Goal: Task Accomplishment & Management: Complete application form

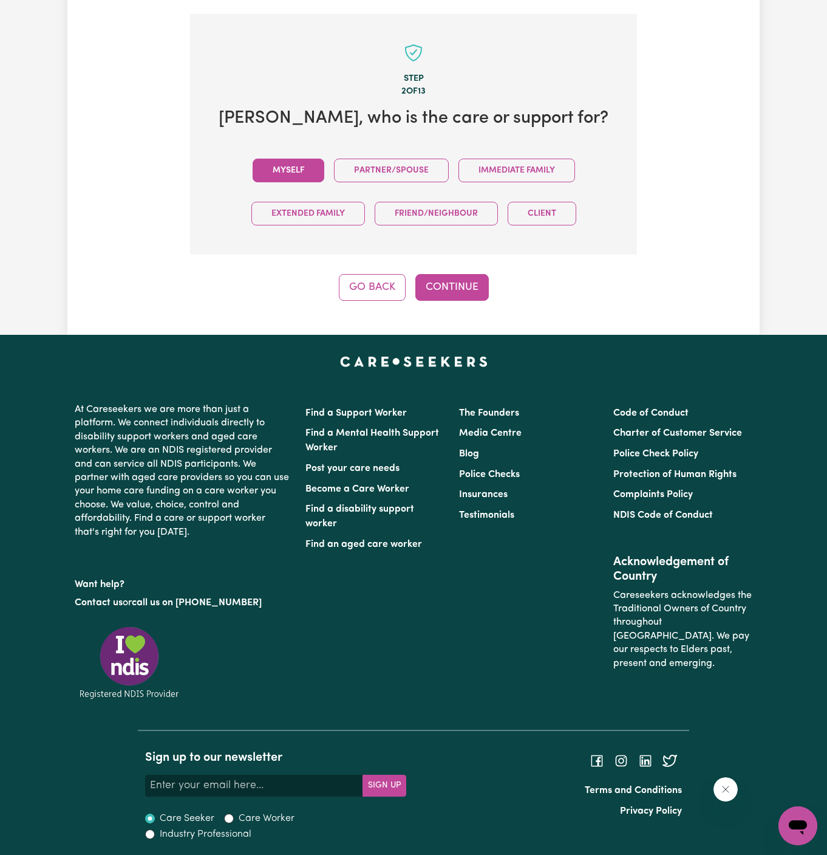
click at [287, 174] on button "Myself" at bounding box center [289, 171] width 72 height 24
click at [443, 287] on button "Continue" at bounding box center [453, 287] width 74 height 27
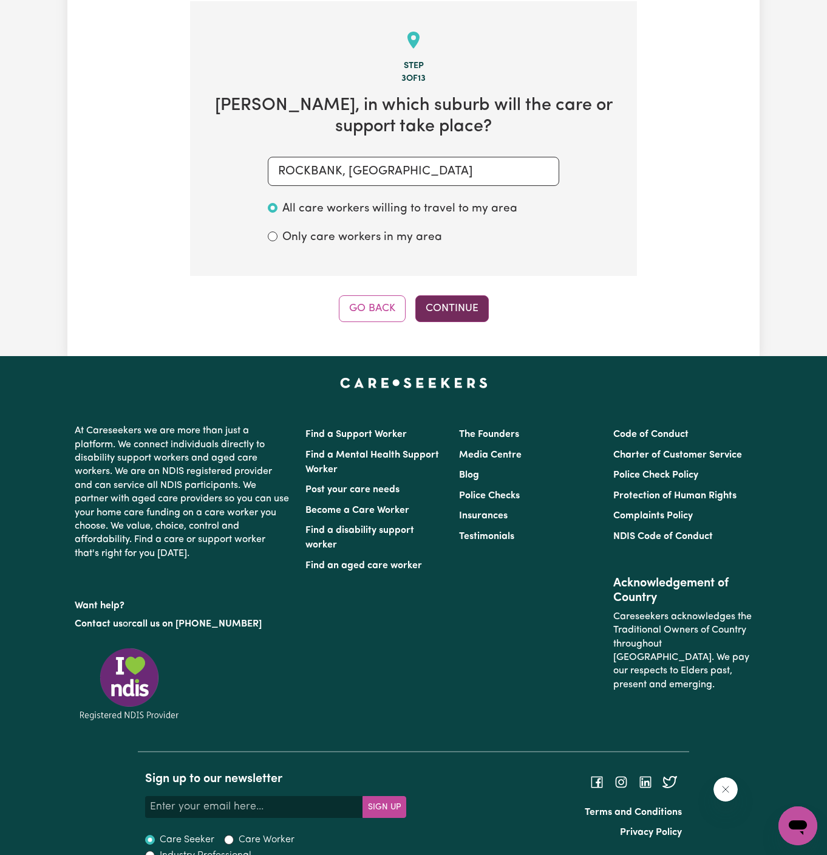
click at [451, 314] on button "Continue" at bounding box center [453, 308] width 74 height 27
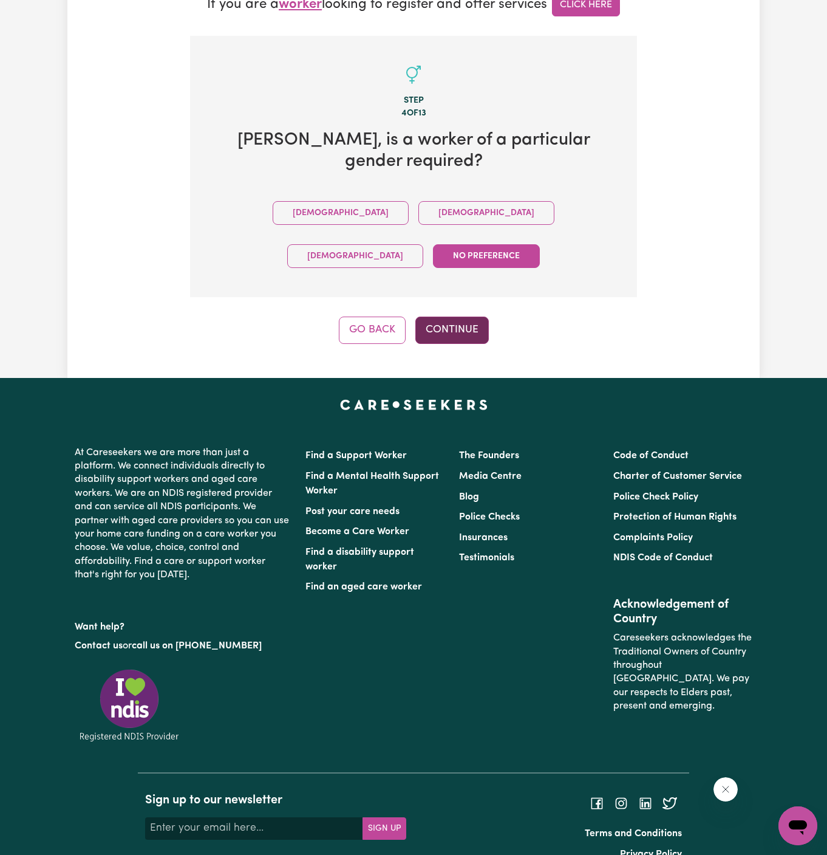
click at [454, 317] on button "Continue" at bounding box center [453, 330] width 74 height 27
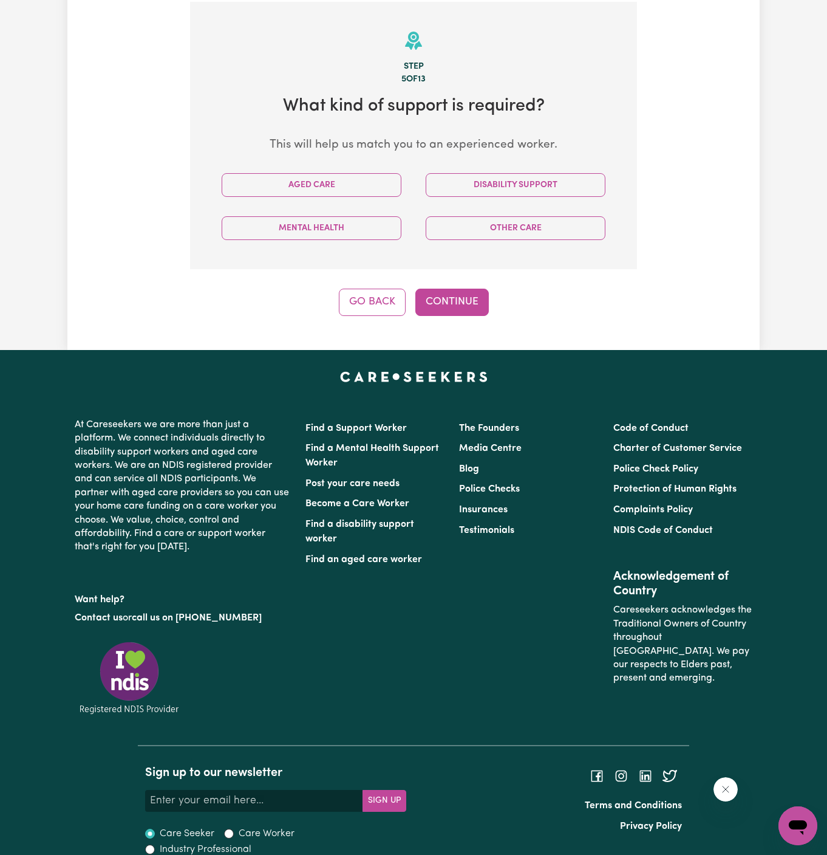
scroll to position [431, 0]
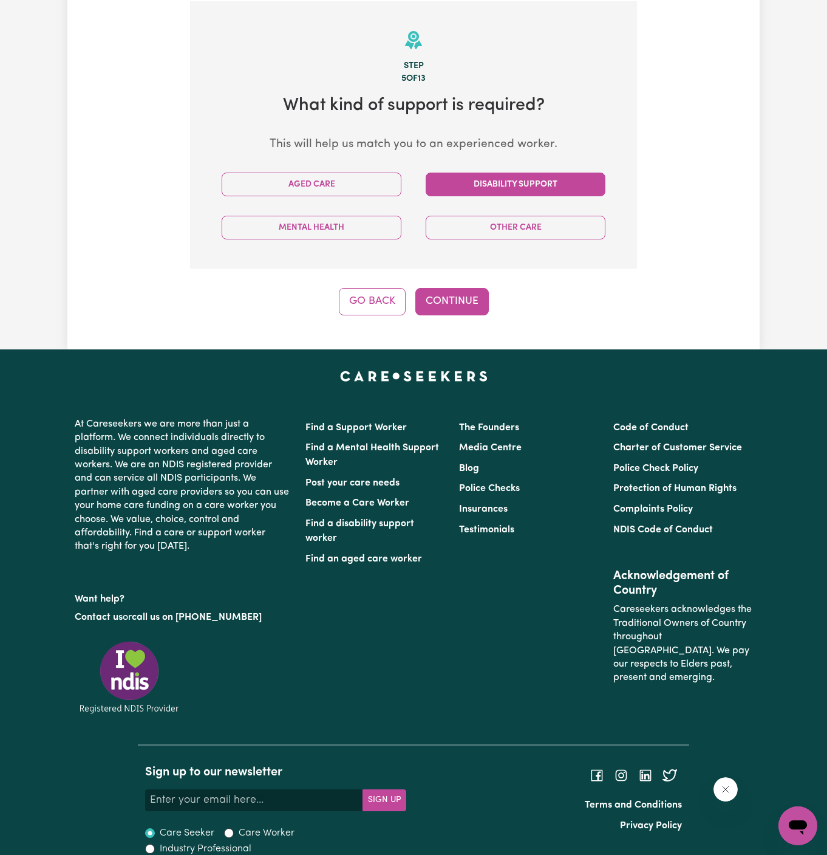
click at [563, 175] on button "Disability Support" at bounding box center [516, 185] width 180 height 24
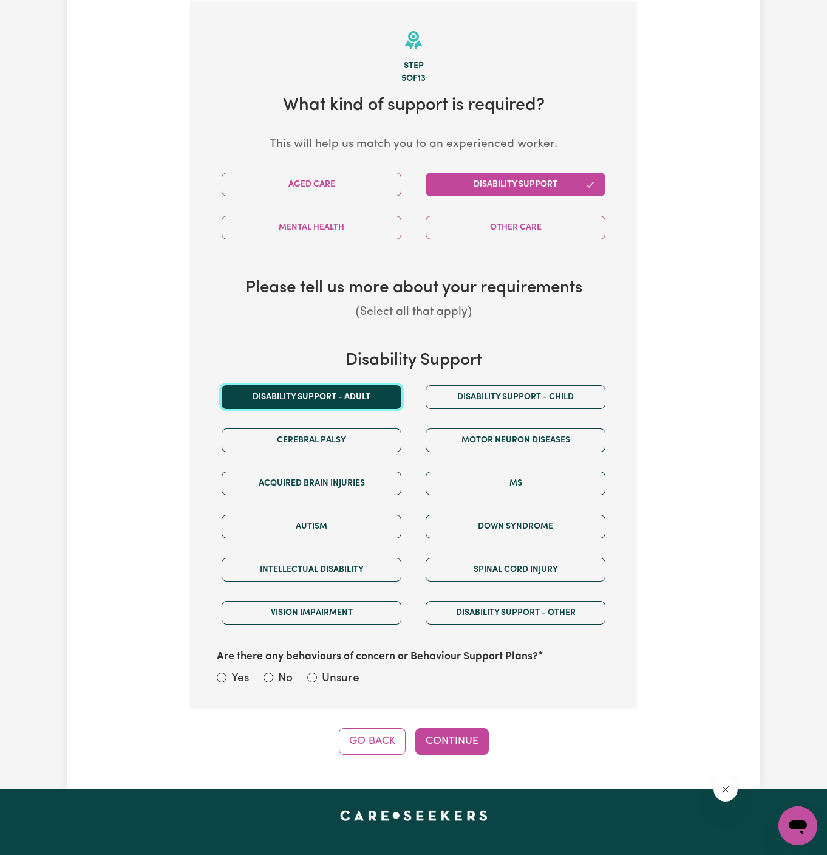
click at [374, 395] on button "Disability support - Adult" at bounding box center [312, 397] width 180 height 24
click at [345, 673] on label "Unsure" at bounding box center [341, 679] width 38 height 18
click at [317, 673] on input "Unsure" at bounding box center [312, 678] width 10 height 10
radio input "true"
click at [432, 759] on div "Tell us your care and support requirements Welcome to Careseekers. We are excit…" at bounding box center [413, 200] width 693 height 1177
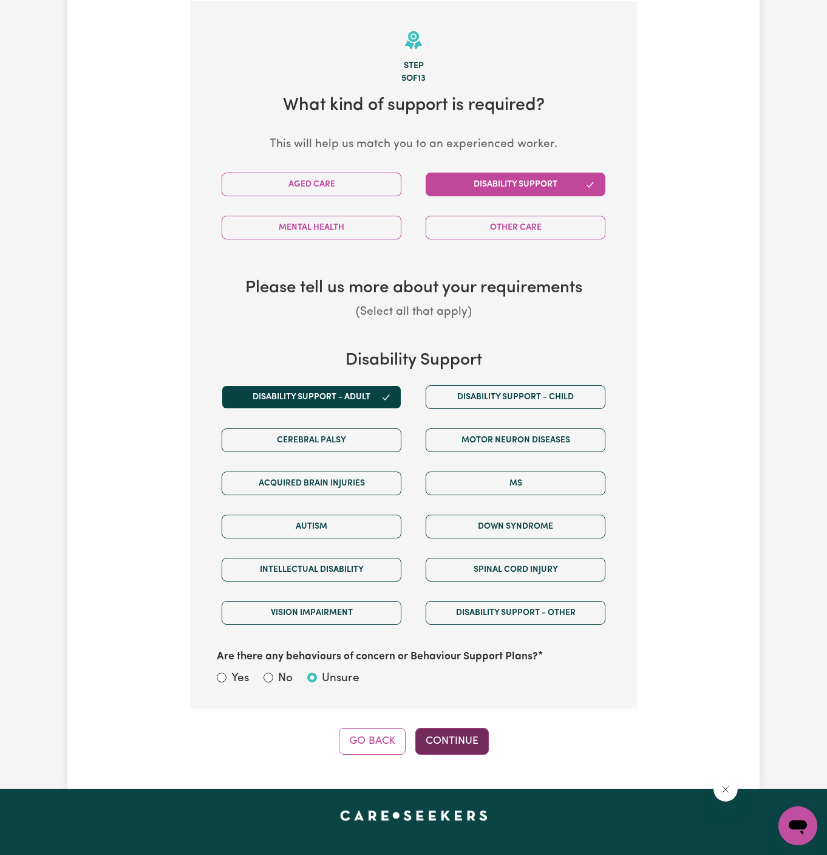
click at [447, 733] on button "Continue" at bounding box center [453, 741] width 74 height 27
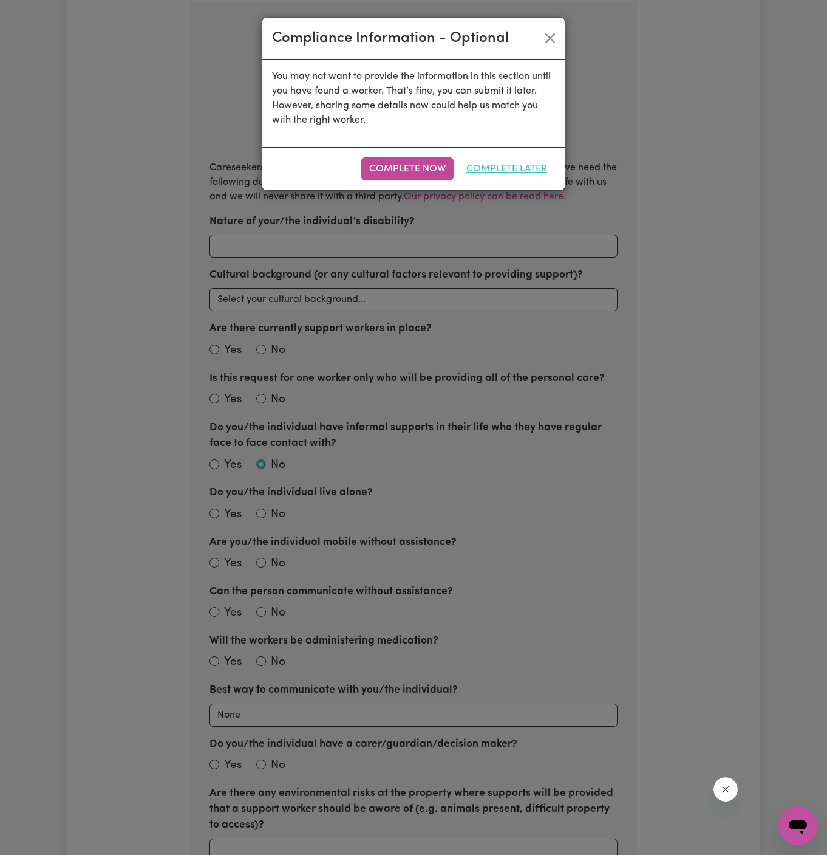
click at [512, 173] on button "Complete Later" at bounding box center [507, 168] width 97 height 23
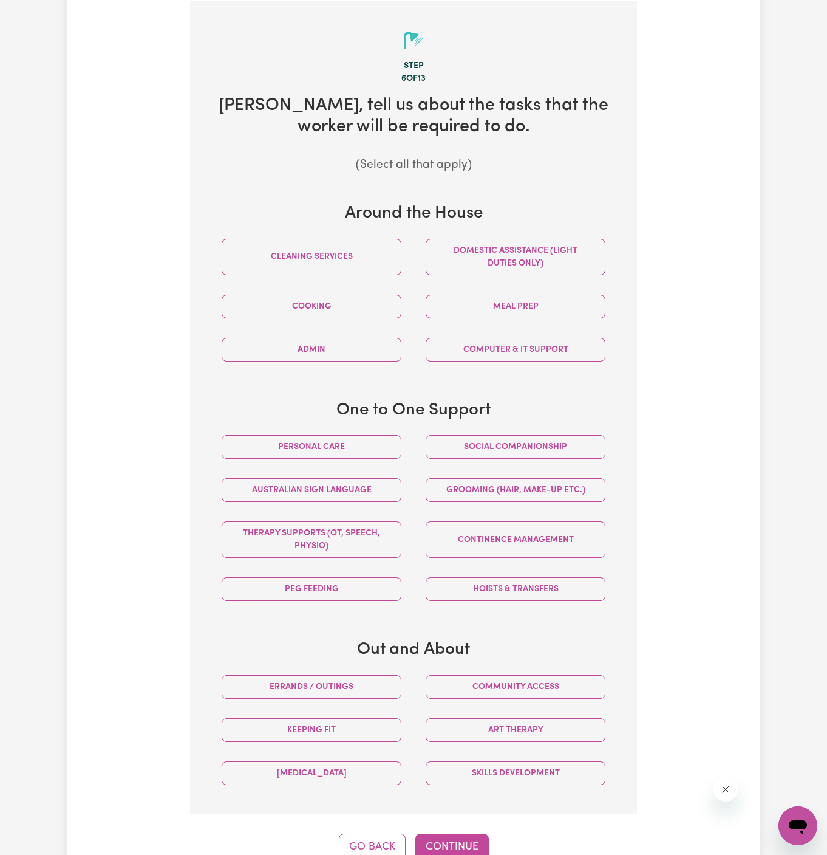
scroll to position [556, 0]
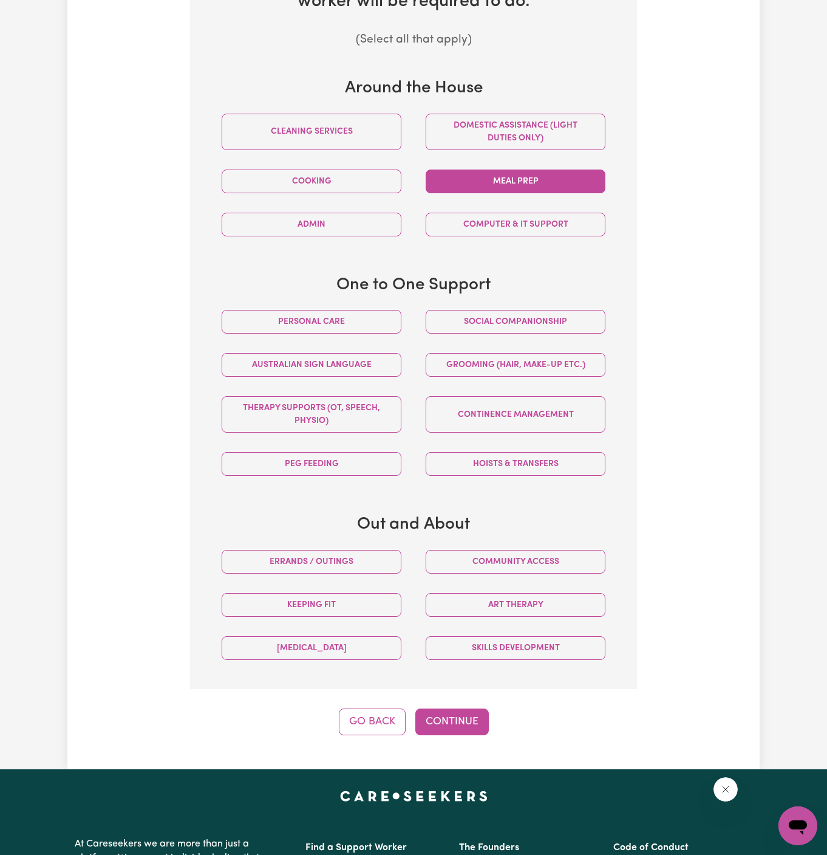
click at [520, 182] on button "Meal prep" at bounding box center [516, 181] width 180 height 24
click at [377, 327] on button "Personal care" at bounding box center [312, 322] width 180 height 24
click at [457, 332] on div "Social companionship" at bounding box center [516, 321] width 204 height 43
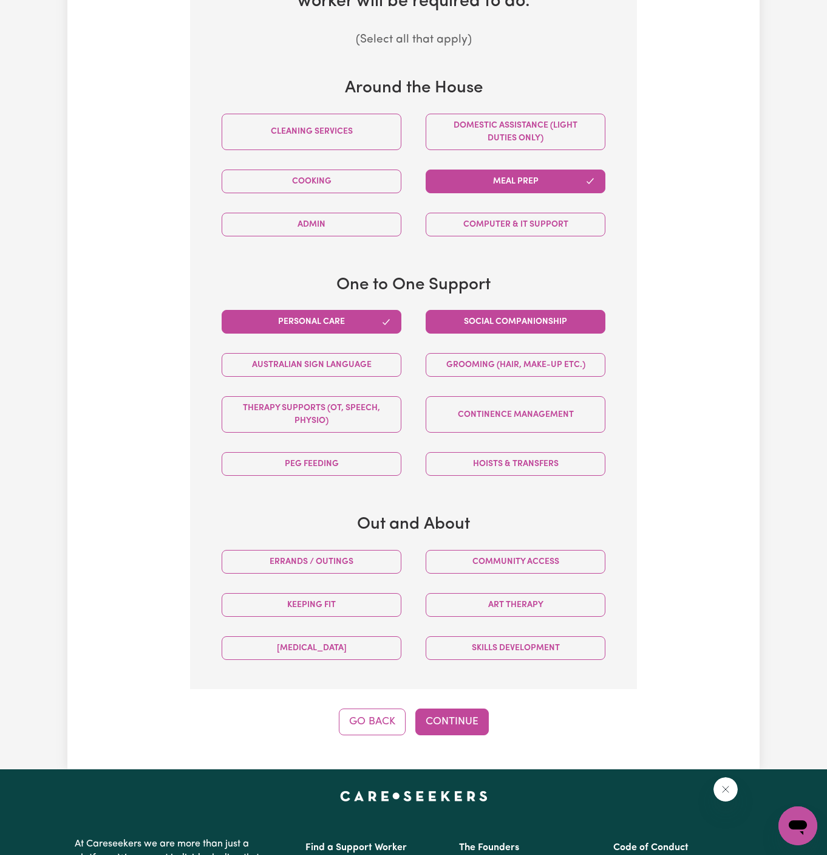
click at [489, 328] on button "Social companionship" at bounding box center [516, 322] width 180 height 24
click at [353, 184] on button "Cooking" at bounding box center [312, 181] width 180 height 24
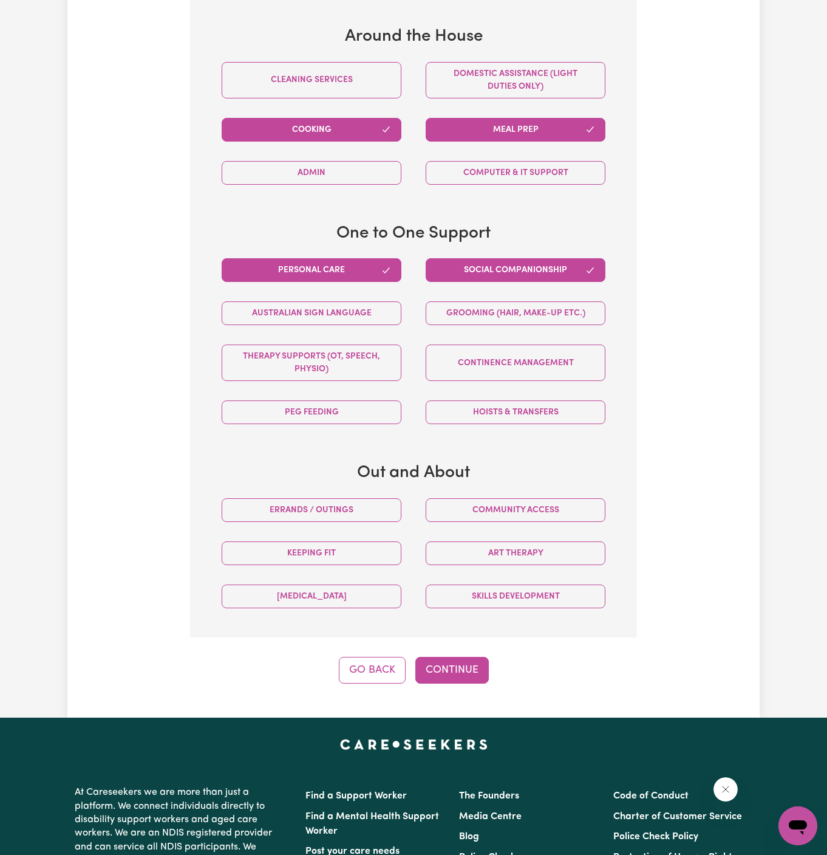
scroll to position [592, 0]
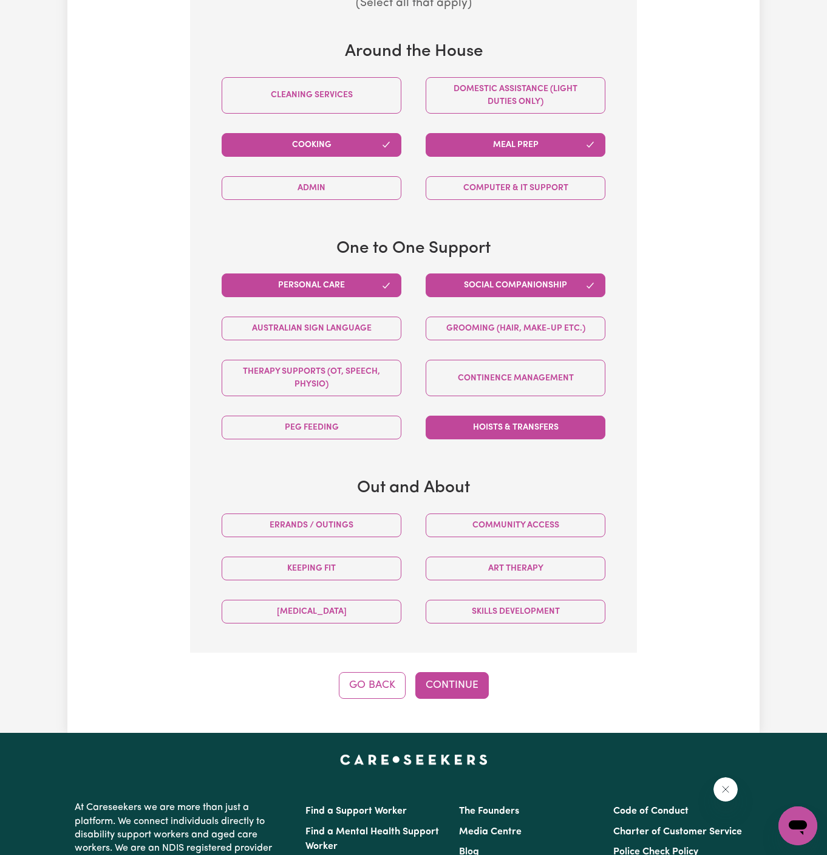
click at [516, 420] on button "Hoists & transfers" at bounding box center [516, 428] width 180 height 24
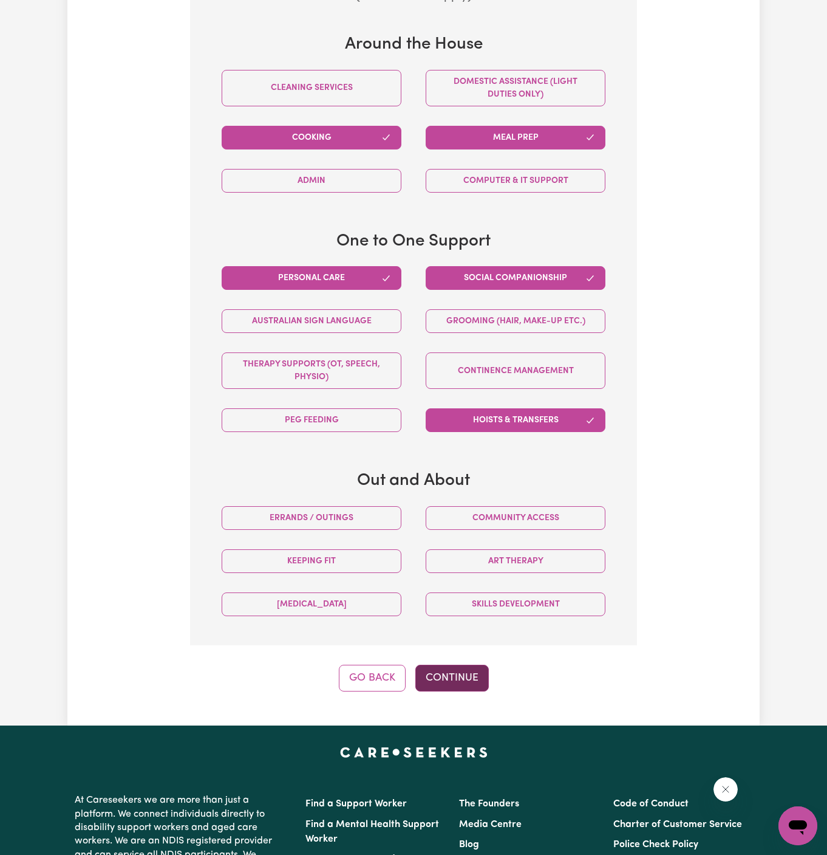
click at [450, 670] on button "Continue" at bounding box center [453, 678] width 74 height 27
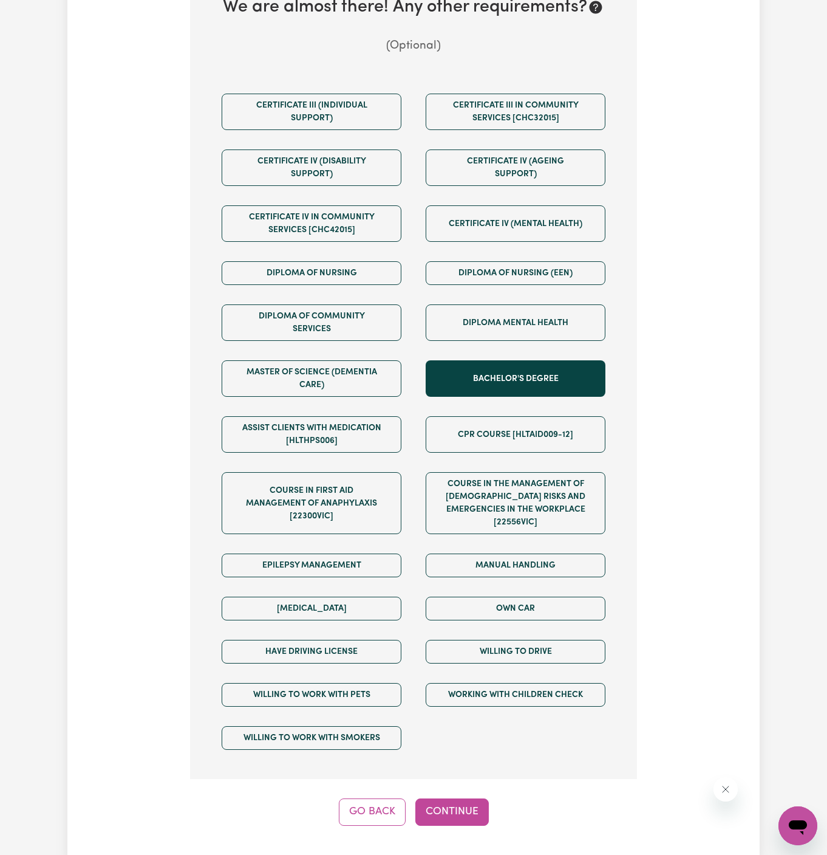
scroll to position [614, 0]
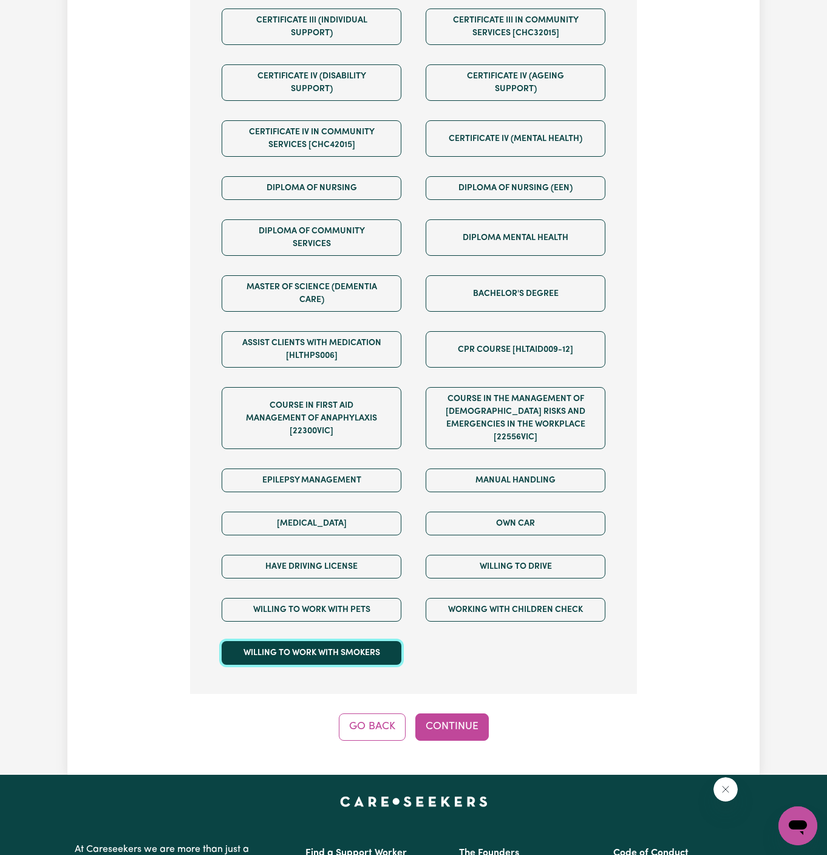
click at [382, 641] on button "Willing to work with smokers" at bounding box center [312, 653] width 180 height 24
click at [456, 713] on button "Continue" at bounding box center [453, 726] width 74 height 27
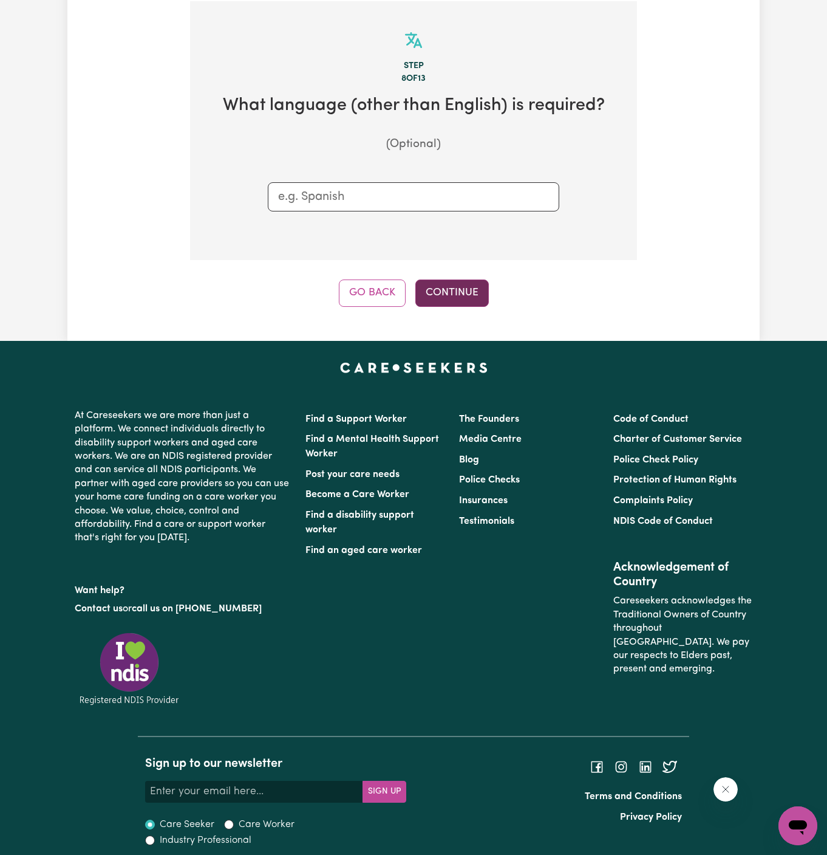
click at [449, 290] on button "Continue" at bounding box center [453, 292] width 74 height 27
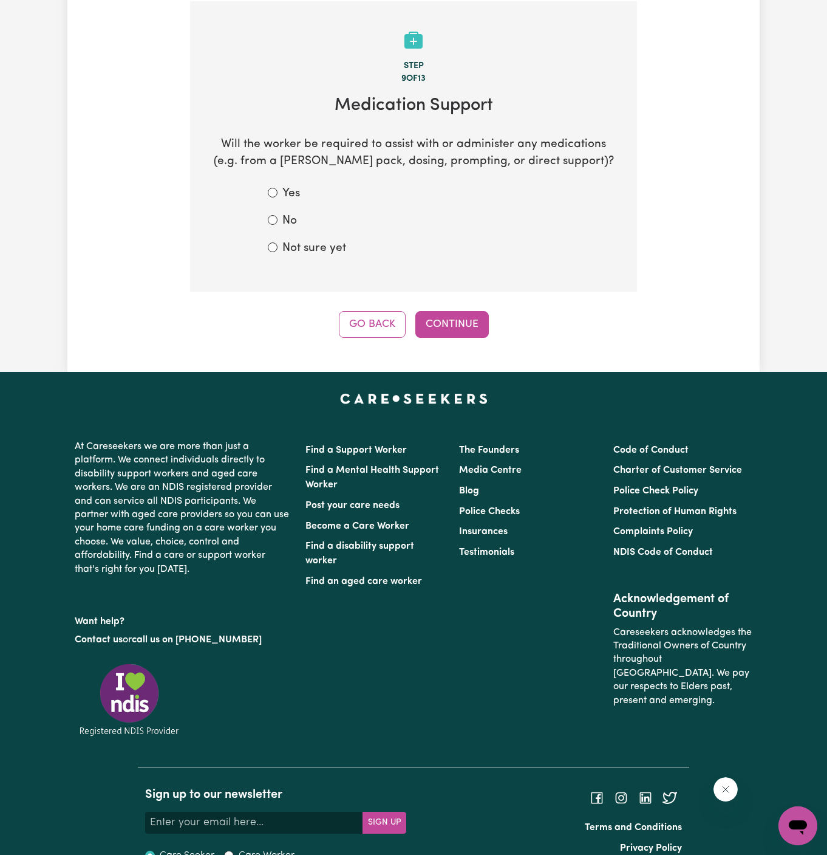
click at [310, 247] on label "Not sure yet" at bounding box center [314, 249] width 64 height 18
click at [278, 247] on input "Not sure yet" at bounding box center [273, 247] width 10 height 10
radio input "true"
click at [454, 330] on button "Continue" at bounding box center [453, 324] width 74 height 27
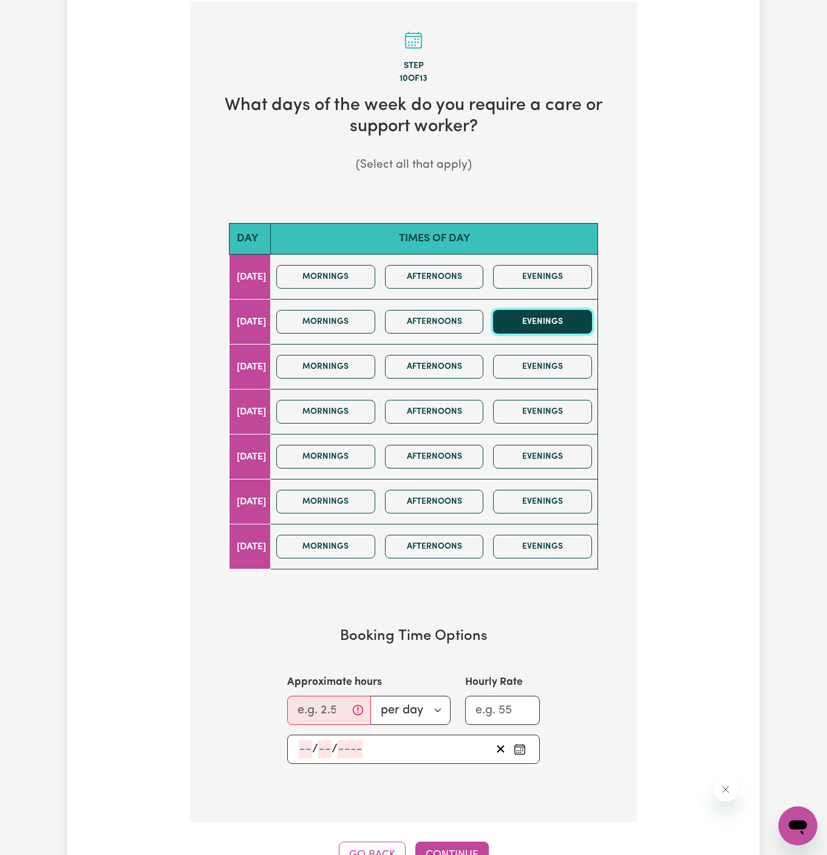
click at [507, 321] on button "Evenings" at bounding box center [542, 322] width 99 height 24
click at [363, 361] on button "Mornings" at bounding box center [325, 367] width 99 height 24
click at [556, 456] on button "Evenings" at bounding box center [542, 457] width 99 height 24
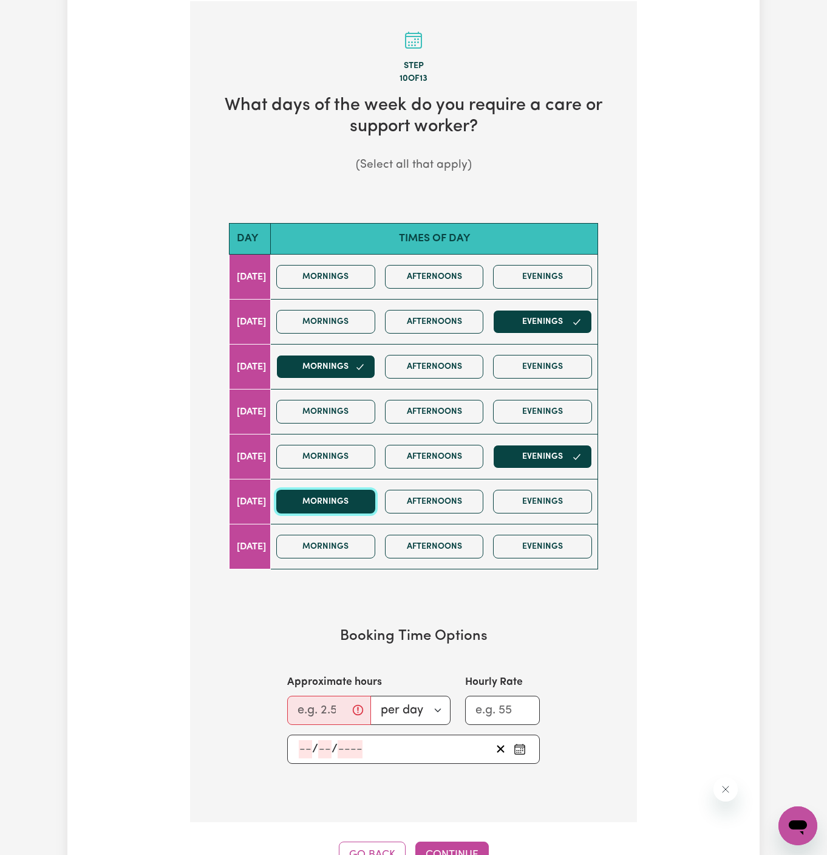
click at [360, 496] on button "Mornings" at bounding box center [325, 502] width 99 height 24
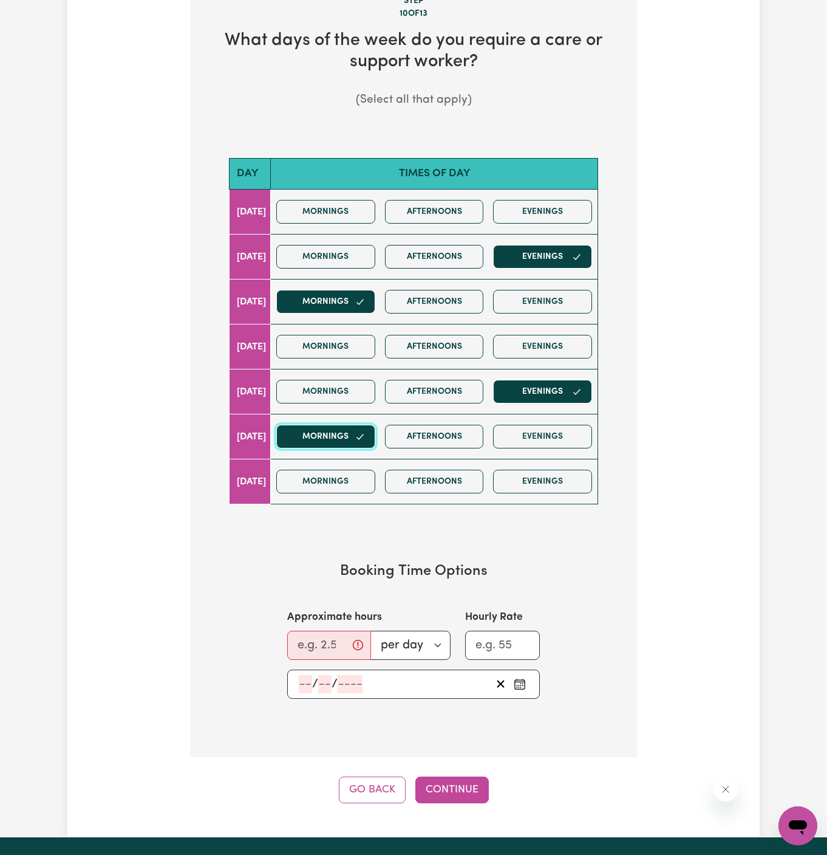
scroll to position [527, 0]
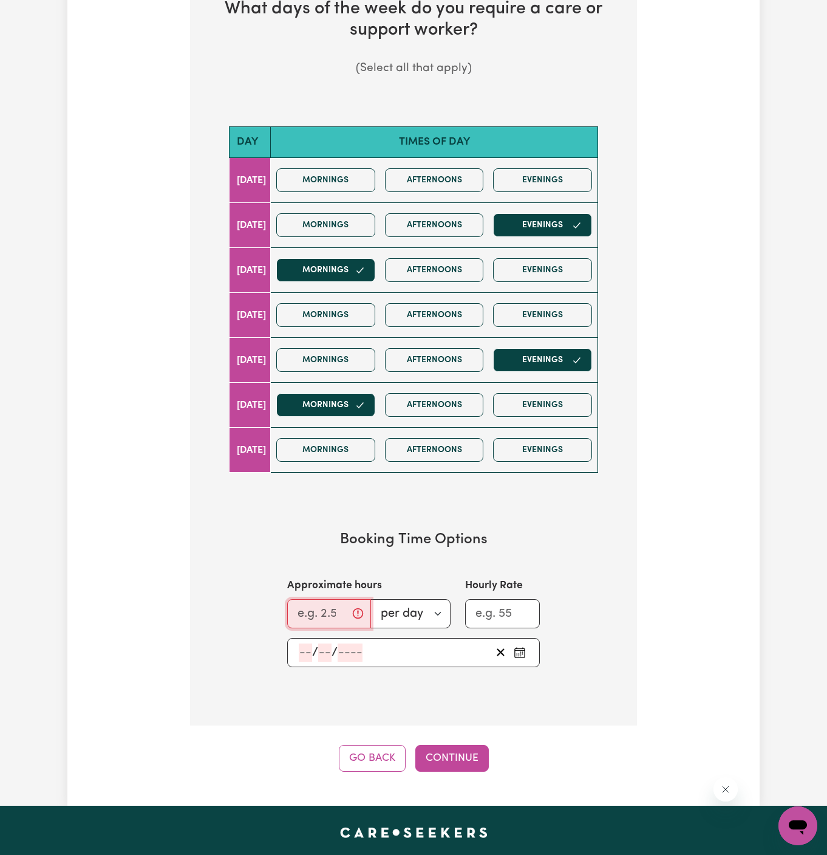
click at [301, 599] on input "Approximate hours" at bounding box center [329, 613] width 84 height 29
type input "10"
click at [300, 645] on input "number" at bounding box center [305, 652] width 13 height 18
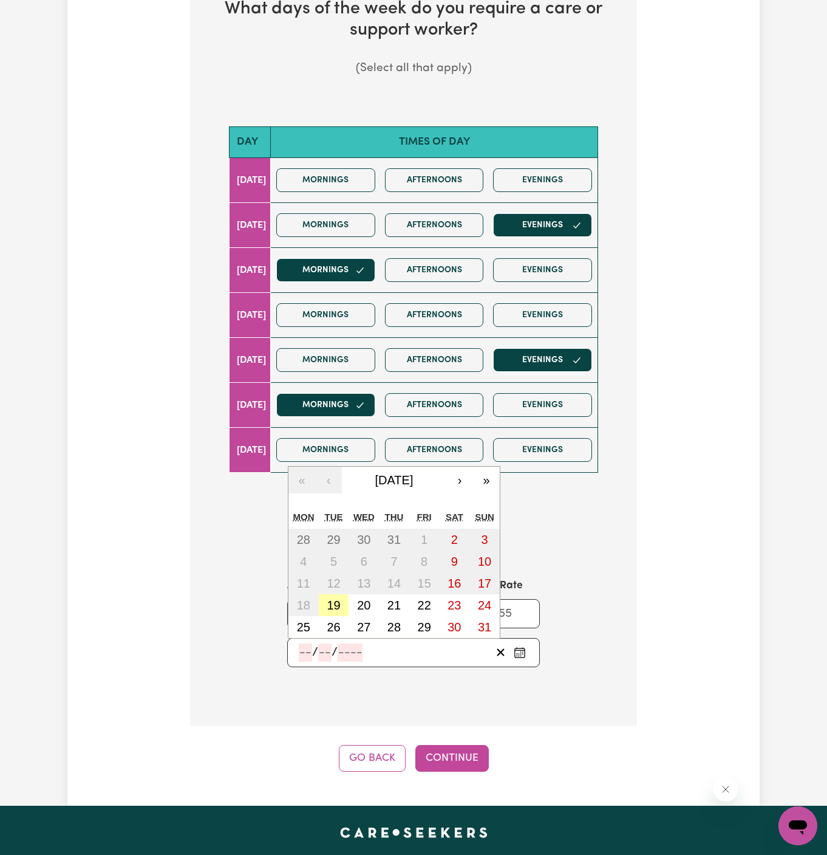
click at [343, 603] on button "19" at bounding box center [334, 605] width 30 height 22
type input "2025-08-19"
type input "19"
type input "8"
type input "2025"
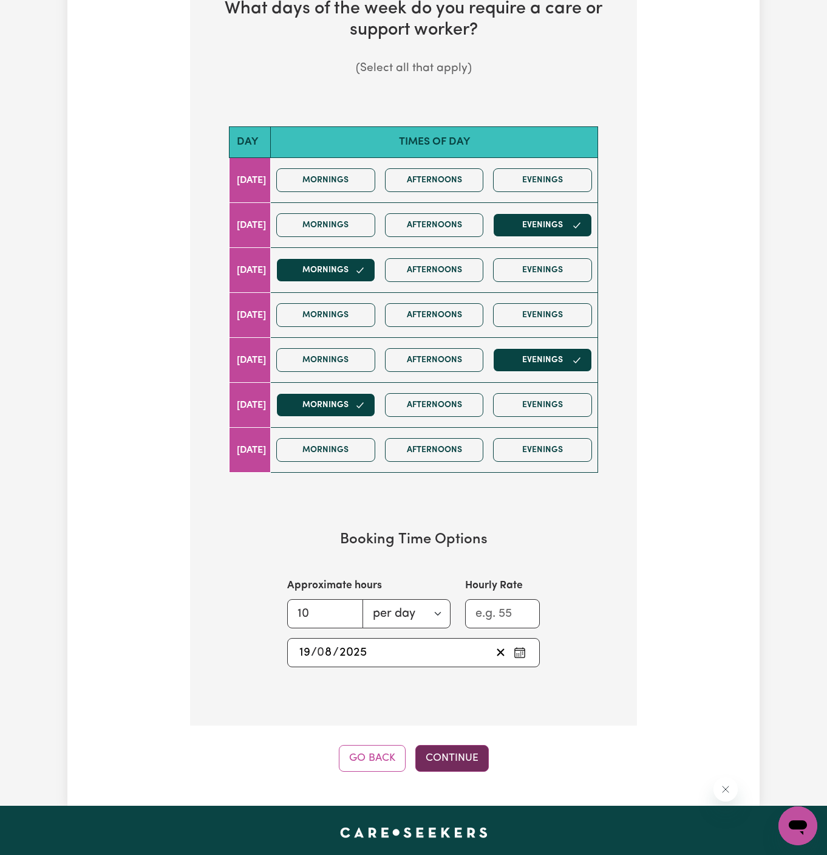
click at [436, 755] on button "Continue" at bounding box center [453, 758] width 74 height 27
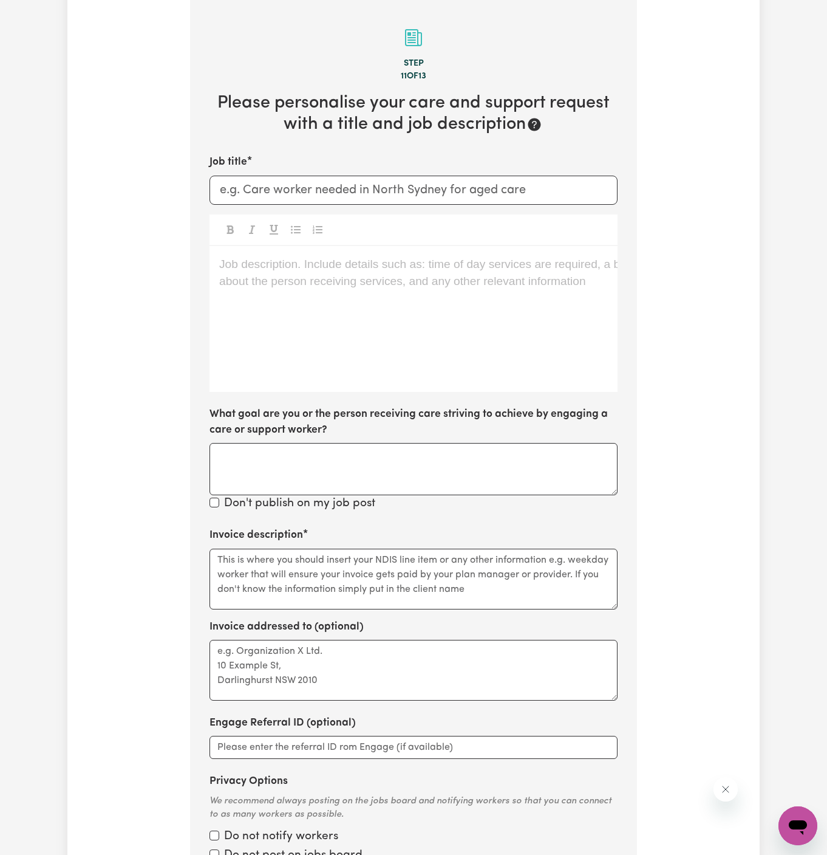
scroll to position [431, 0]
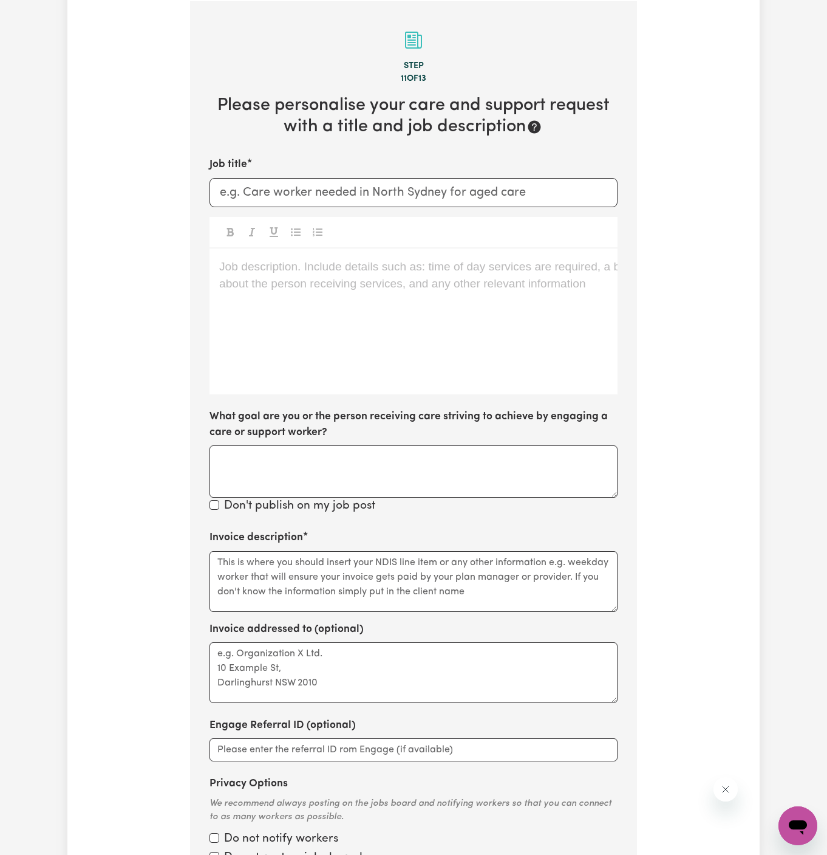
click at [432, 326] on div "Job description. Include details such as: time of day services are required, a …" at bounding box center [414, 321] width 408 height 146
click at [496, 296] on div "Job description. Include details such as: time of day services are required, a …" at bounding box center [414, 321] width 408 height 146
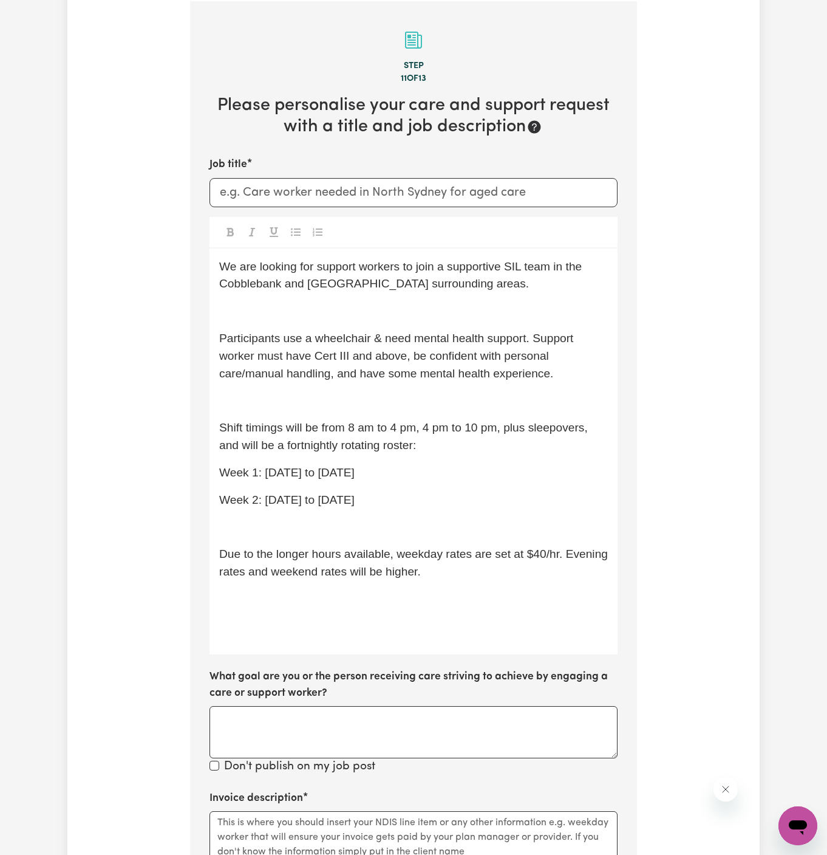
click at [260, 314] on p "﻿" at bounding box center [413, 312] width 389 height 18
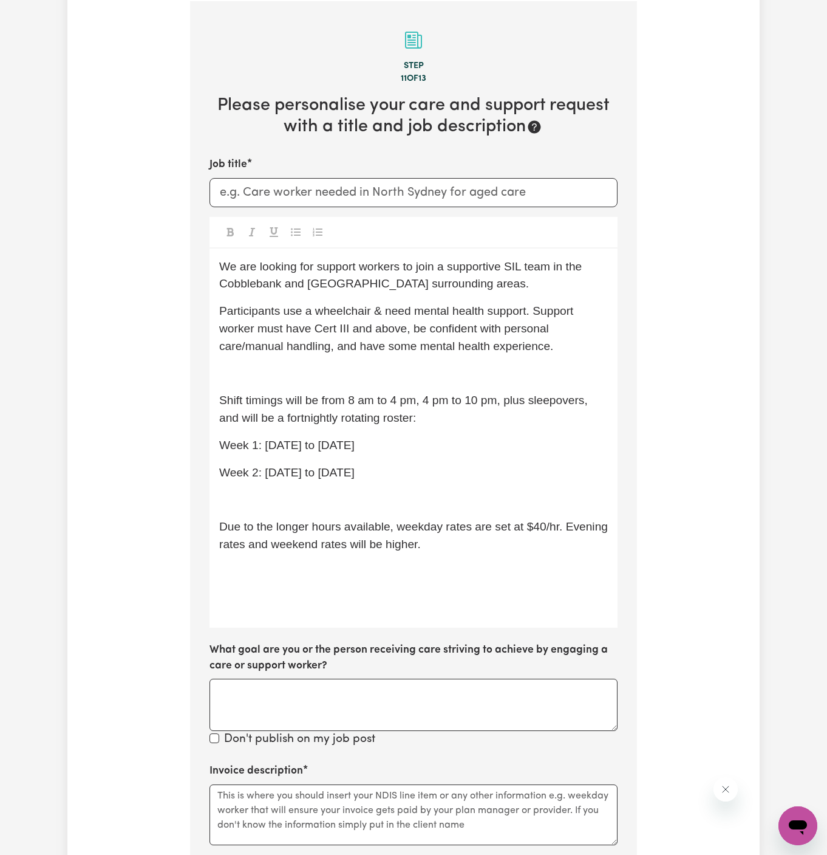
click at [260, 383] on div "We are looking for support workers to join a supportive SIL team in the Cobbleb…" at bounding box center [414, 437] width 408 height 379
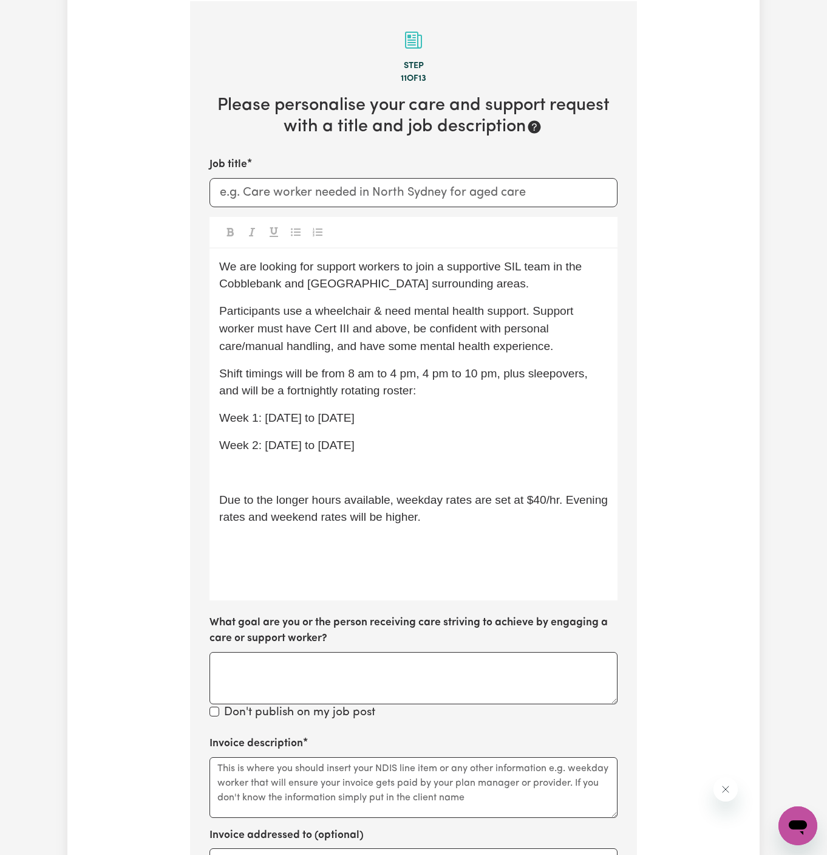
click at [262, 422] on span "Week 1: Monday to Thursday" at bounding box center [286, 417] width 135 height 13
drag, startPoint x: 365, startPoint y: 446, endPoint x: 190, endPoint y: 410, distance: 179.2
click at [190, 410] on div "Tell us your care and support requirements Welcome to Careseekers. We are excit…" at bounding box center [414, 397] width 462 height 1502
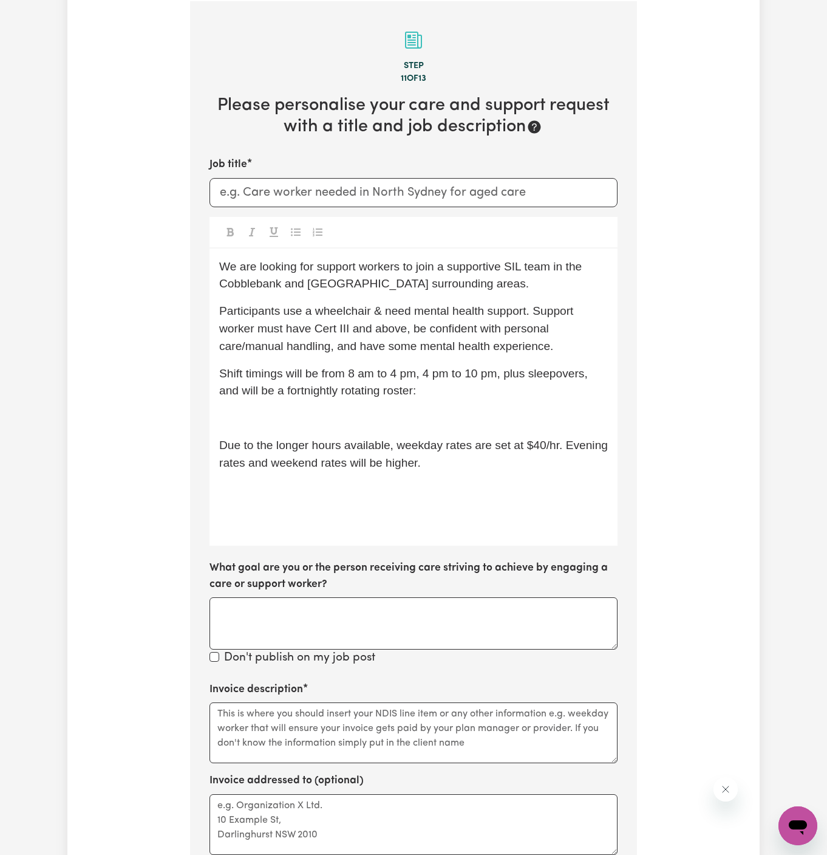
click at [316, 405] on div "We are looking for support workers to join a supportive SIL team in the Cobbleb…" at bounding box center [414, 397] width 408 height 298
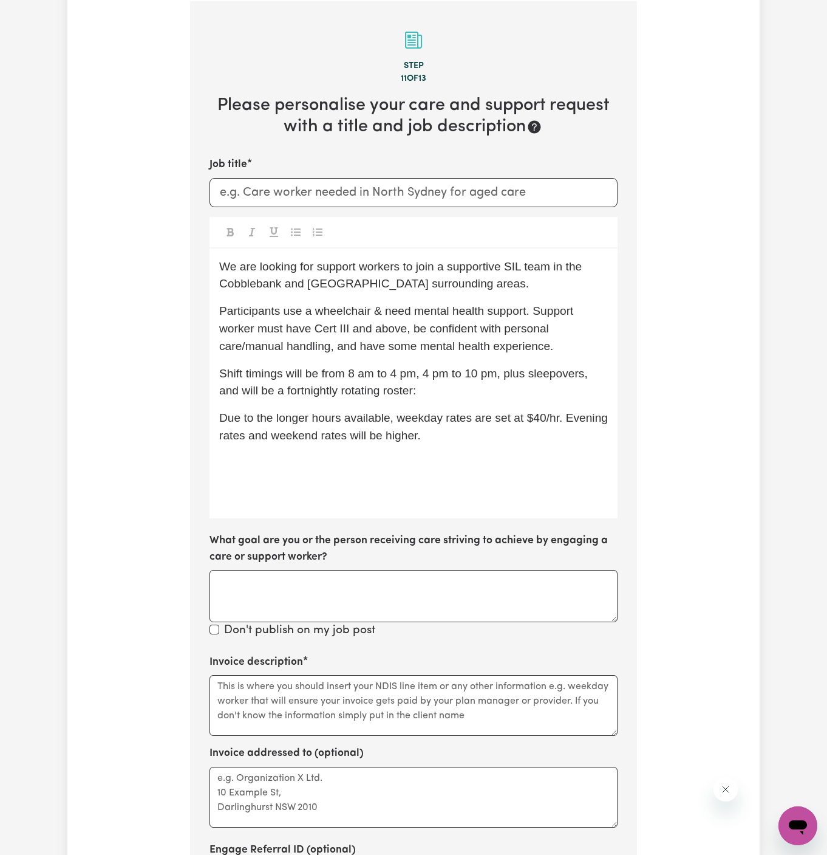
click at [365, 428] on span "Due to the longer hours available, weekday rates are set at $40/hr. Evening rat…" at bounding box center [415, 426] width 392 height 30
click at [544, 417] on span "Due to the longer hours available, weekday rates are set at $40/hr. Evening rat…" at bounding box center [415, 426] width 392 height 30
click at [541, 433] on p "Due to the longer hours available, weekday rates are set at $43/hr. Evening rat…" at bounding box center [413, 426] width 389 height 35
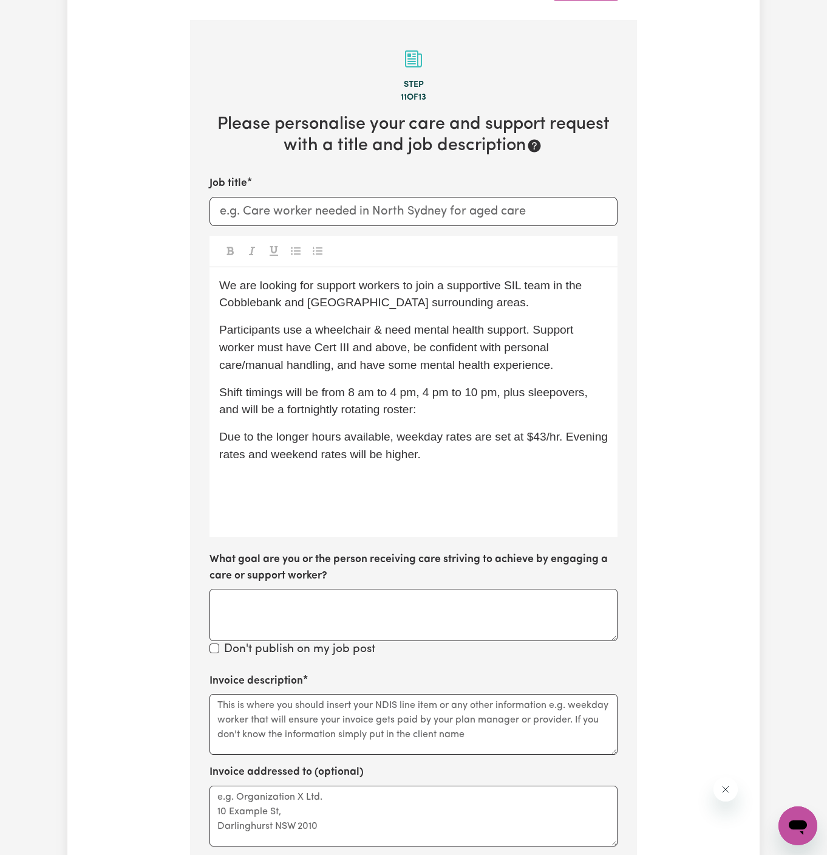
scroll to position [411, 0]
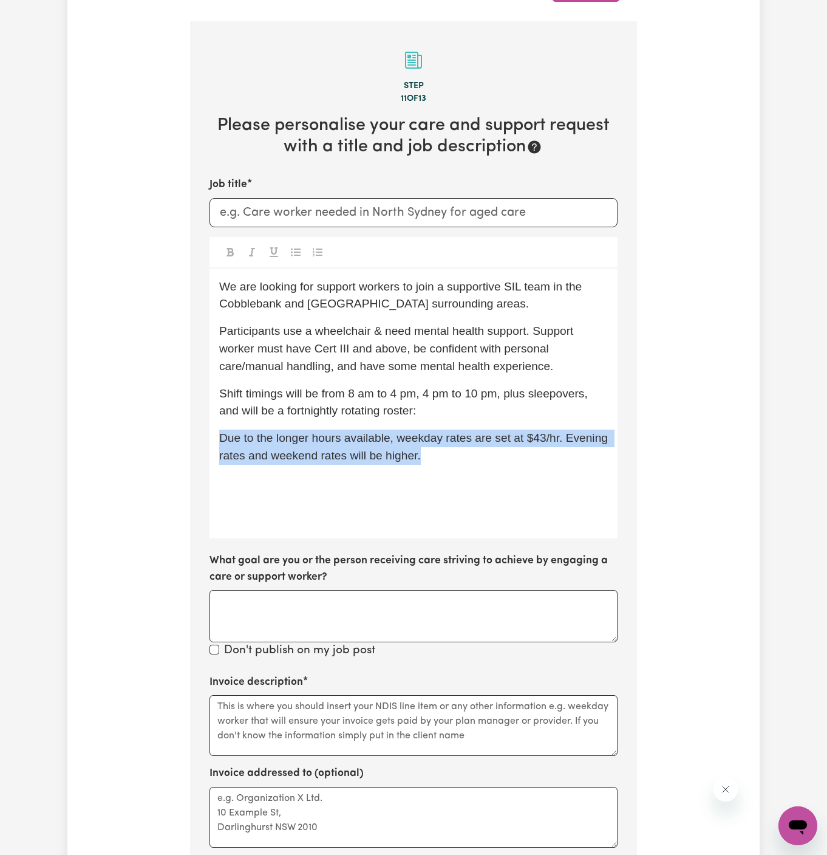
drag, startPoint x: 451, startPoint y: 450, endPoint x: 214, endPoint y: 439, distance: 236.5
click at [214, 439] on div "We are looking for support workers to join a supportive SIL team in the Cobbleb…" at bounding box center [414, 404] width 408 height 270
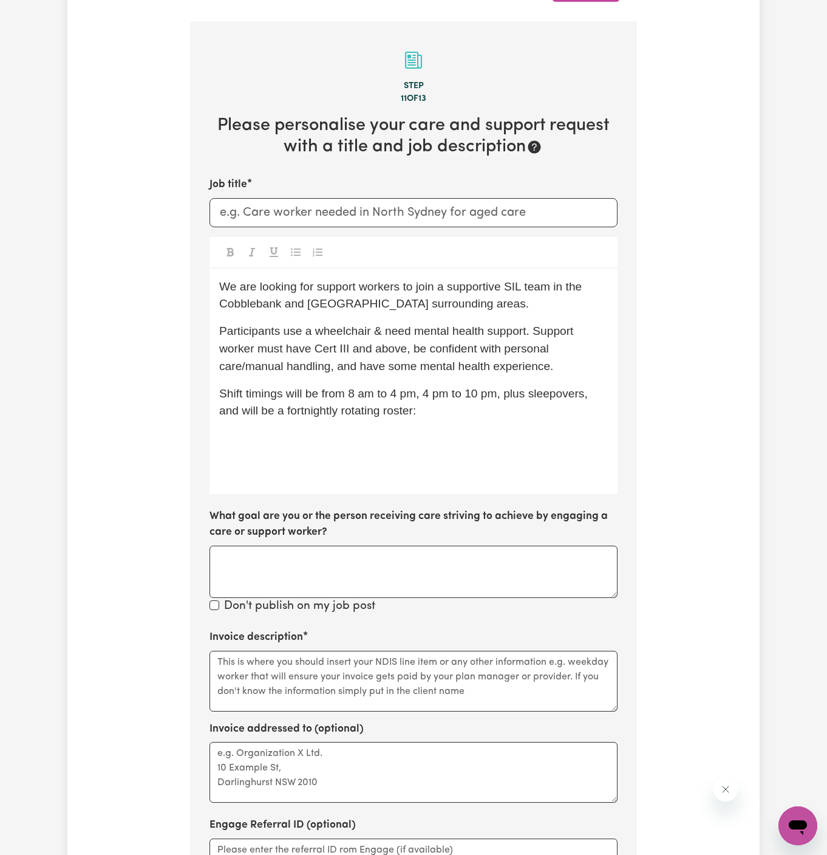
click at [248, 431] on p "﻿" at bounding box center [413, 439] width 389 height 18
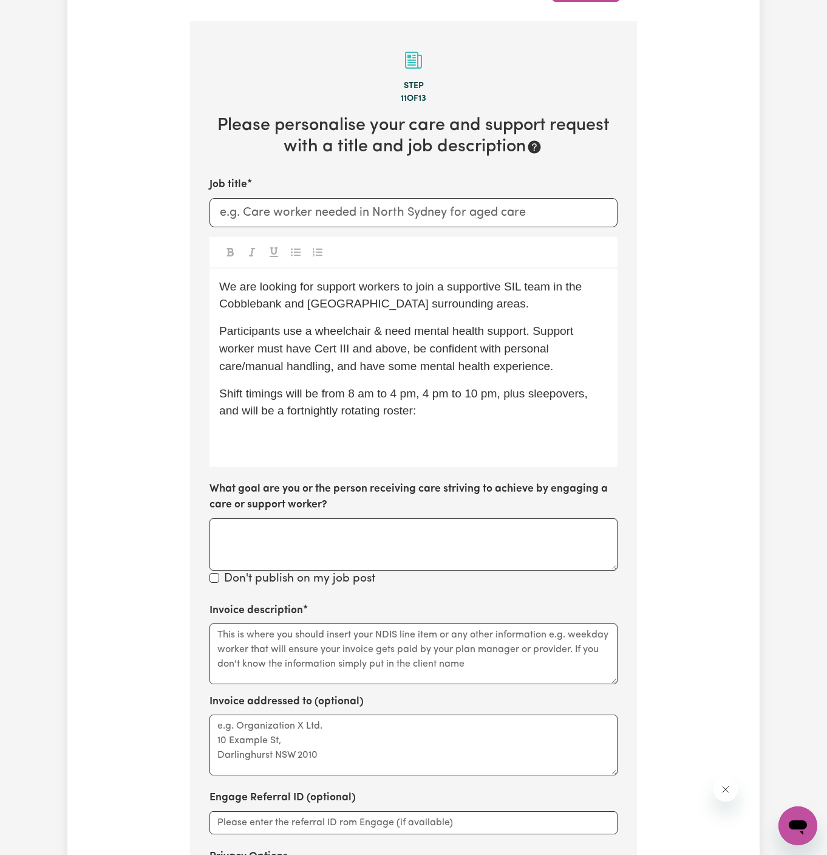
click at [278, 451] on div "We are looking for support workers to join a supportive SIL team in the Cobbleb…" at bounding box center [414, 368] width 408 height 198
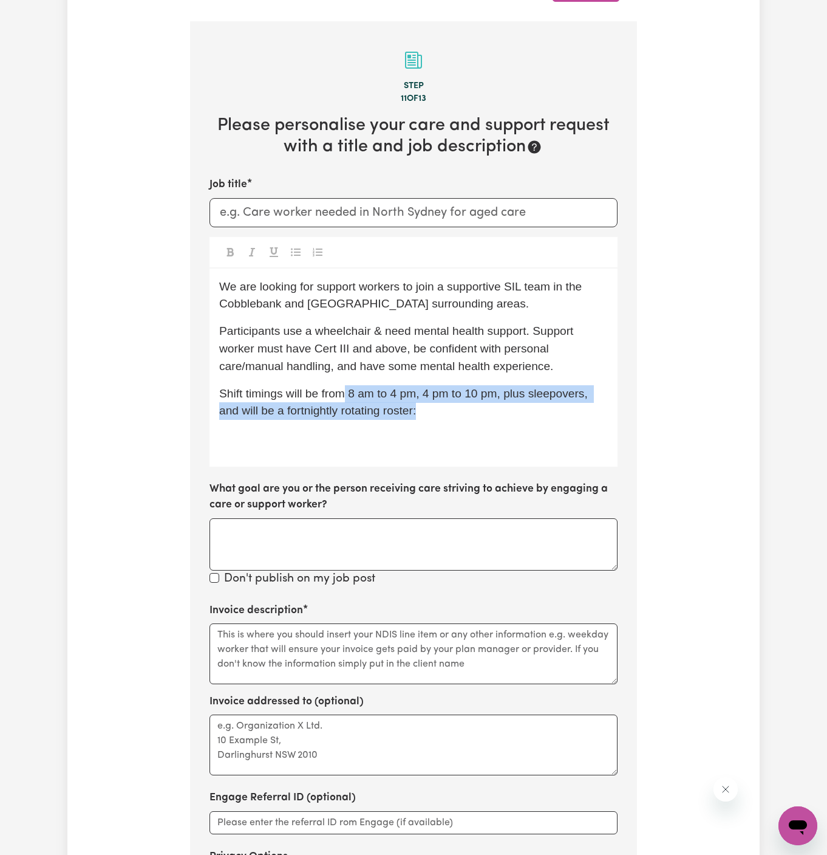
drag, startPoint x: 347, startPoint y: 392, endPoint x: 474, endPoint y: 405, distance: 127.6
click at [474, 405] on p "Shift timings will be from 8 am to 4 pm, 4 pm to 10 pm, plus sleepovers, and wi…" at bounding box center [413, 402] width 389 height 35
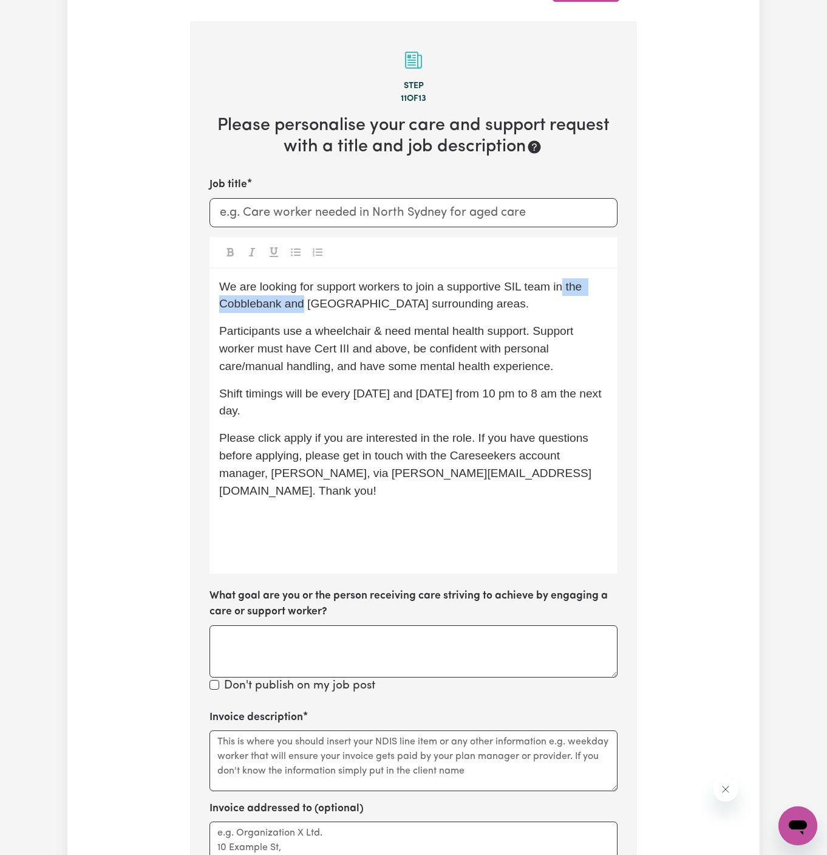
drag, startPoint x: 303, startPoint y: 304, endPoint x: 565, endPoint y: 262, distance: 265.3
click at [565, 262] on div "Job title We are looking for support workers to join a supportive SIL team in t…" at bounding box center [414, 436] width 408 height 518
click at [592, 328] on p "Participants use a wheelchair & need mental health support. Support worker must…" at bounding box center [413, 349] width 389 height 52
drag, startPoint x: 303, startPoint y: 309, endPoint x: 547, endPoint y: 291, distance: 244.3
click at [547, 291] on span "We are looking for support workers to join a supportive SIL team in the Cobbleb…" at bounding box center [402, 295] width 366 height 30
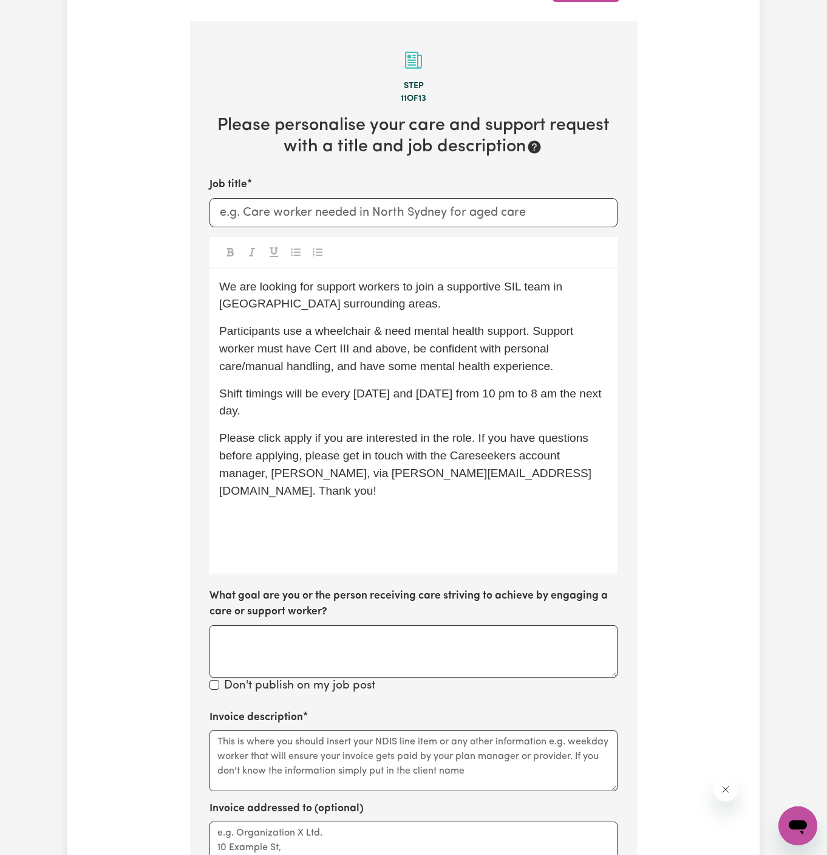
click at [381, 303] on p "We are looking for support workers to join a supportive SIL team in Deanside su…" at bounding box center [413, 295] width 389 height 35
click at [365, 300] on span "We are looking for support workers to join a supportive SIL team in Deanside su…" at bounding box center [392, 295] width 347 height 30
drag, startPoint x: 367, startPoint y: 301, endPoint x: 287, endPoint y: 304, distance: 80.2
click at [287, 304] on p "We are looking for support workers to join a supportive SIL team in Deanside su…" at bounding box center [413, 295] width 389 height 35
click at [165, 355] on div "Tell us your care and support requirements Welcome to Careseekers. We are excit…" at bounding box center [413, 394] width 693 height 1456
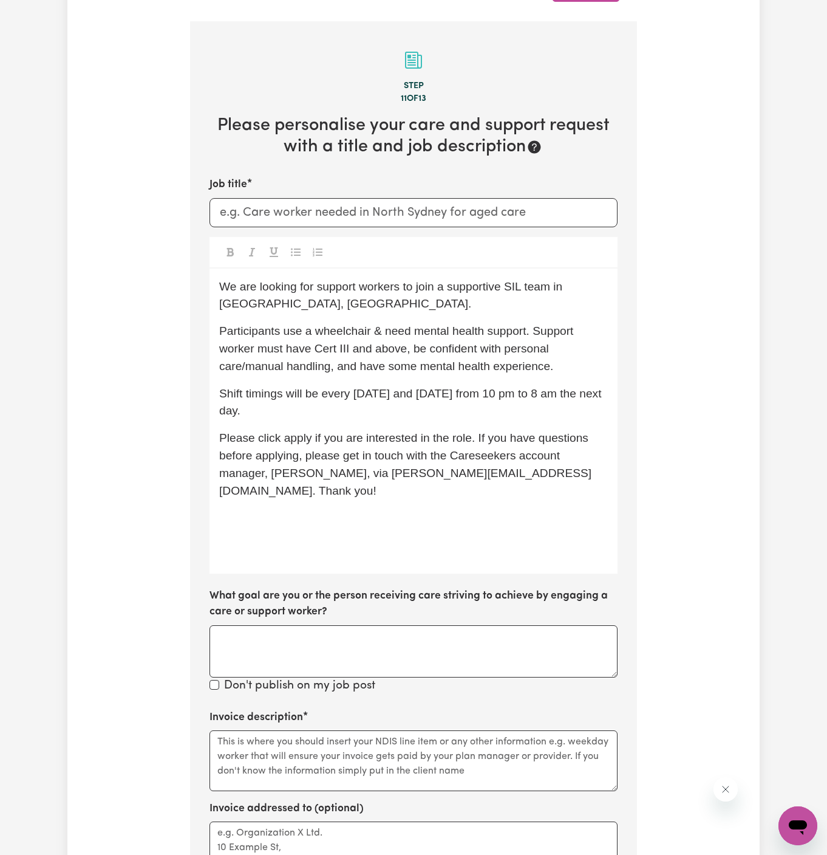
click at [295, 366] on span "Participants use a wheelchair & need mental health support. Support worker must…" at bounding box center [398, 348] width 358 height 48
click at [352, 363] on span "Participants use a wheelchair & need mental health support. Support worker must…" at bounding box center [398, 348] width 358 height 48
click at [566, 368] on p "Participants use a wheelchair & need mental health support. Support worker must…" at bounding box center [413, 349] width 389 height 52
click at [443, 402] on p "Shift timings will be every Tuesday and Friday from 10 pm to 8 am the next day." at bounding box center [413, 402] width 389 height 35
click at [304, 440] on span "Please click apply if you are interested in the role. If you have questions bef…" at bounding box center [405, 463] width 372 height 65
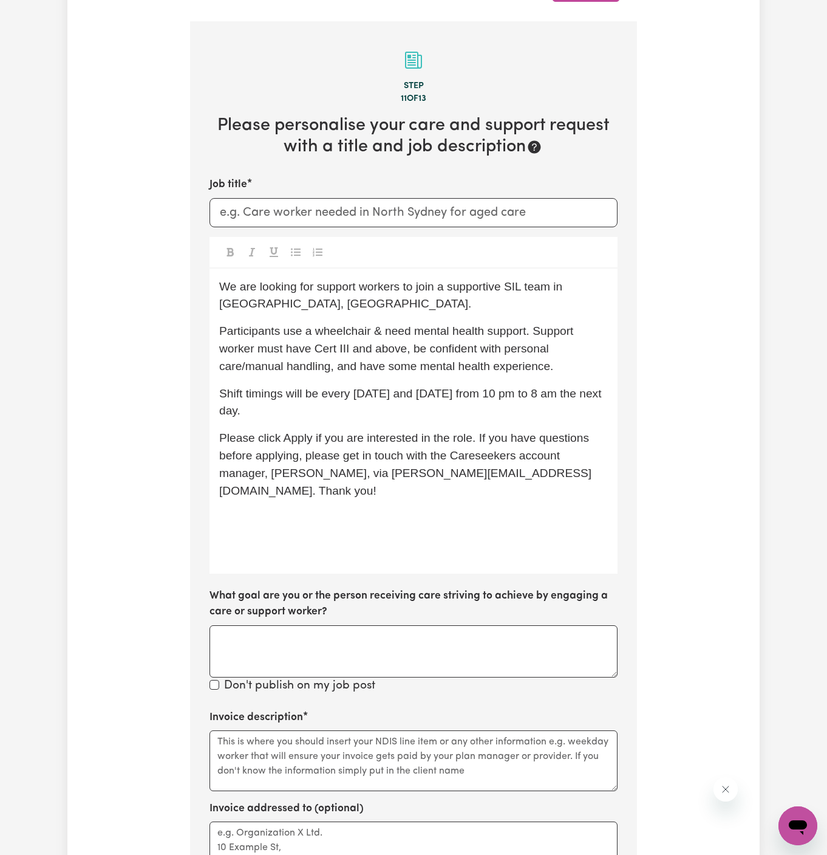
click at [318, 513] on div "We are looking for support workers to join a supportive SIL team in Deanside, V…" at bounding box center [414, 421] width 408 height 305
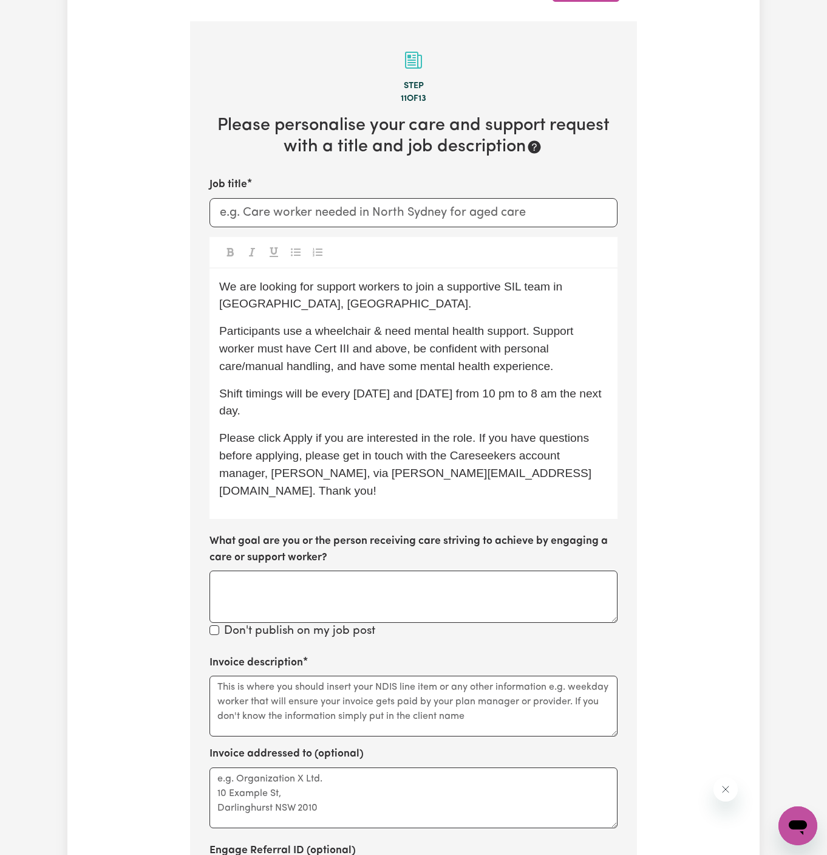
click at [490, 347] on span "Participants use a wheelchair & need mental health support. Support worker must…" at bounding box center [398, 348] width 358 height 48
click at [498, 377] on div "We are looking for support workers to join a supportive SIL team in Deanside, V…" at bounding box center [414, 394] width 408 height 251
click at [575, 377] on div "We are looking for support workers to join a supportive SIL team in Deanside, V…" at bounding box center [414, 394] width 408 height 251
click at [575, 372] on p "Participants use a wheelchair & need mental health support. Support worker must…" at bounding box center [413, 349] width 389 height 52
drag, startPoint x: 532, startPoint y: 327, endPoint x: 233, endPoint y: 330, distance: 298.9
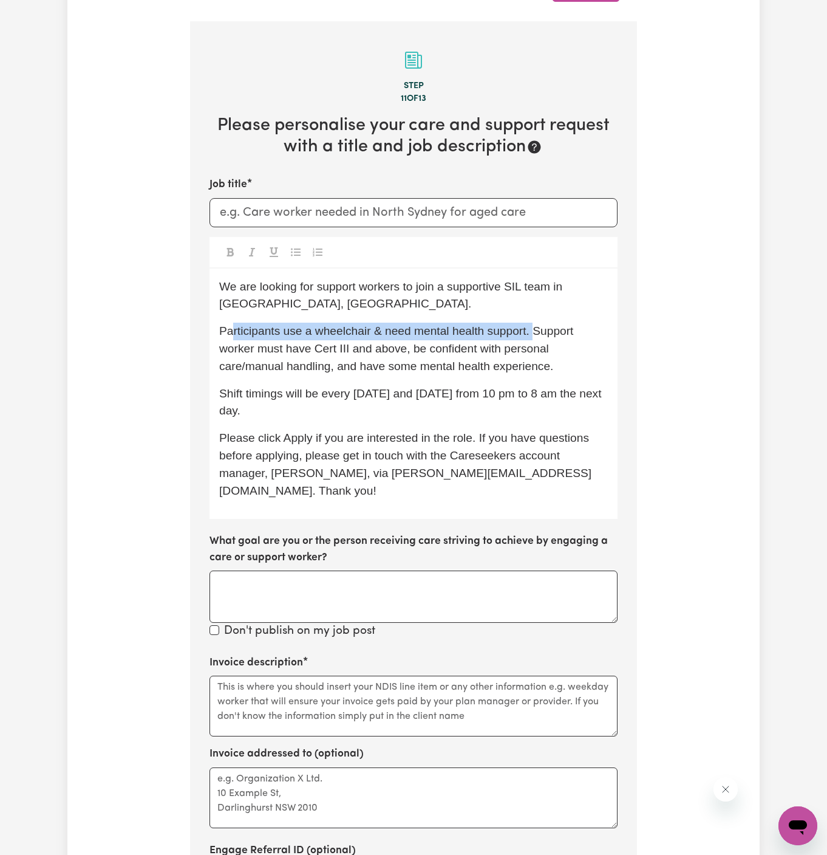
click at [233, 330] on span "Participants use a wheelchair & need mental health support. Support worker must…" at bounding box center [398, 348] width 358 height 48
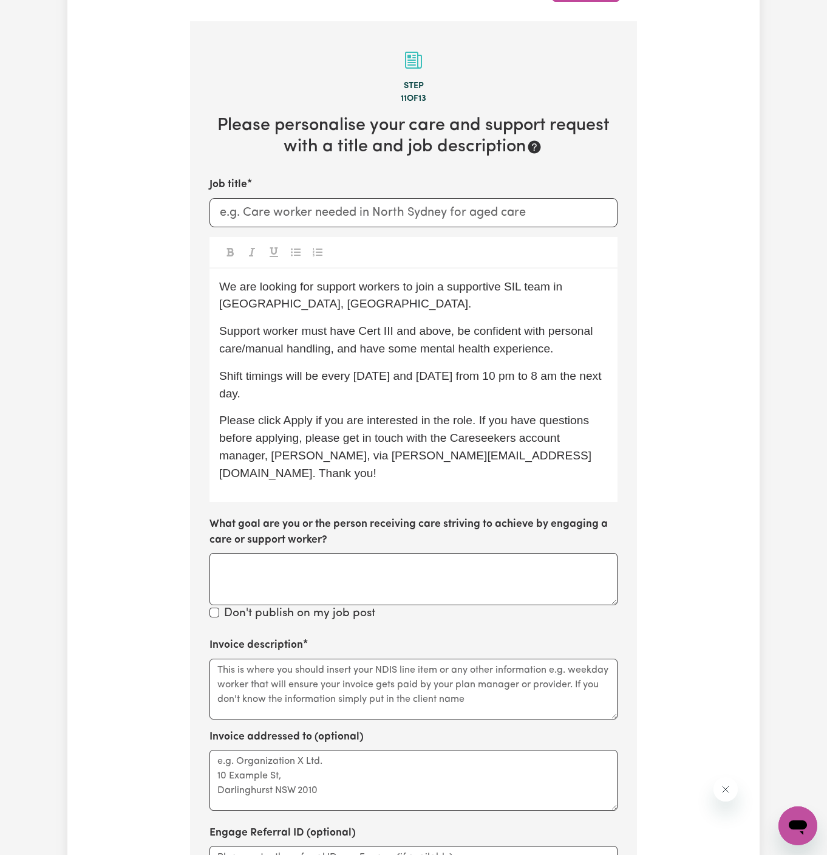
click at [431, 334] on span "Support worker must have Cert III and above, be confident with personal care/ma…" at bounding box center [407, 339] width 377 height 30
click at [480, 333] on span "Support worker must have Cert III and above, be confident with personal care/ma…" at bounding box center [407, 339] width 377 height 30
click at [535, 332] on span "Support worker must have Cert III and above, be confident with personal care/ma…" at bounding box center [407, 339] width 377 height 30
click at [573, 334] on span "Support worker must have Cert III and above, be confident with personal care/ma…" at bounding box center [407, 339] width 377 height 30
click at [577, 350] on p "Support worker must have Cert III and above, be confident with personal care/ma…" at bounding box center [413, 340] width 389 height 35
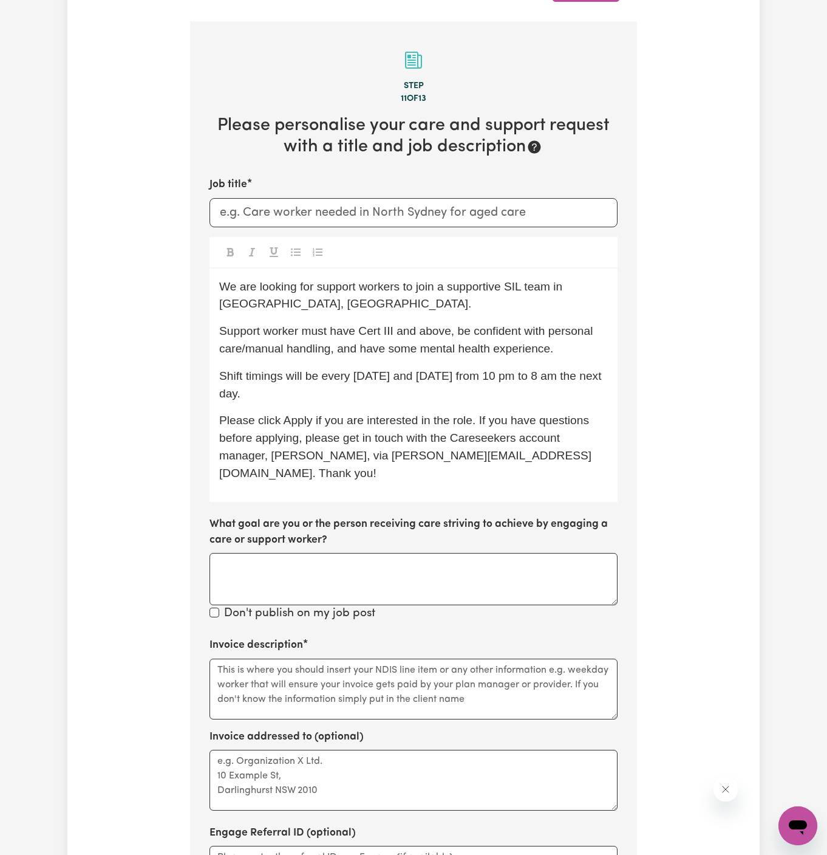
click at [583, 350] on p "Support worker must have Cert III and above, be confident with personal care/ma…" at bounding box center [413, 340] width 389 height 35
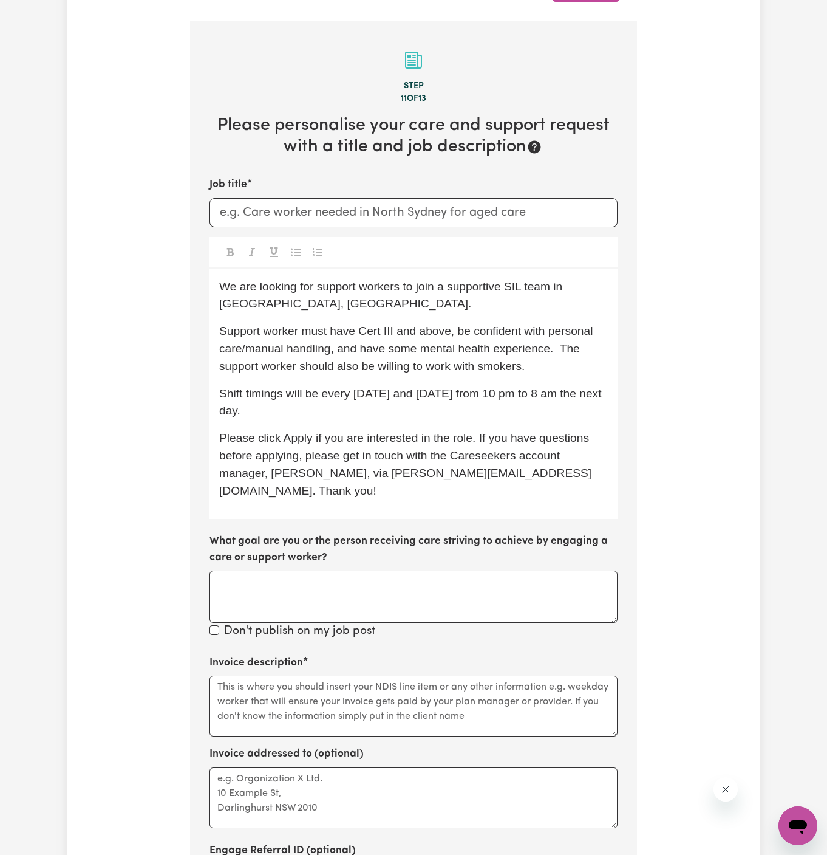
click at [348, 358] on span "Support worker must have Cert III and above, be confident with personal care/ma…" at bounding box center [407, 348] width 377 height 48
click at [422, 350] on span "Support worker must have Cert III and above, be confident with personal care/ma…" at bounding box center [407, 348] width 377 height 48
click at [566, 367] on p "Support worker must have Cert III and above, be confident with personal care/ma…" at bounding box center [413, 349] width 389 height 52
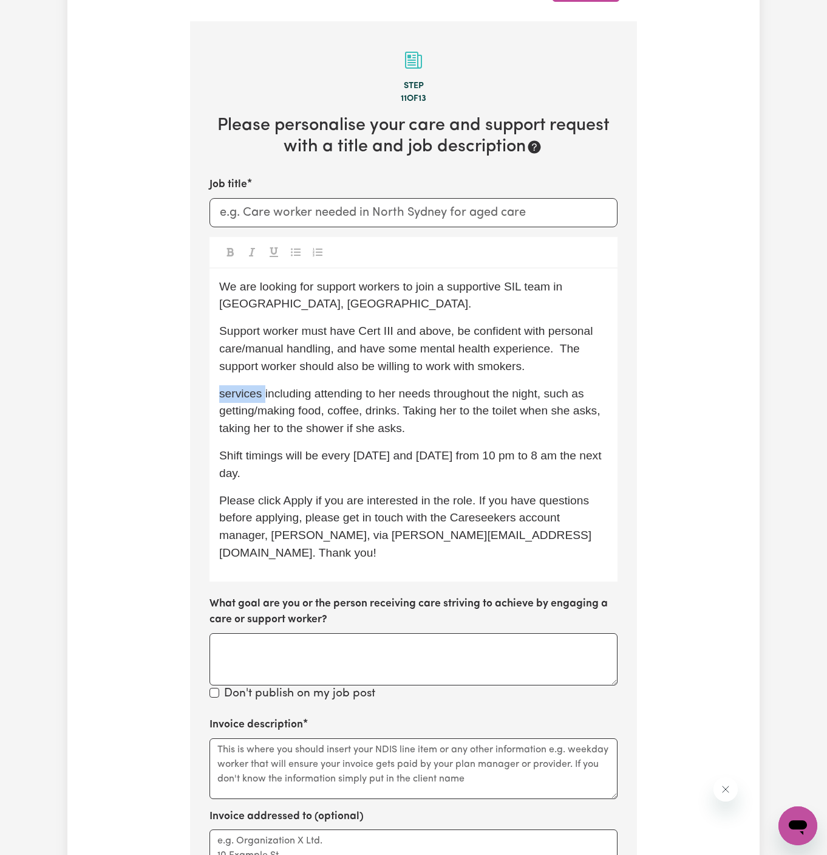
drag, startPoint x: 266, startPoint y: 397, endPoint x: 214, endPoint y: 392, distance: 51.8
click at [214, 392] on div "We are looking for support workers to join a supportive SIL team in Deanside, V…" at bounding box center [414, 425] width 408 height 313
click at [283, 394] on span "Duties including attending to her needs throughout the night, such as getting/m…" at bounding box center [411, 411] width 385 height 48
click at [377, 420] on span "Duties include attending to her needs throughout the night, such as getting/mak…" at bounding box center [411, 411] width 385 height 48
click at [490, 392] on span "Duties include attending to her needs throughout the night, such as getting/mak…" at bounding box center [411, 411] width 385 height 48
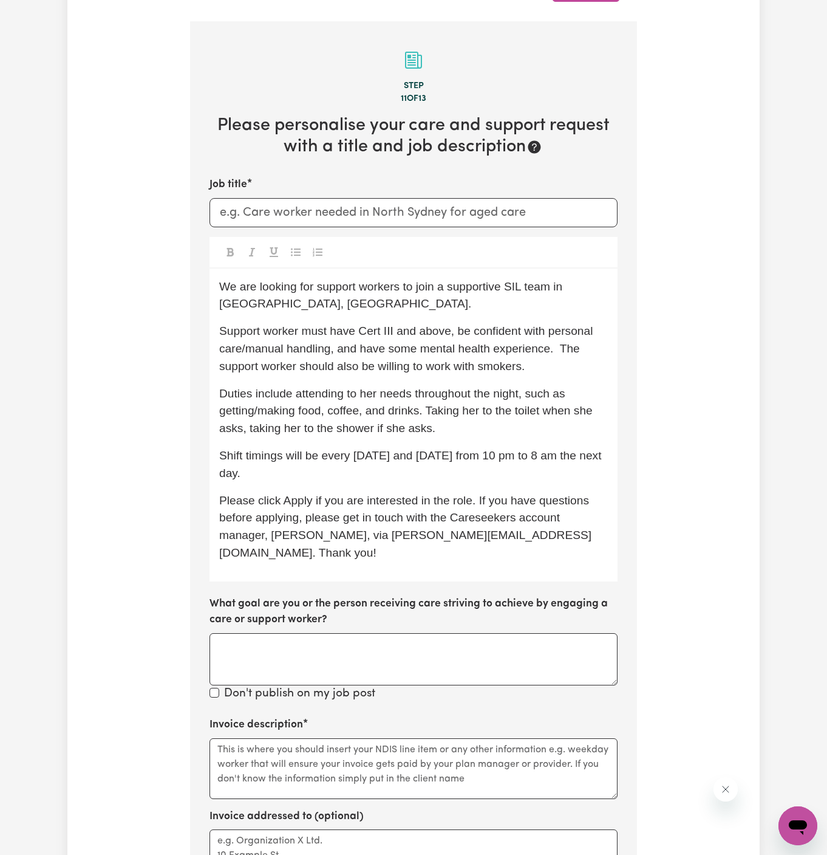
click at [462, 414] on span "Duties include attending to her needs throughout the night, such as getting/mak…" at bounding box center [407, 411] width 377 height 48
click at [474, 440] on div "We are looking for support workers to join a supportive SIL team in Deanside, V…" at bounding box center [414, 425] width 408 height 313
click at [495, 426] on p "Duties include attending to her needs throughout the night, such as getting/mak…" at bounding box center [413, 411] width 389 height 52
click at [399, 282] on span "We are looking for support workers to join a supportive SIL team in Deanside, V…" at bounding box center [392, 295] width 347 height 30
click at [479, 293] on p "We are looking for support worker to join a supportive SIL team in Deanside, VI…" at bounding box center [413, 295] width 389 height 35
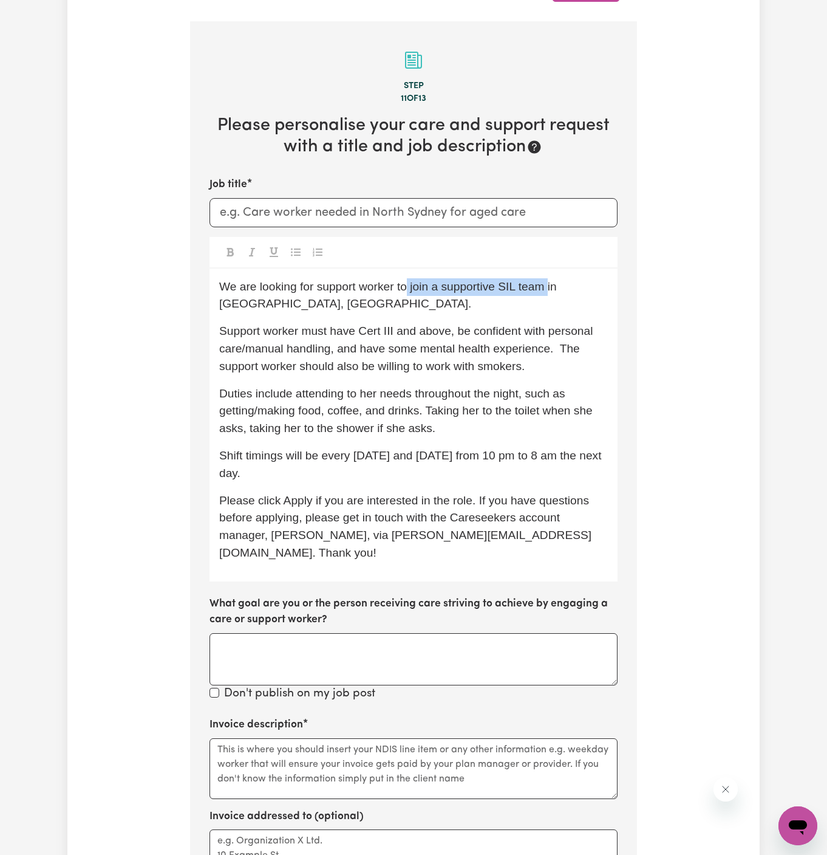
drag, startPoint x: 544, startPoint y: 288, endPoint x: 408, endPoint y: 284, distance: 136.2
click at [408, 284] on span "We are looking for support worker to join a supportive SIL team in Deanside, VI…" at bounding box center [389, 295] width 341 height 30
click at [326, 284] on span "We are looking for support worker to assist a client in Deanside, VIC." at bounding box center [357, 295] width 276 height 30
click at [394, 303] on div "We are looking for a support worker to assist a client in Deanside, VIC. Suppor…" at bounding box center [414, 425] width 408 height 313
click at [298, 216] on input "Job title" at bounding box center [414, 212] width 408 height 29
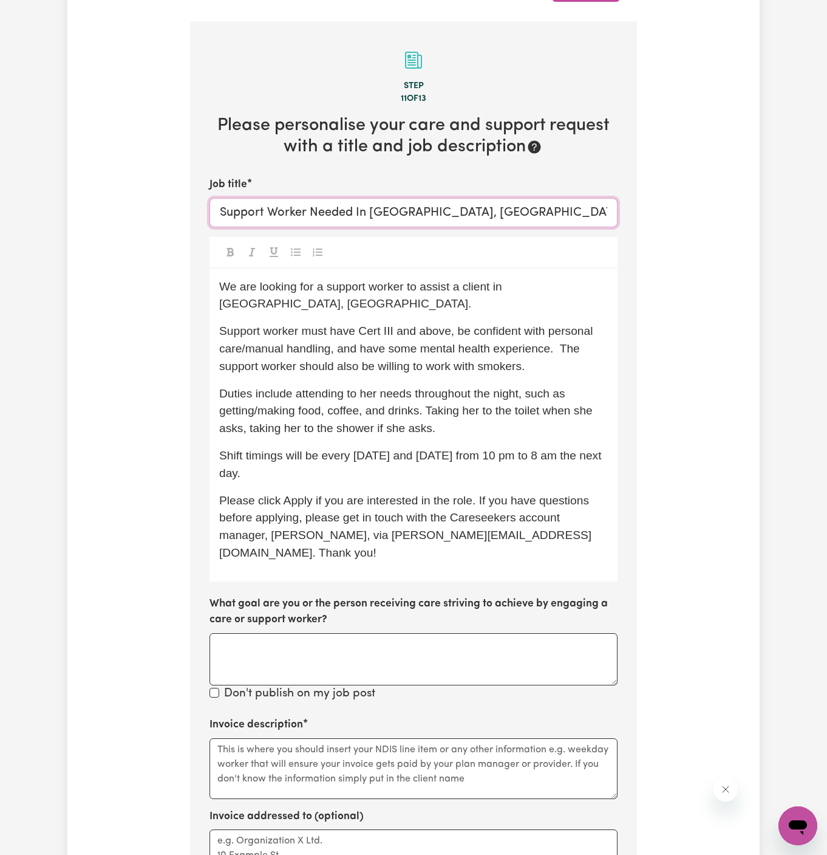
click at [392, 204] on input "Support Worker Needed In Deanside, VIC." at bounding box center [414, 212] width 408 height 29
type input "Support Worker Needed In Deanside, VIC."
click at [379, 324] on span "Support worker must have Cert III and above, be confident with personal care/ma…" at bounding box center [407, 348] width 377 height 48
click at [369, 399] on p "Duties include attending to her needs throughout the night, such as getting/mak…" at bounding box center [413, 411] width 389 height 52
click at [242, 416] on span "Duties include attending to her needs throughout the night, such as getting/mak…" at bounding box center [407, 411] width 377 height 48
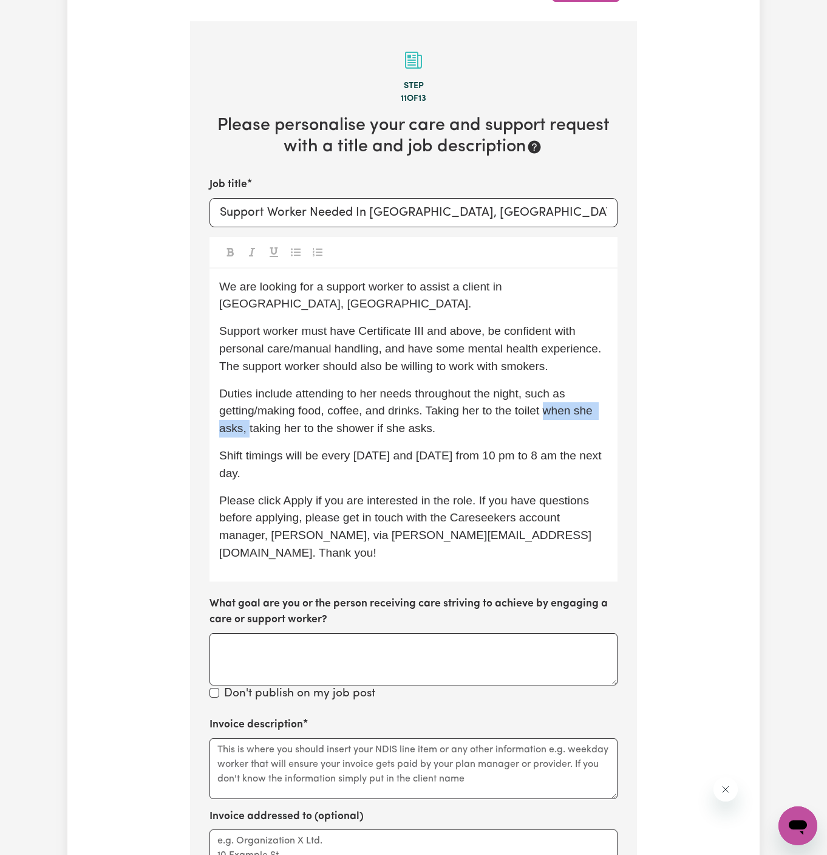
drag, startPoint x: 250, startPoint y: 416, endPoint x: 546, endPoint y: 388, distance: 297.2
click at [546, 388] on span "Duties include attending to her needs throughout the night, such as getting/mak…" at bounding box center [407, 411] width 377 height 48
click at [589, 400] on p "Duties include attending to her needs throughout the night, such as getting/mak…" at bounding box center [413, 411] width 389 height 52
click at [602, 399] on span "Duties include attending to her needs throughout the night, such as getting/mak…" at bounding box center [410, 411] width 383 height 48
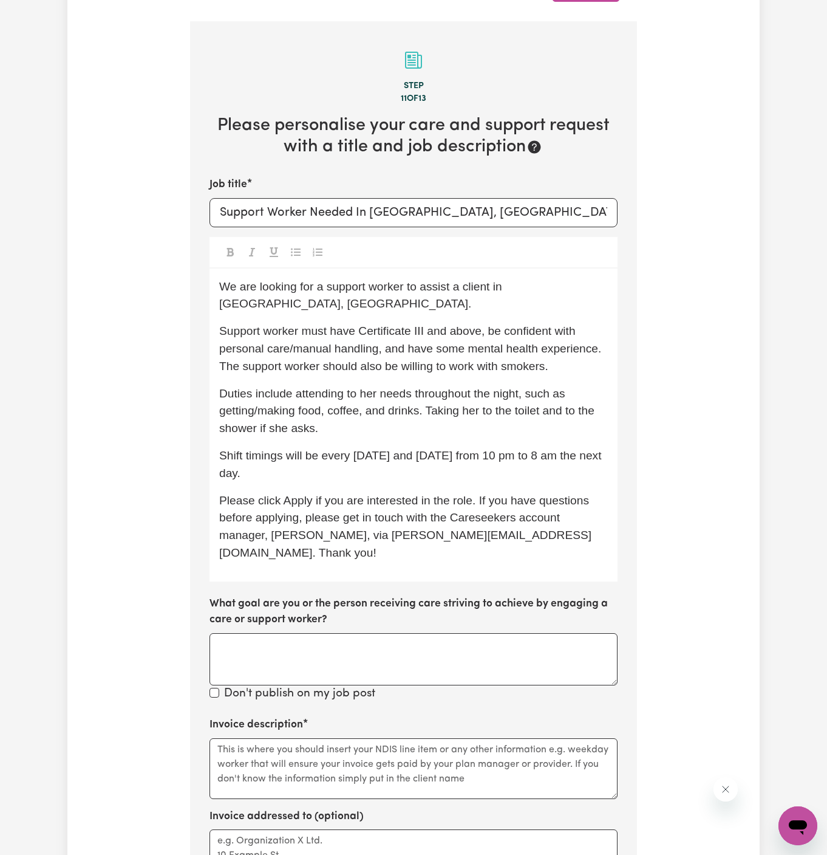
click at [512, 447] on p "Shift timings will be every Tuesday and Friday from 10 pm to 8 am the next day." at bounding box center [413, 464] width 389 height 35
click at [577, 393] on span "Duties include attending to her needs throughout the night, such as getting/mak…" at bounding box center [408, 411] width 378 height 48
click at [342, 418] on p "Duties include attending to her needs throughout the night, such as getting/mak…" at bounding box center [413, 411] width 389 height 52
click at [434, 397] on span "Duties include attending to her needs throughout the night, such as getting/mak…" at bounding box center [402, 411] width 366 height 48
click at [444, 395] on span "Duties include attending to her needs throughout the night, such as getting/mak…" at bounding box center [400, 411] width 363 height 48
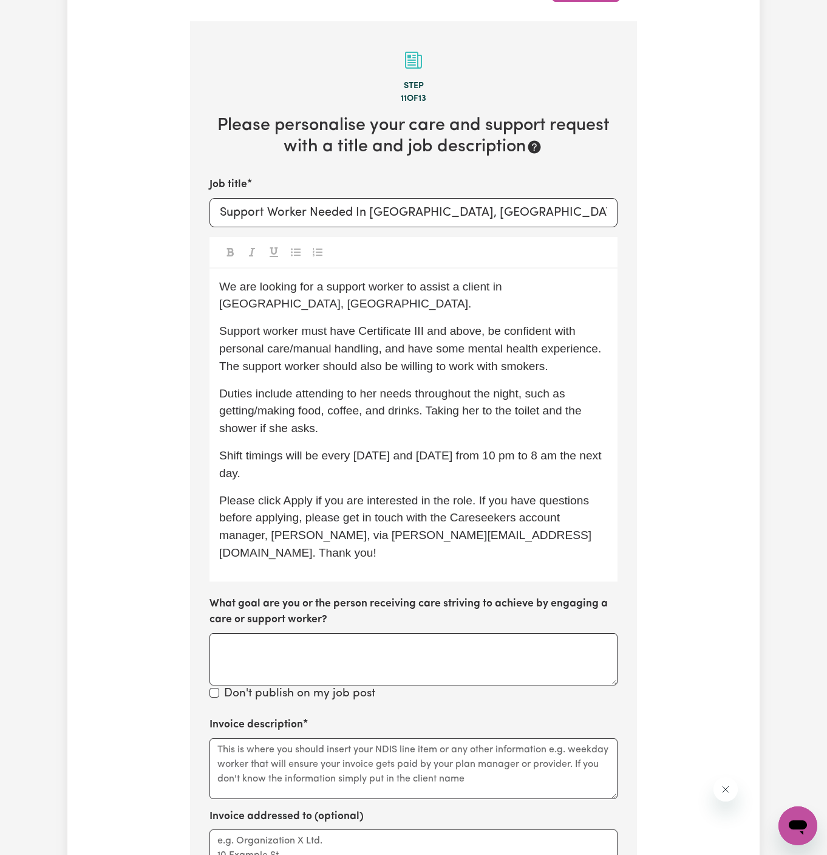
click at [524, 449] on span "Shift timings will be every Tuesday and Friday from 10 pm to 8 am the next day." at bounding box center [412, 464] width 386 height 30
click at [342, 394] on span "Duties include attending to her needs throughout the night, such as getting/mak…" at bounding box center [402, 411] width 366 height 48
click at [399, 395] on span "Duties include attending to her needs throughout the night, such as getting/mak…" at bounding box center [402, 411] width 366 height 48
click at [460, 398] on span "Duties include attending to her needs throughout the night, such as getting/mak…" at bounding box center [402, 411] width 366 height 48
click at [505, 404] on p "Duties include attending to her needs throughout the night, such as getting/mak…" at bounding box center [413, 411] width 389 height 52
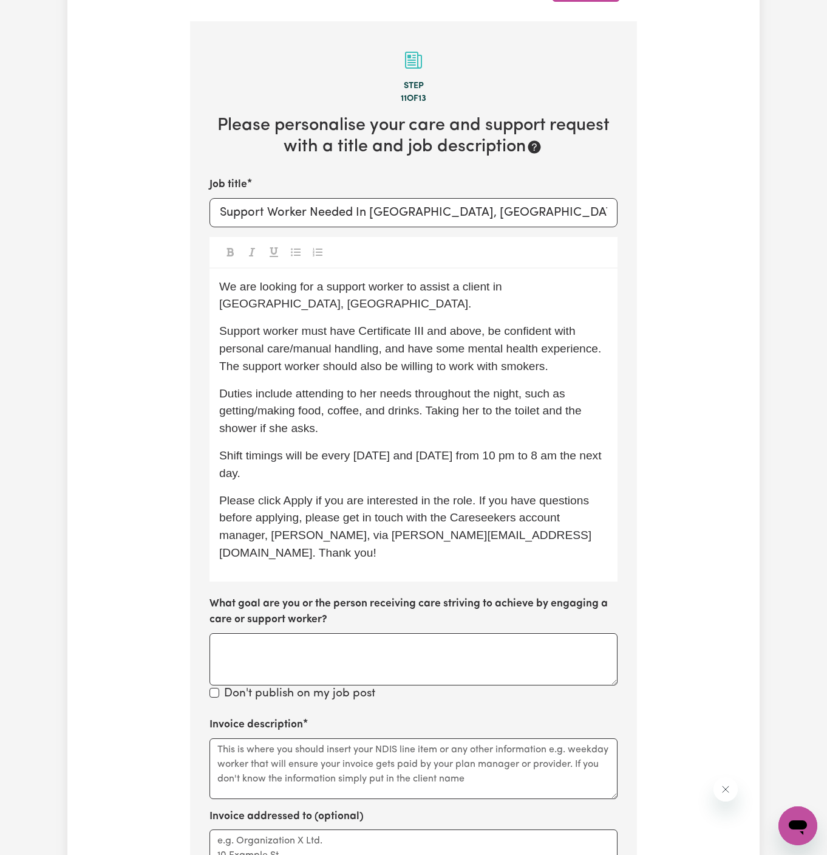
click at [411, 394] on span "Duties include attending to her needs throughout the night, such as getting/mak…" at bounding box center [402, 411] width 366 height 48
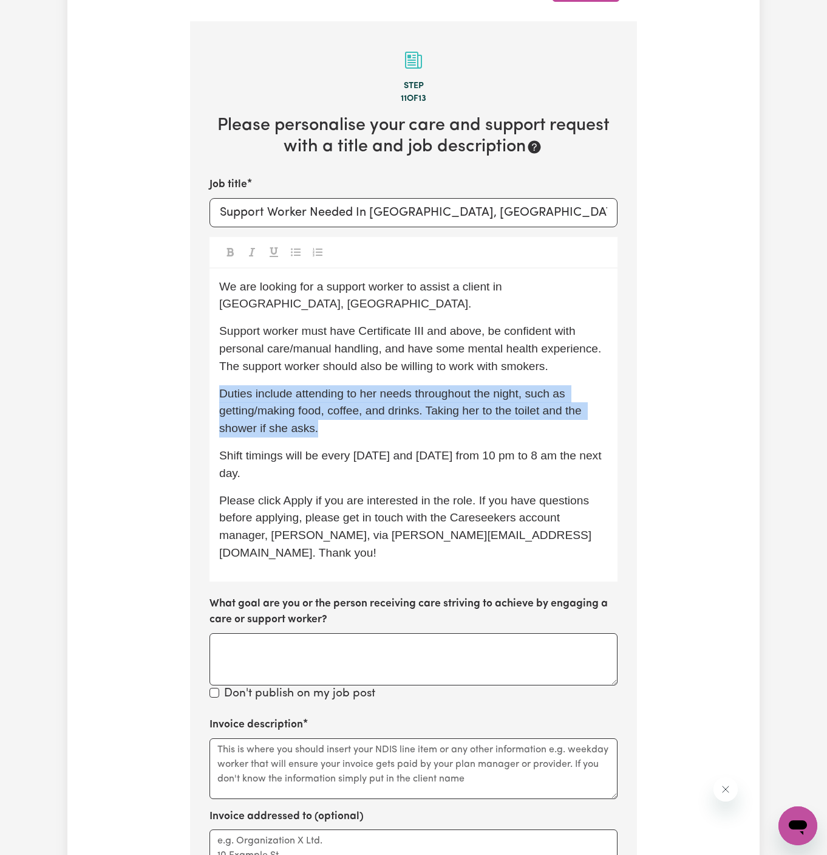
drag, startPoint x: 339, startPoint y: 412, endPoint x: 222, endPoint y: 372, distance: 123.9
click at [222, 385] on p "Duties include attending to her needs throughout the night, such as getting/mak…" at bounding box center [413, 411] width 389 height 52
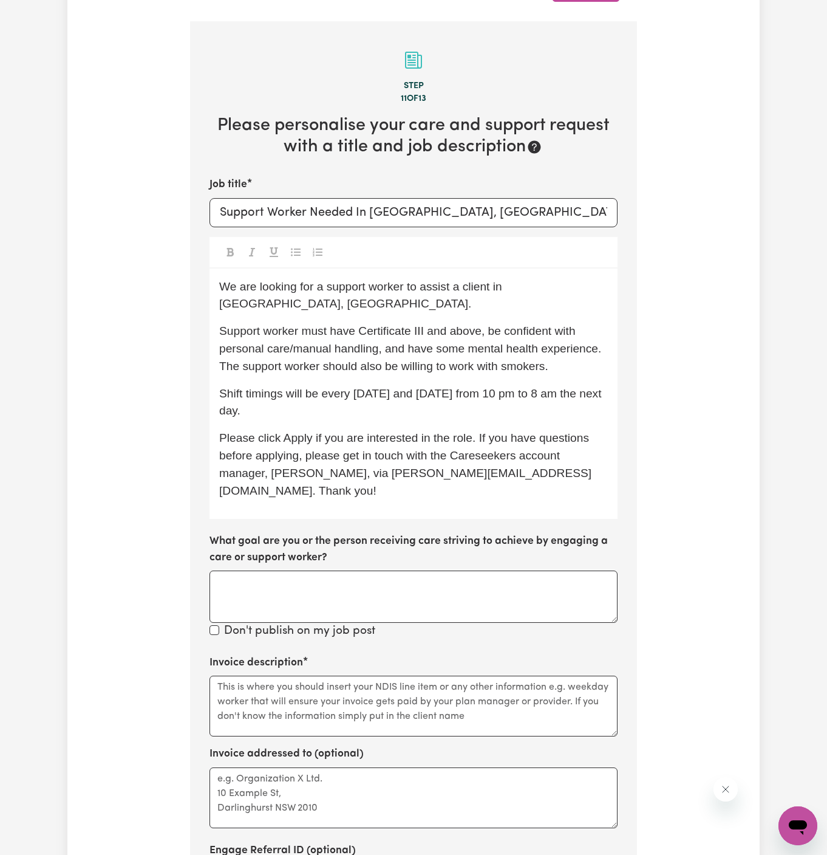
click at [596, 281] on p "We are looking for a support worker to assist a client in Deanside, VIC." at bounding box center [413, 295] width 389 height 35
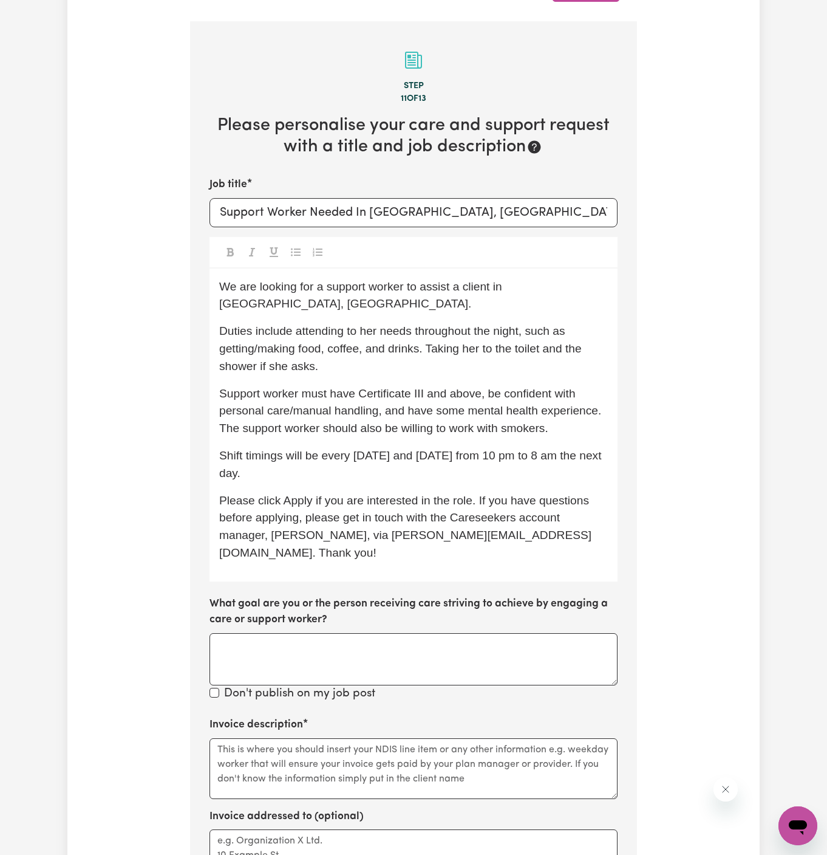
click at [440, 391] on span "Support worker must have Certificate III and above, be confident with personal …" at bounding box center [413, 411] width 389 height 48
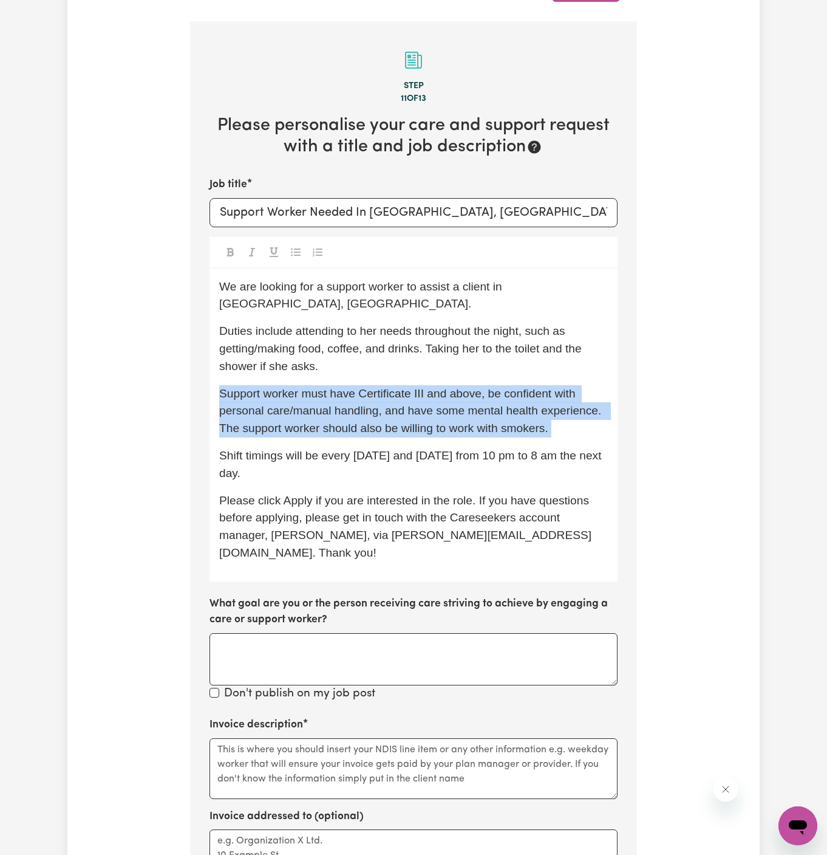
click at [440, 391] on span "Support worker must have Certificate III and above, be confident with personal …" at bounding box center [413, 411] width 389 height 48
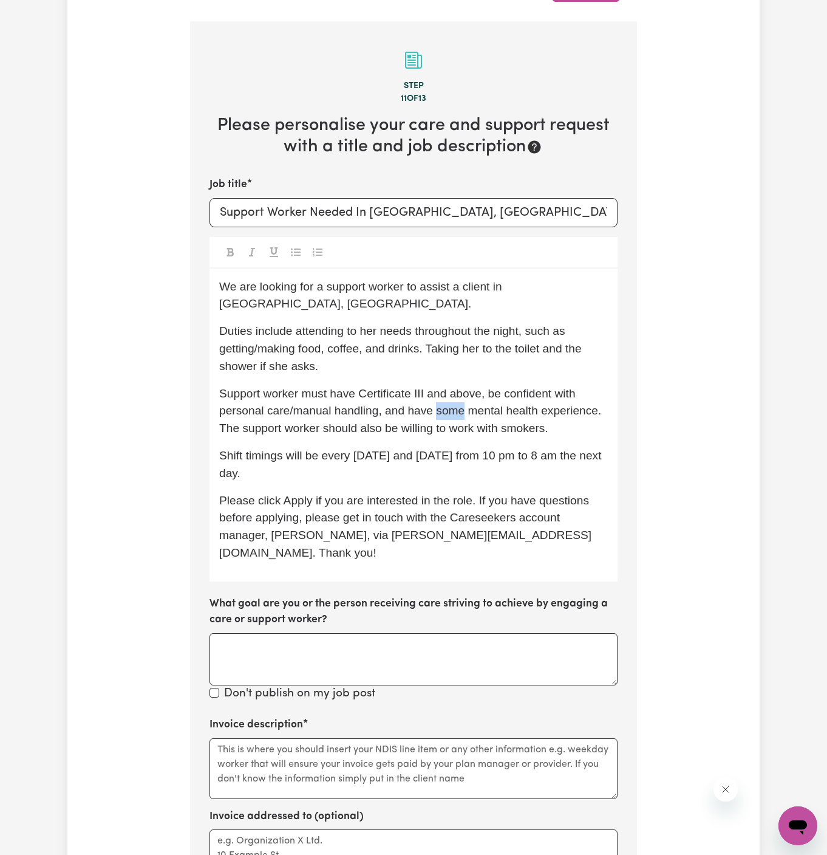
click at [440, 391] on span "Support worker must have Certificate III and above, be confident with personal …" at bounding box center [413, 411] width 389 height 48
click at [513, 449] on span "Shift timings will be every Tuesday and Friday from 10 pm to 8 am the next day." at bounding box center [412, 464] width 386 height 30
click at [550, 447] on p "Shift timings will be every Tuesday and Friday from 10 pm to 8 am the next day." at bounding box center [413, 464] width 389 height 35
drag, startPoint x: 422, startPoint y: 406, endPoint x: 508, endPoint y: 408, distance: 86.9
click at [508, 408] on span "Support worker must have Certificate III and above, be confident with personal …" at bounding box center [409, 411] width 380 height 48
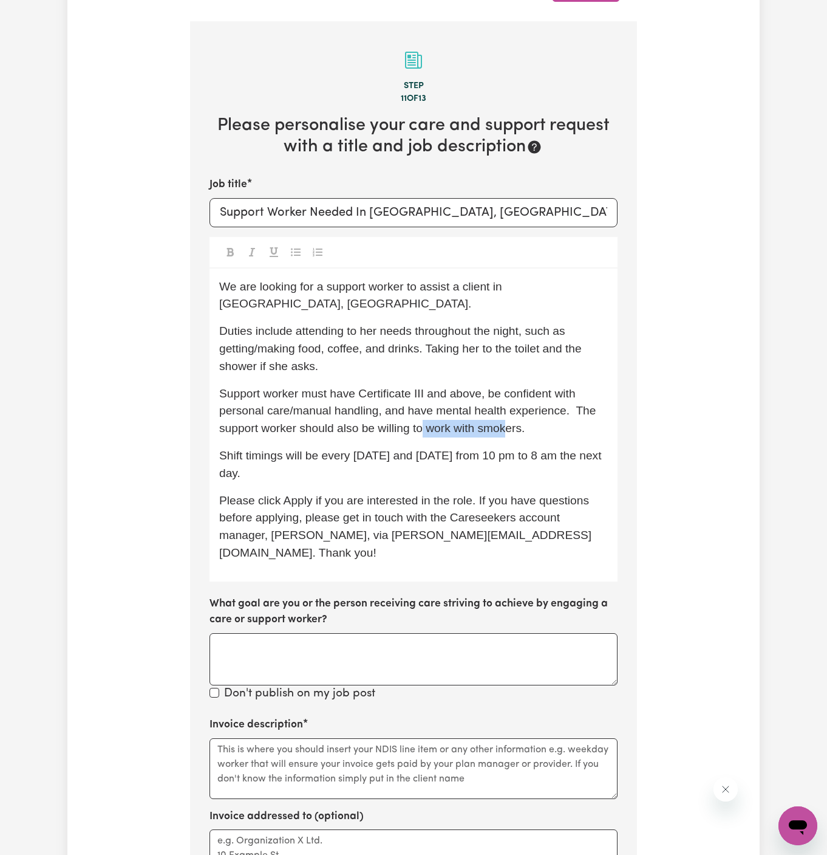
click at [508, 408] on span "Support worker must have Certificate III and above, be confident with personal …" at bounding box center [409, 411] width 380 height 48
click at [575, 411] on p "Support worker must have Certificate III and above, be confident with personal …" at bounding box center [413, 411] width 389 height 52
click at [366, 450] on p "Shift timings will be every Tuesday and Friday from 10 pm to 8 am the next day." at bounding box center [413, 464] width 389 height 35
click at [368, 456] on p "Shift timings will be every Tuesday and Friday from 10 pm to 8 am the next day." at bounding box center [413, 464] width 389 height 35
click at [440, 413] on span "Support worker must have Certificate III and above, be confident with personal …" at bounding box center [409, 411] width 380 height 48
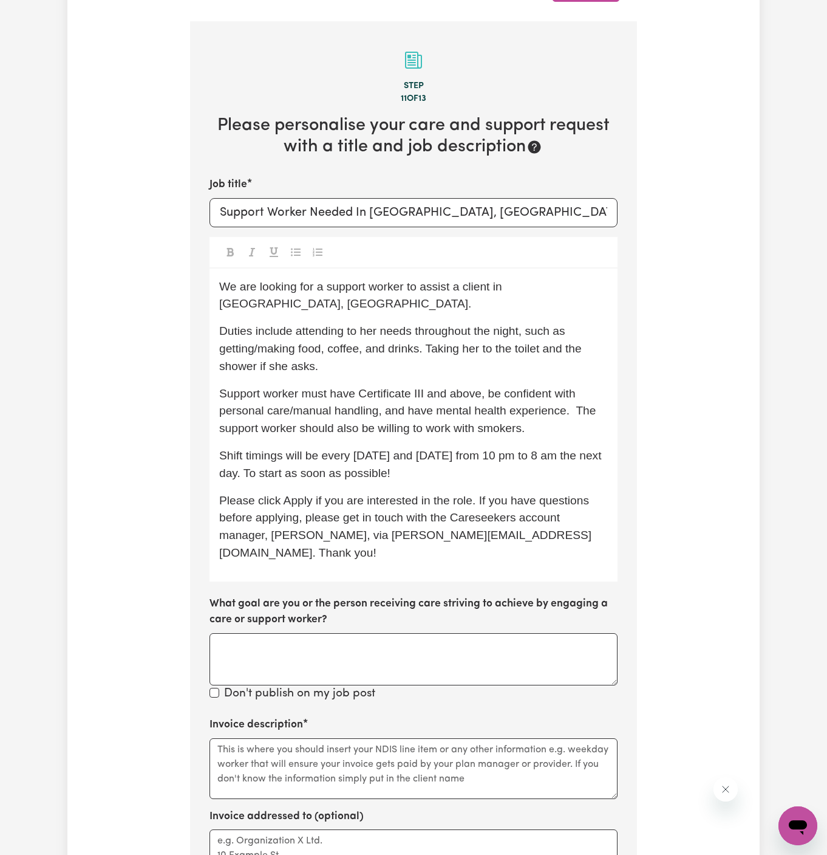
scroll to position [594, 0]
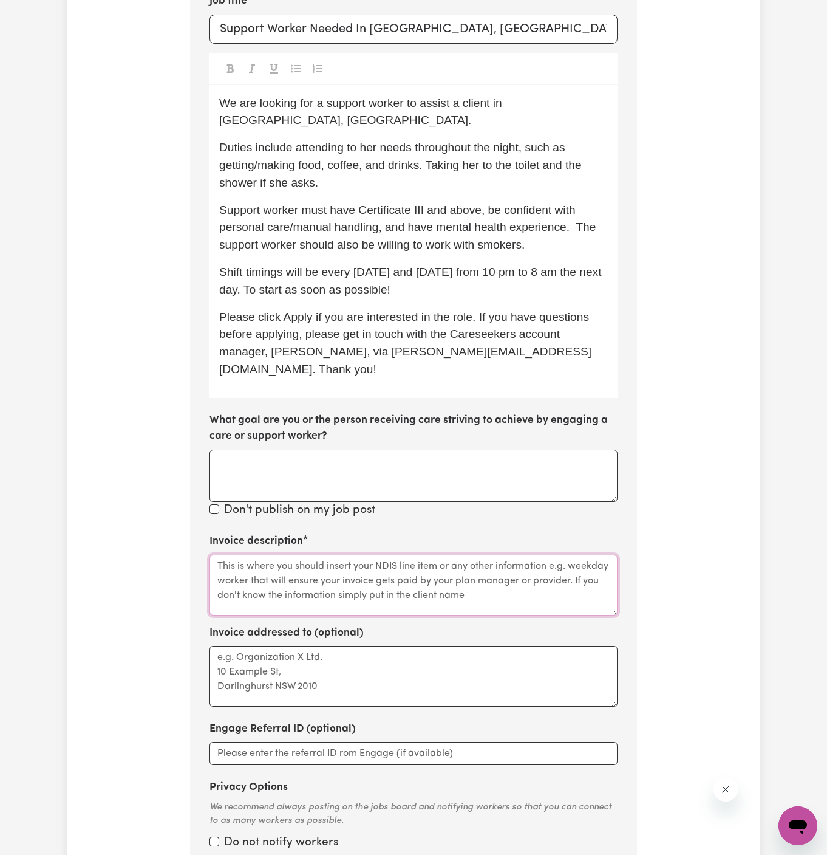
click at [264, 555] on textarea "Invoice description" at bounding box center [414, 585] width 408 height 61
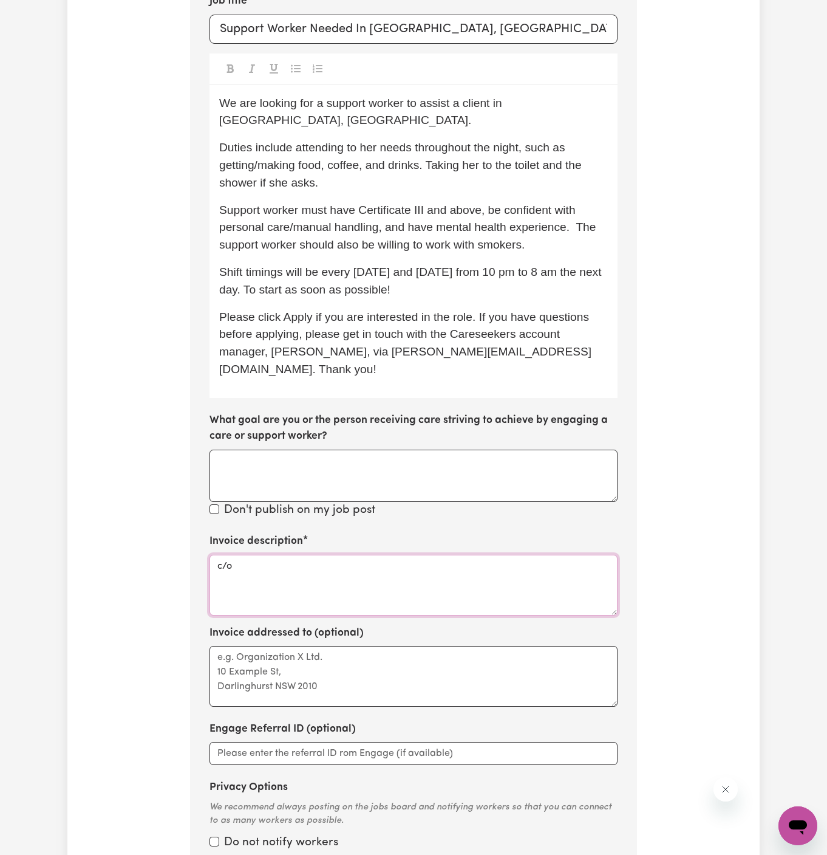
paste textarea "Uniting Respite"
click at [228, 555] on textarea "c/o Uniting Respite" at bounding box center [414, 585] width 408 height 61
type textarea "c/o Uniting Respite"
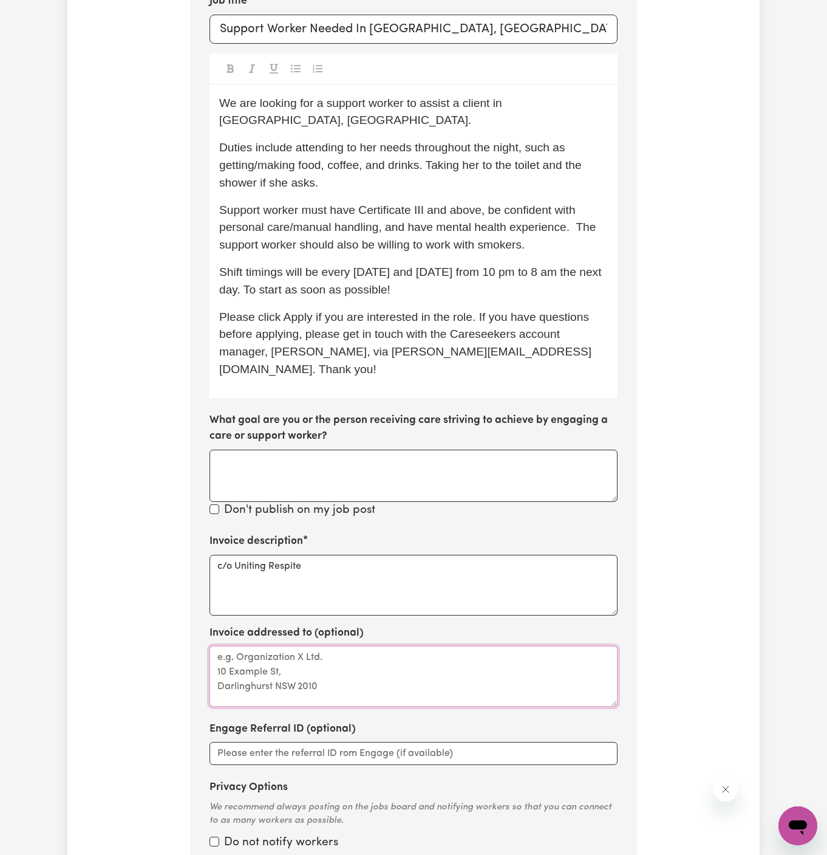
click at [262, 663] on textarea "Invoice addressed to (optional)" at bounding box center [414, 676] width 408 height 61
paste textarea "c/o Uniting Respite"
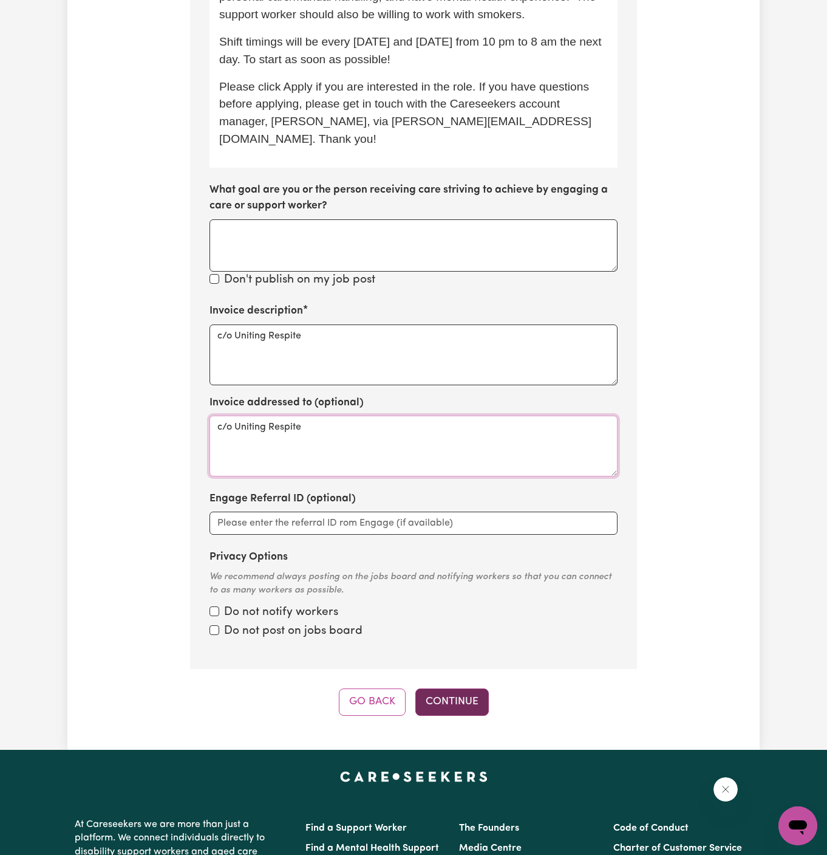
type textarea "c/o Uniting Respite"
click at [471, 688] on button "Continue" at bounding box center [453, 701] width 74 height 27
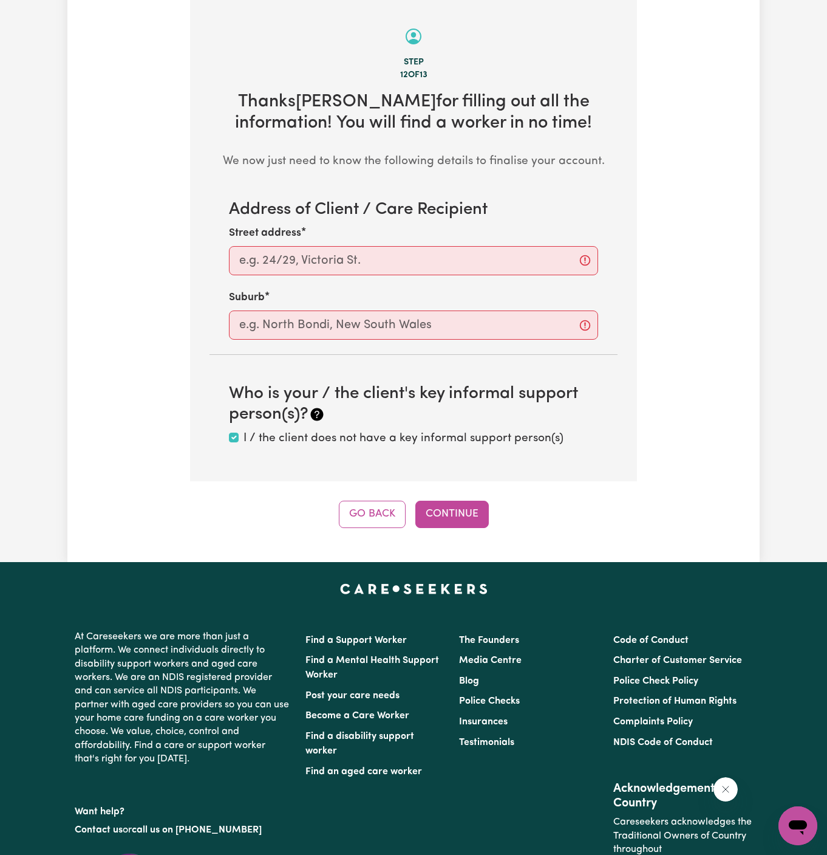
scroll to position [431, 0]
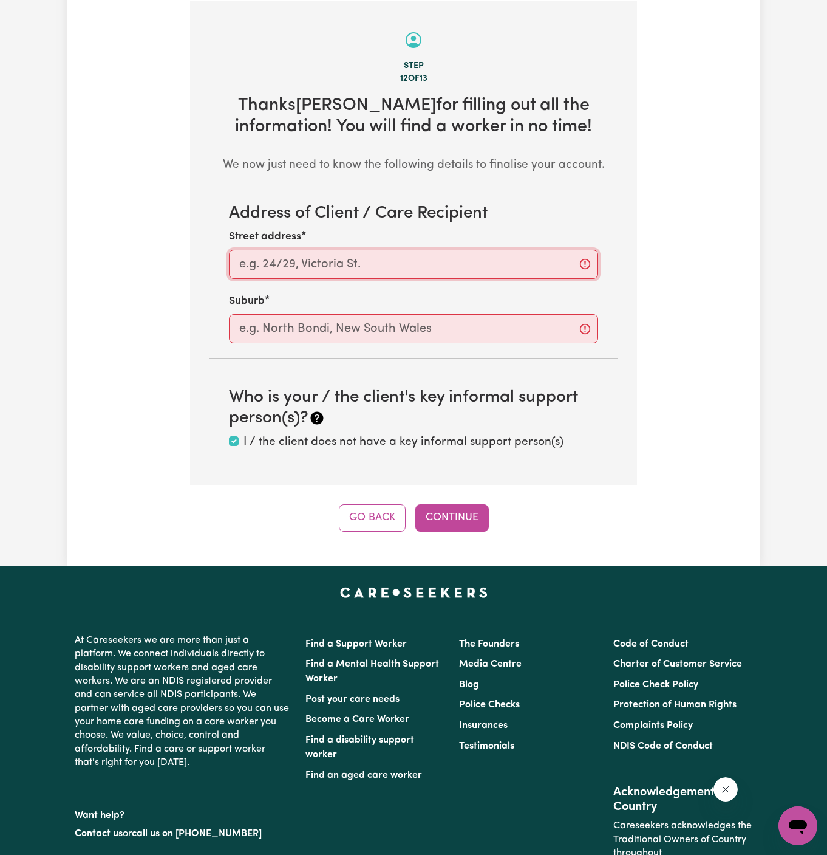
click at [345, 259] on input "Street address" at bounding box center [413, 264] width 369 height 29
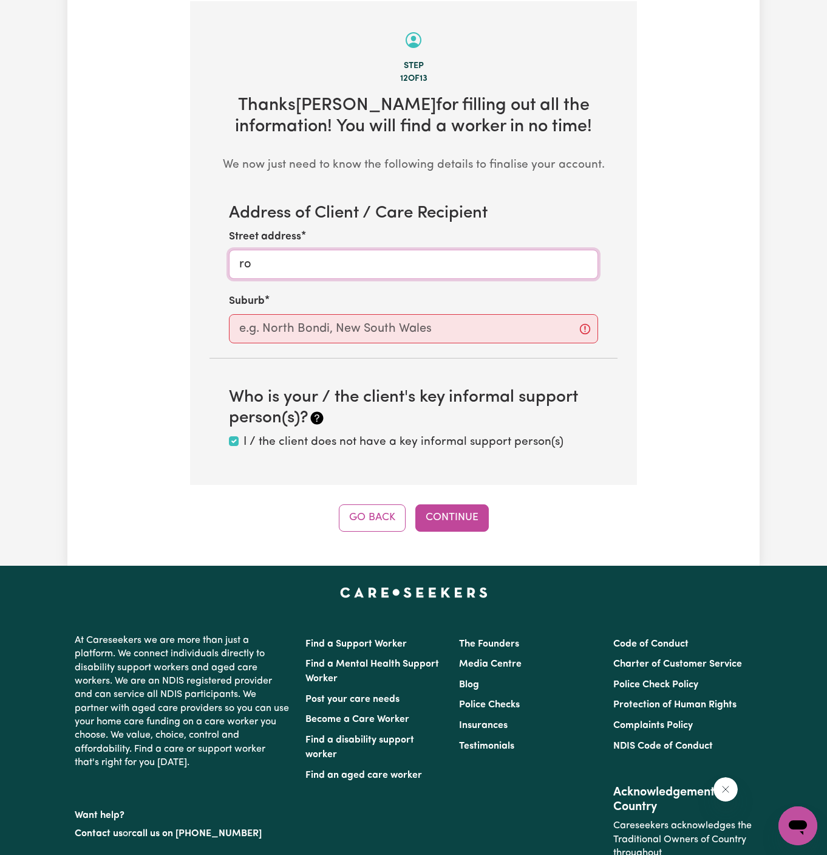
type input "r"
type input "Deanside"
click at [364, 320] on input "text" at bounding box center [413, 328] width 369 height 29
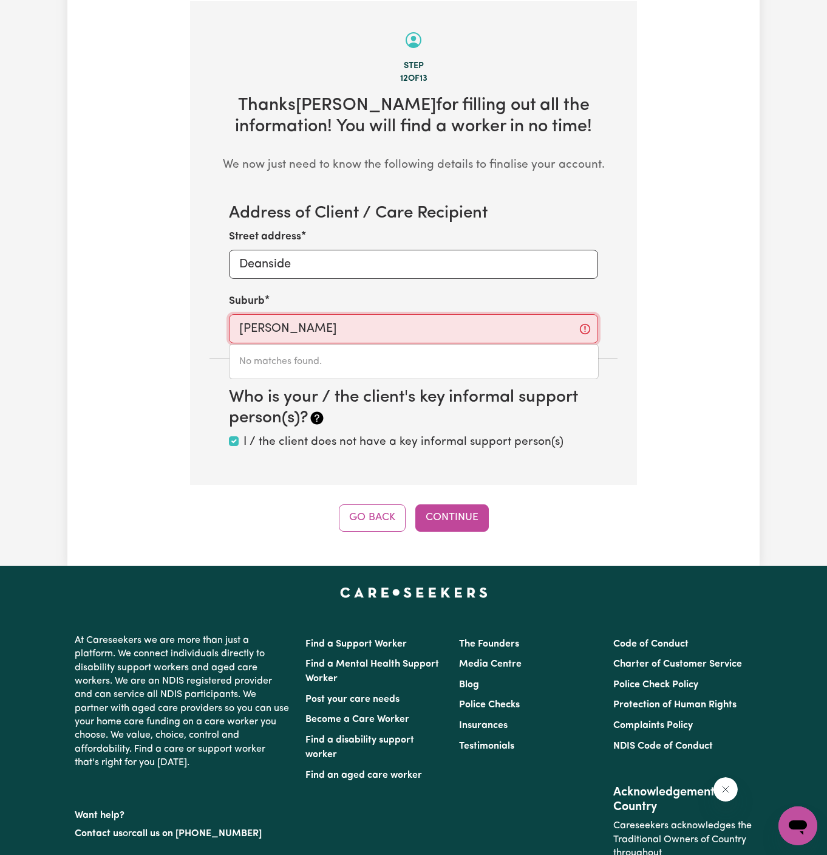
type input "dea"
type input "deaGON, Queensland, 4017"
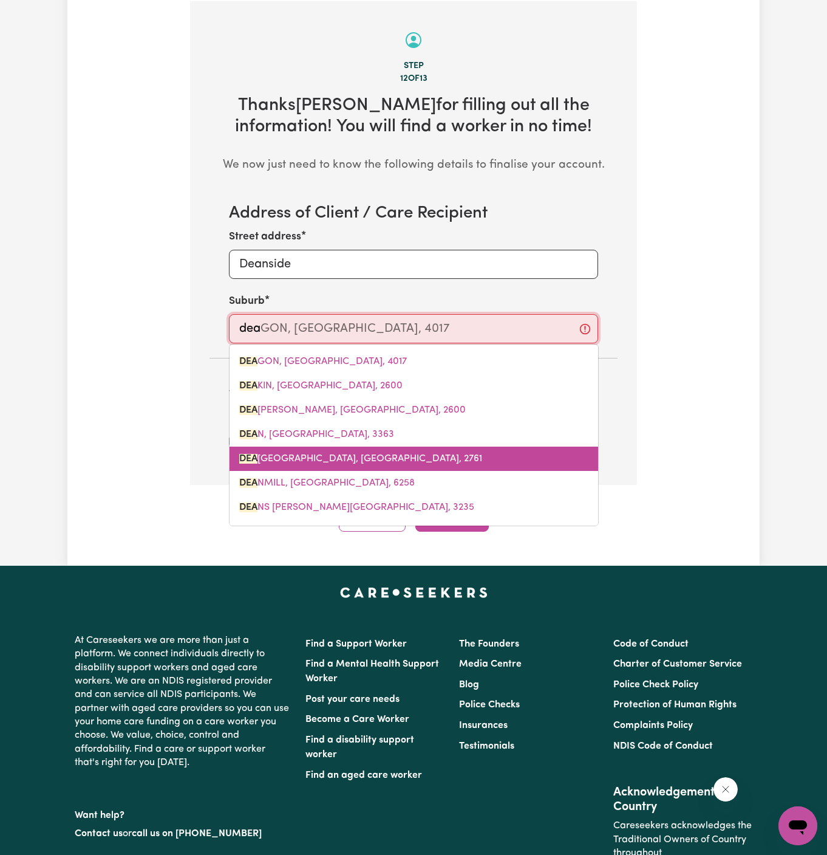
scroll to position [22, 0]
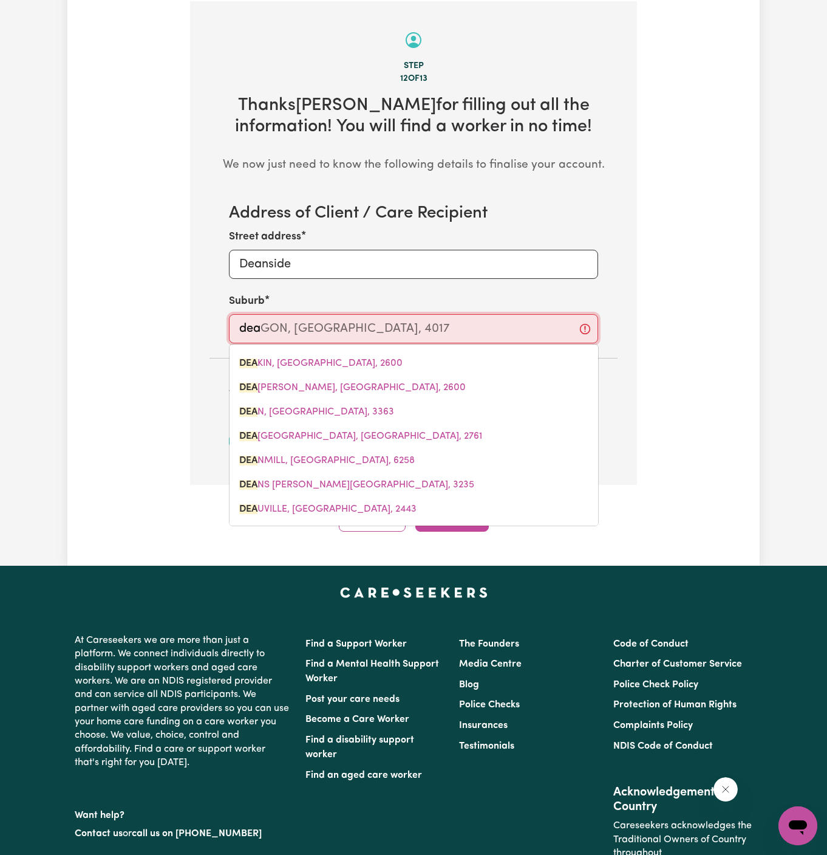
type input "dean"
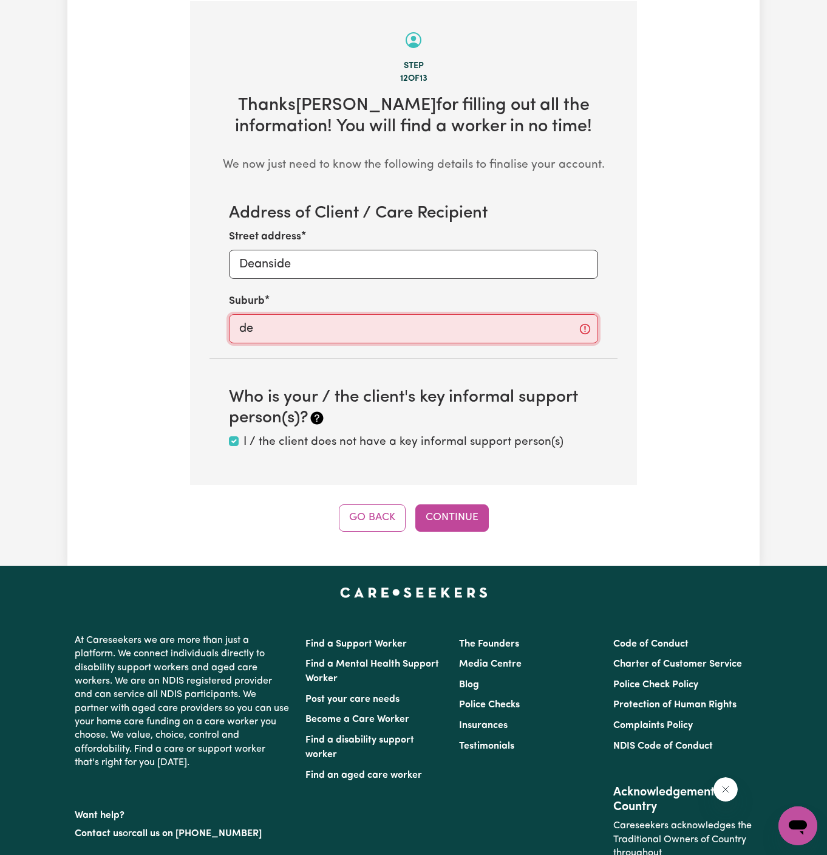
type input "d"
type input "rock"
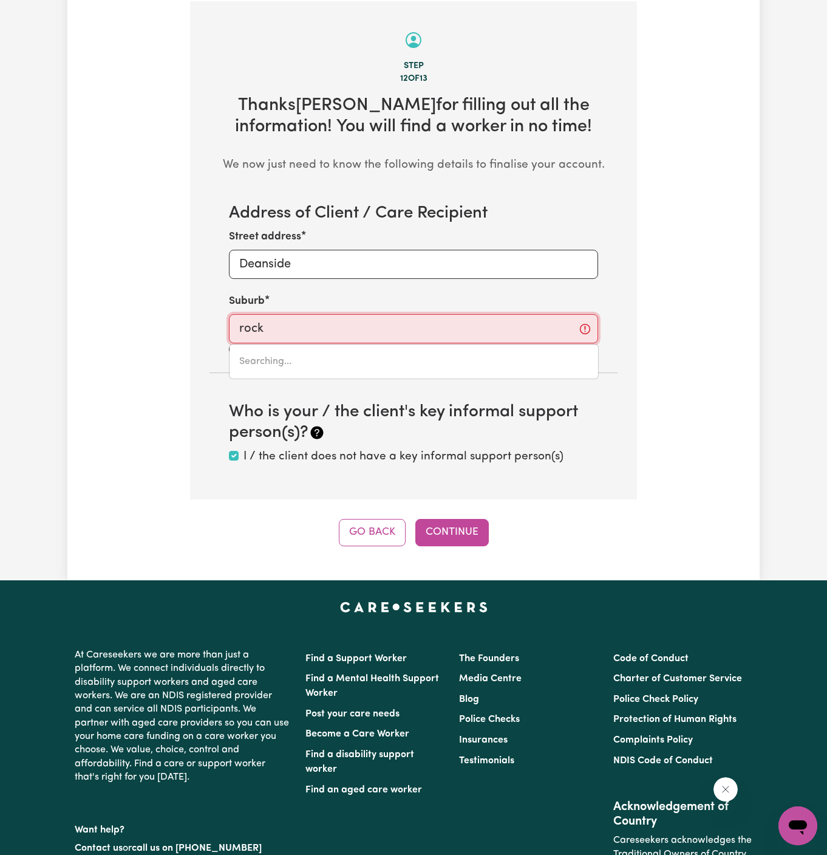
type input "rock FLAT, New South Wales, 2630"
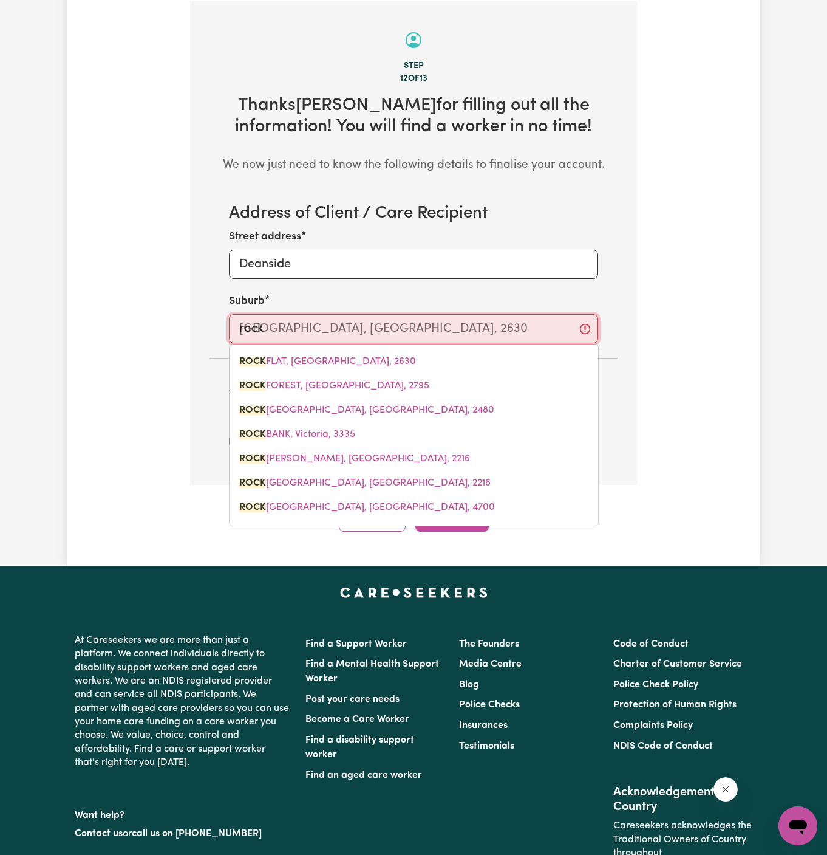
type input "rockb"
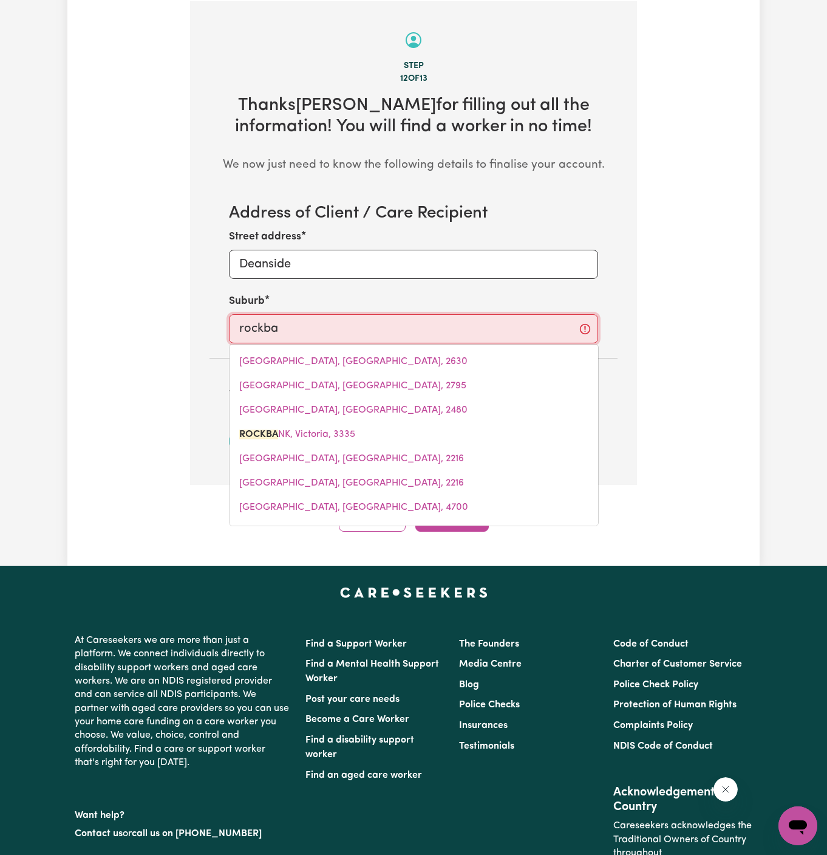
type input "rockban"
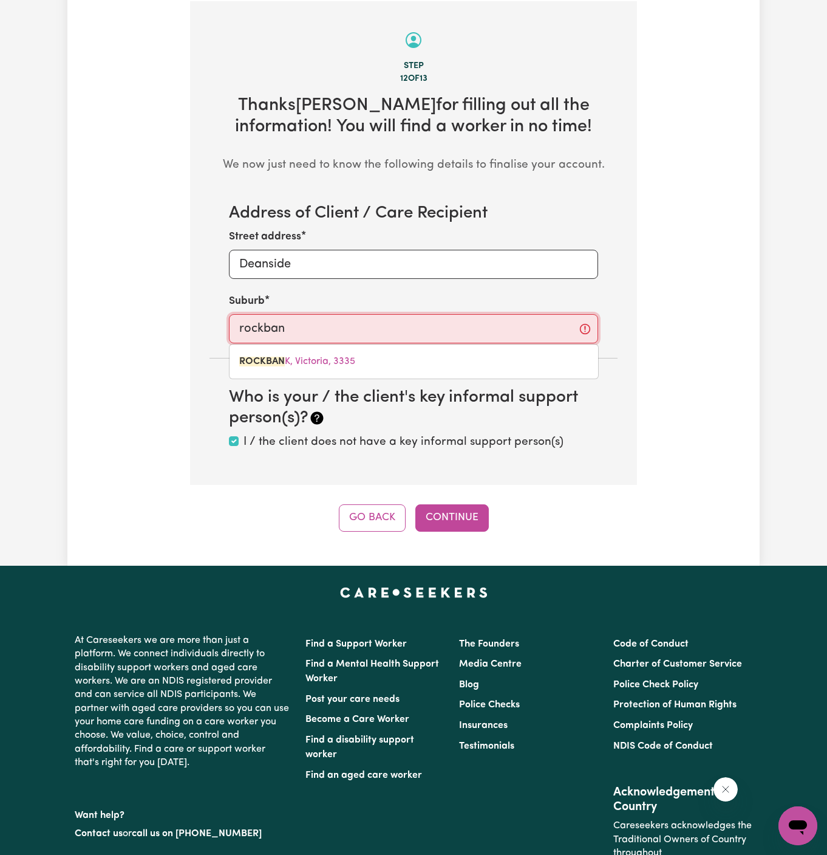
type input "rockbanK, Victoria, 3335"
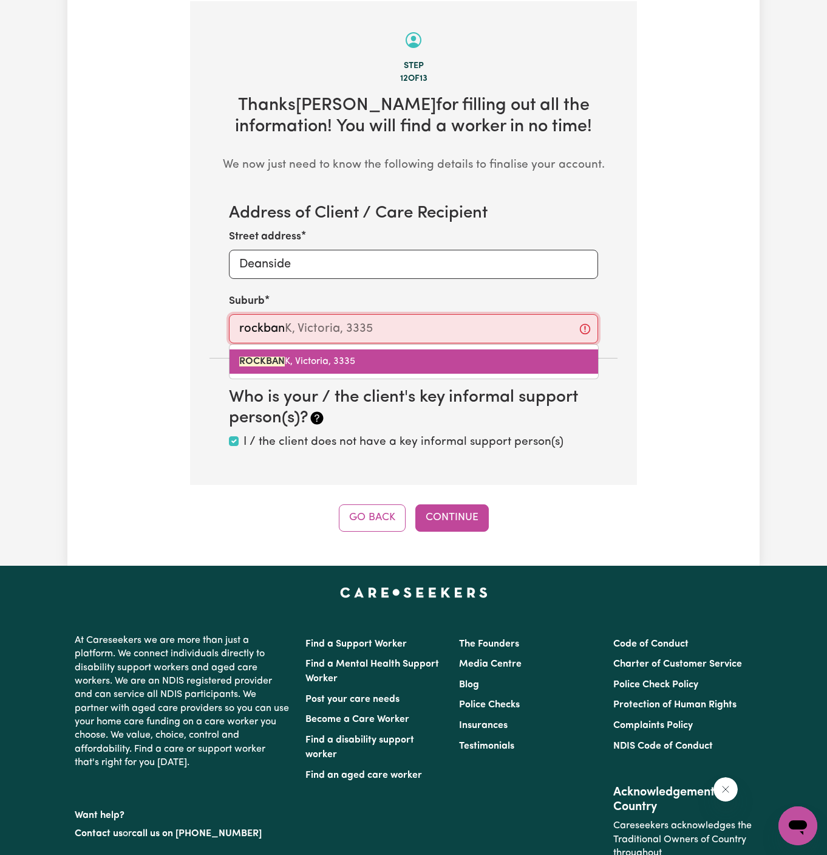
click at [321, 354] on link "ROCKBAN K, Victoria, 3335" at bounding box center [414, 361] width 369 height 24
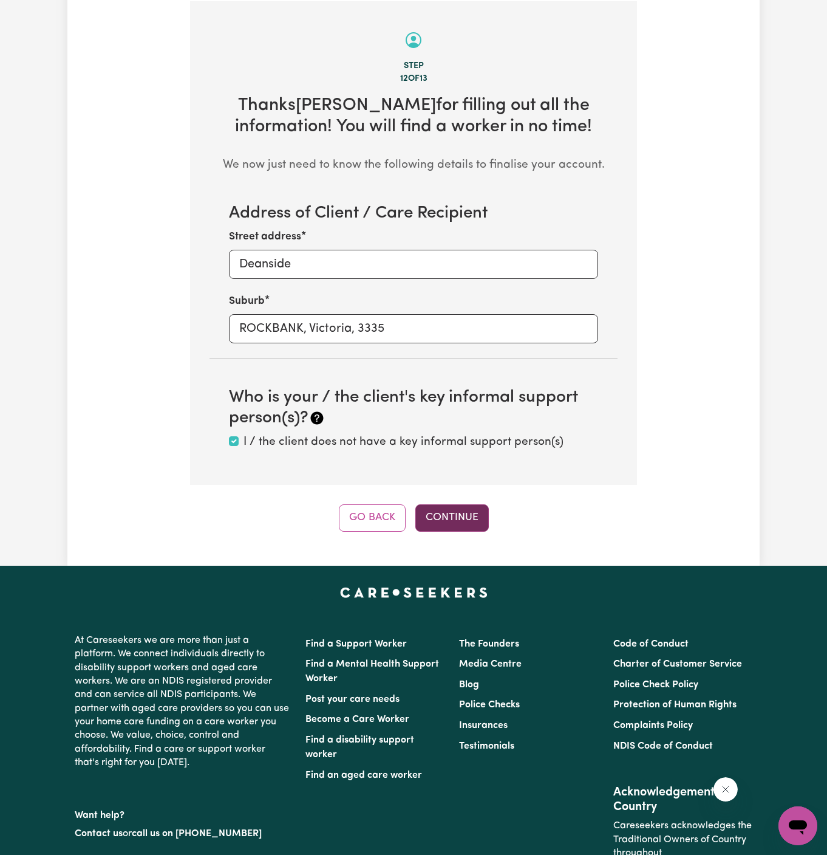
click at [465, 518] on button "Continue" at bounding box center [453, 517] width 74 height 27
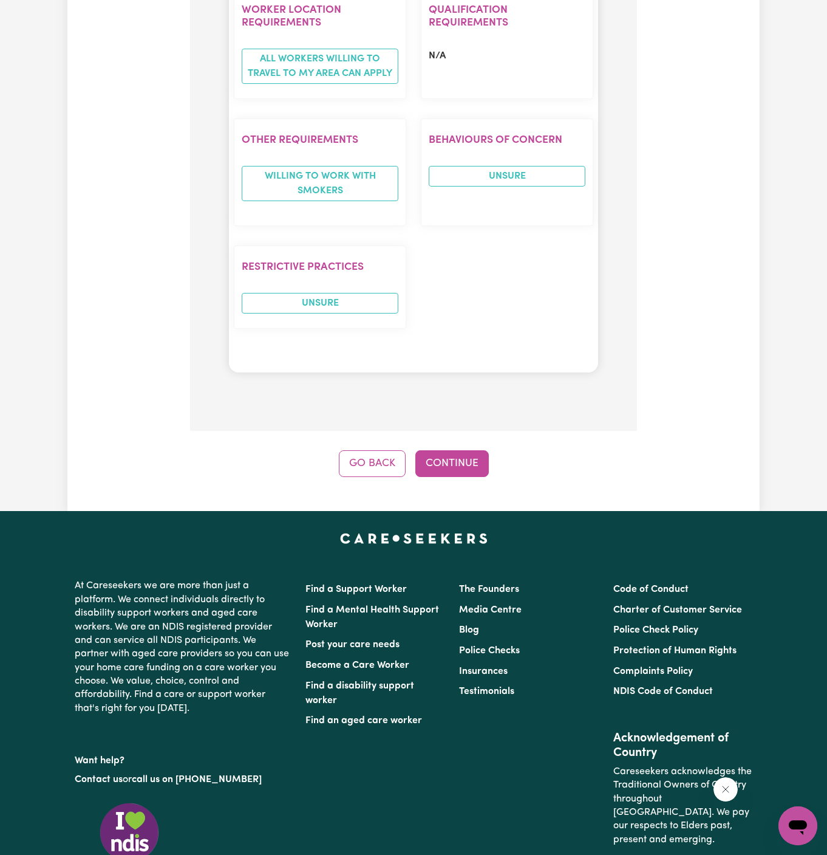
scroll to position [1894, 0]
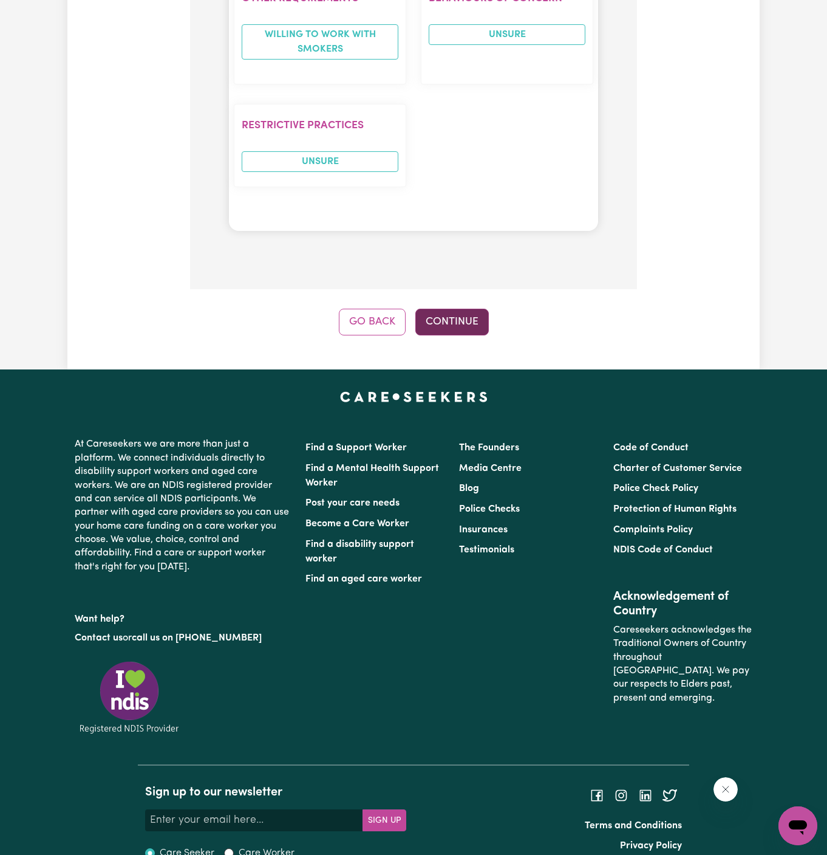
click at [457, 309] on button "Continue" at bounding box center [453, 322] width 74 height 27
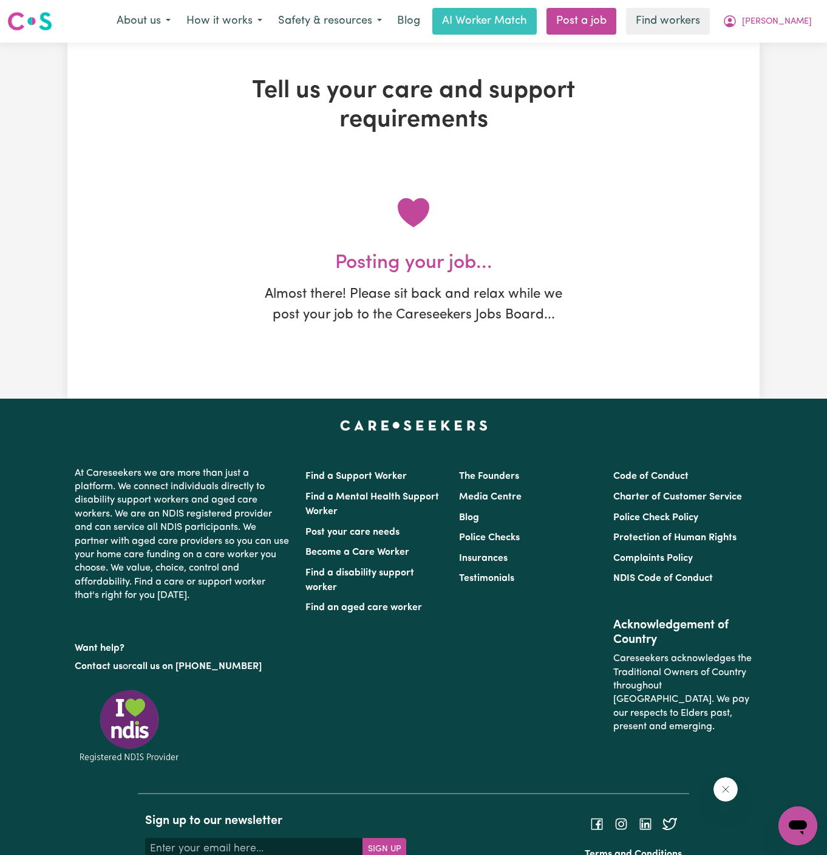
scroll to position [0, 0]
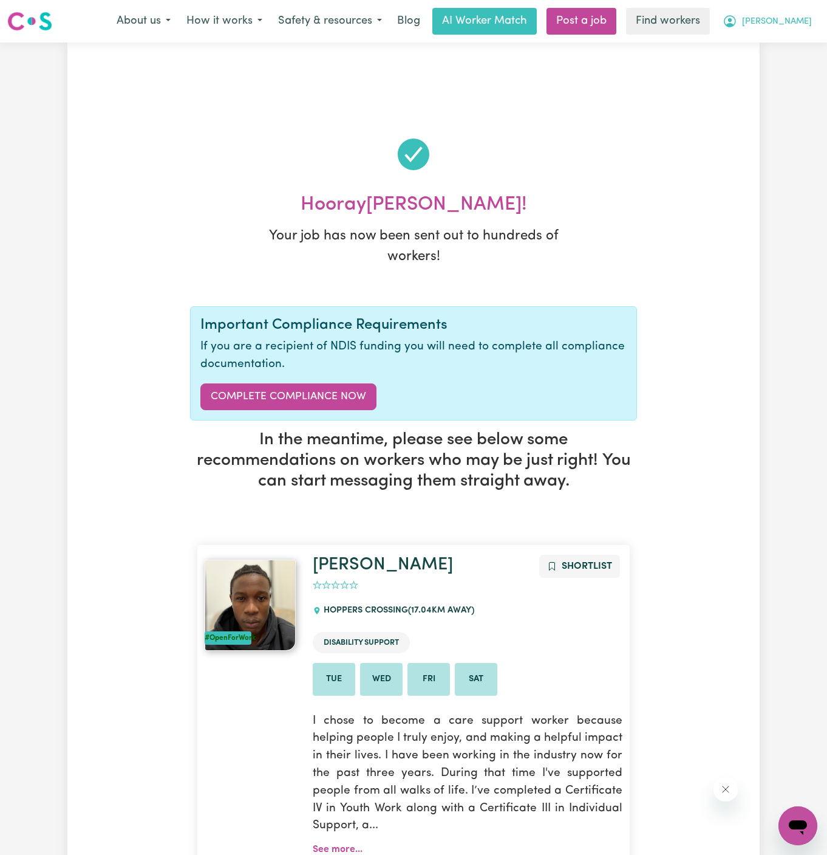
click at [804, 26] on span "Sophie" at bounding box center [777, 21] width 70 height 13
click at [798, 47] on link "My Dashboard" at bounding box center [772, 47] width 96 height 23
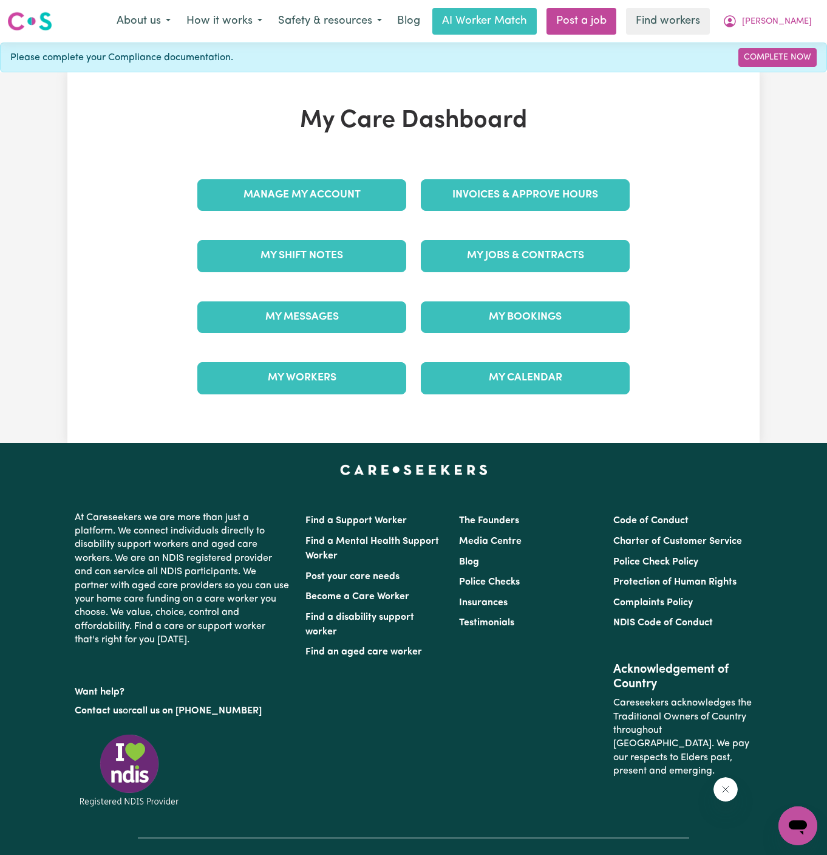
click at [324, 170] on div "Manage My Account" at bounding box center [302, 195] width 224 height 61
click at [324, 190] on link "Manage My Account" at bounding box center [301, 195] width 209 height 32
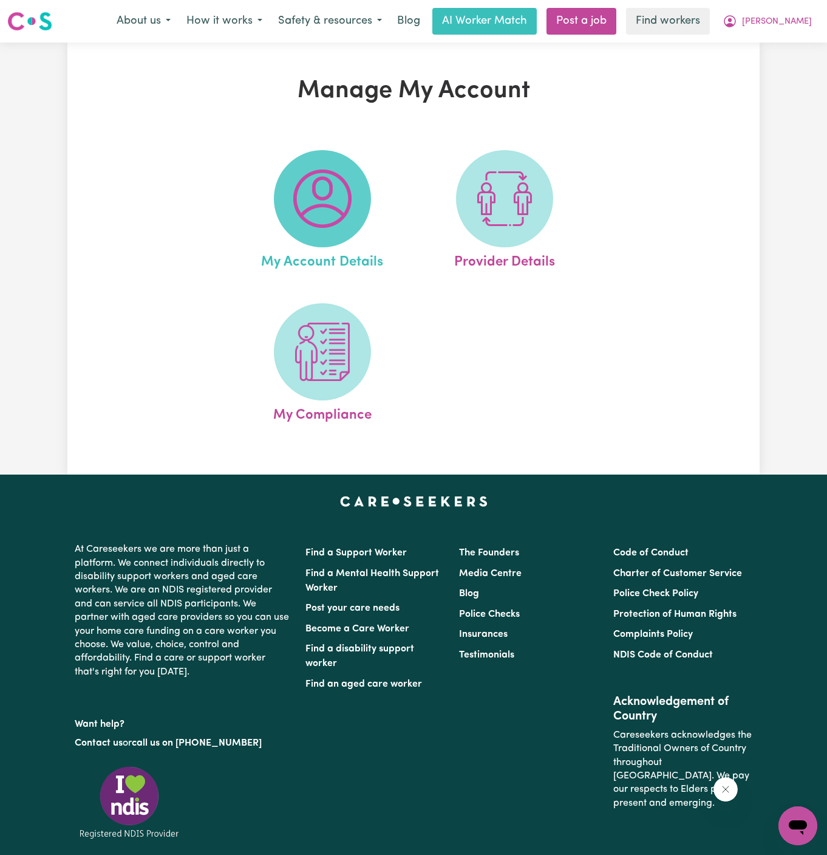
click at [324, 195] on img at bounding box center [322, 198] width 58 height 58
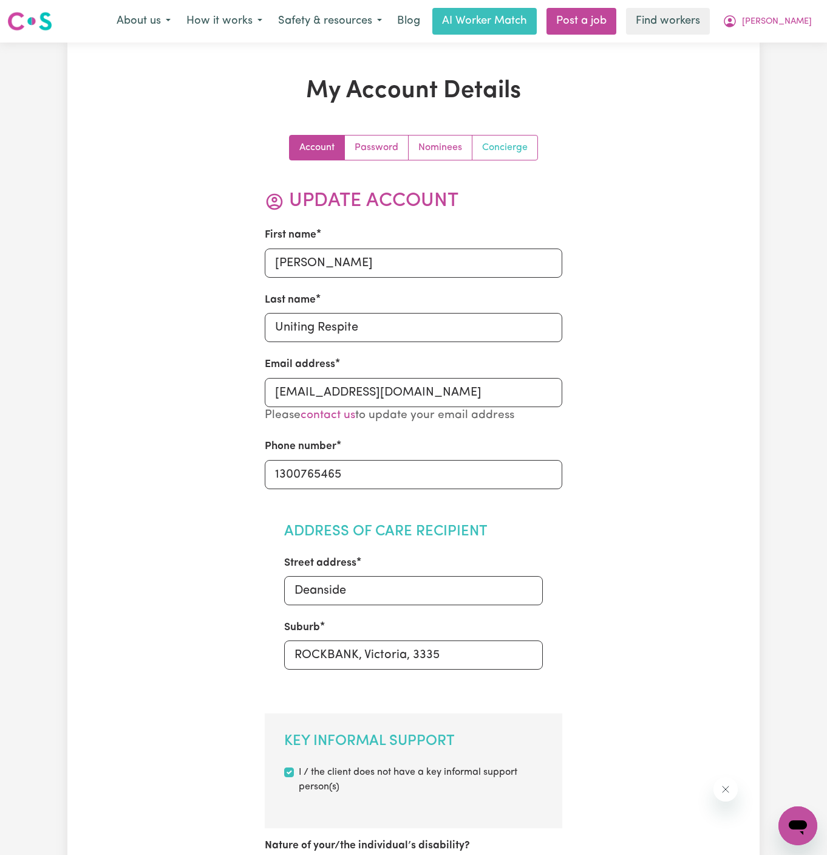
click at [489, 144] on link "Concierge" at bounding box center [505, 147] width 65 height 24
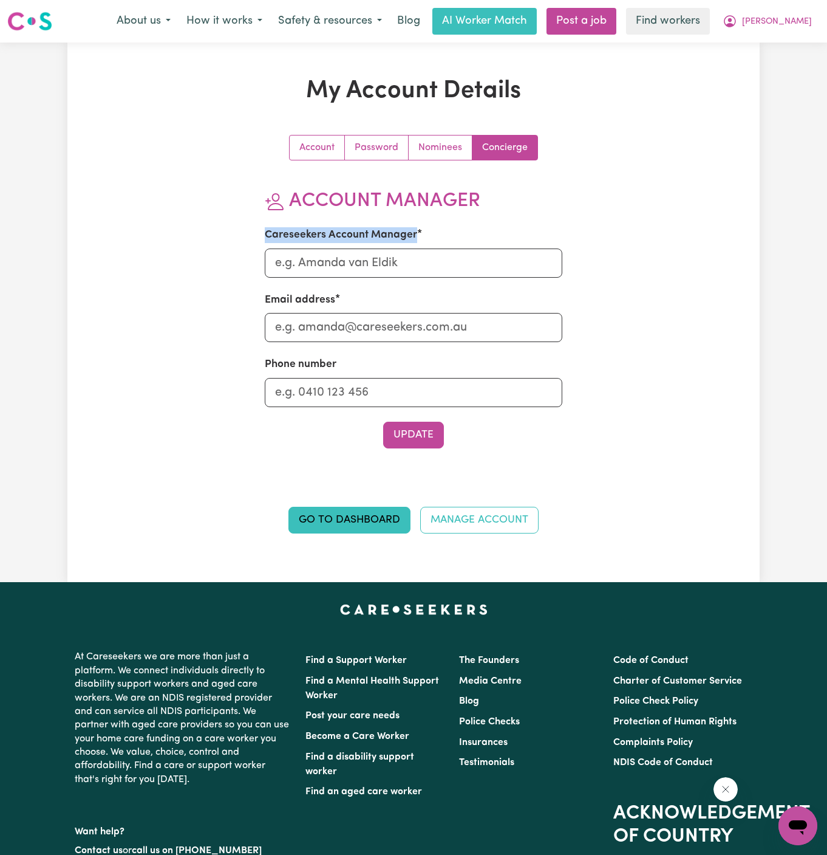
click at [425, 246] on div "Careseekers Account Manager" at bounding box center [414, 252] width 298 height 50
click at [425, 260] on input "Careseekers Account Manager" at bounding box center [414, 262] width 298 height 29
type input "Annie"
click at [419, 341] on input "Email address" at bounding box center [414, 327] width 298 height 29
type input "annie@careseekers.com.au"
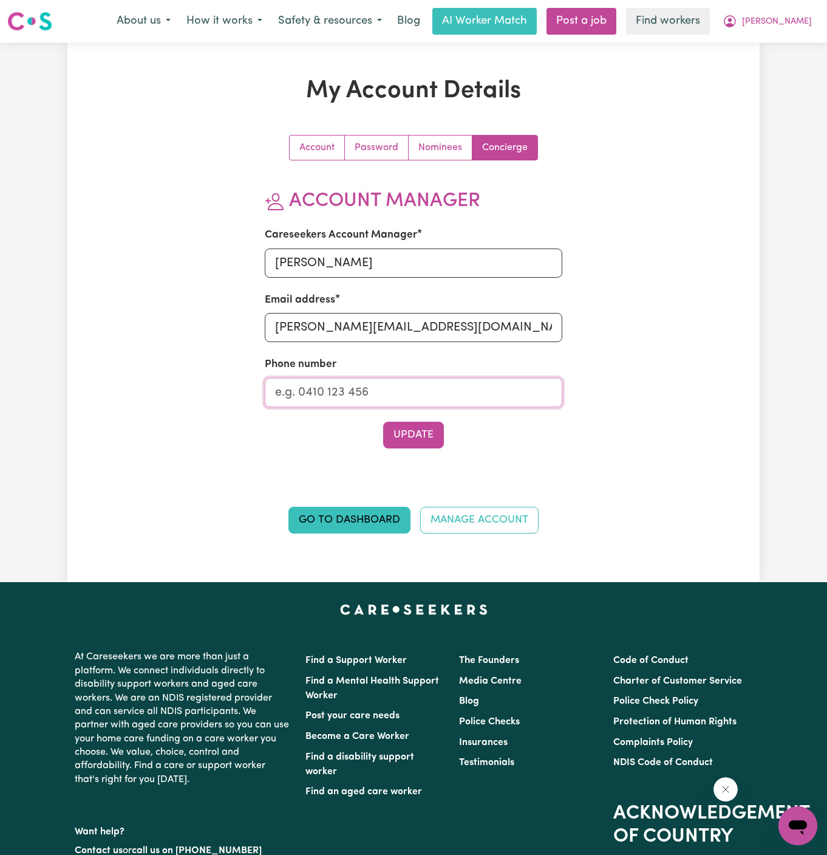
click at [413, 391] on input "Phone number" at bounding box center [414, 392] width 298 height 29
type input "1300765465"
click at [419, 433] on button "Update" at bounding box center [413, 435] width 61 height 27
click at [792, 21] on span "Sophie" at bounding box center [777, 21] width 70 height 13
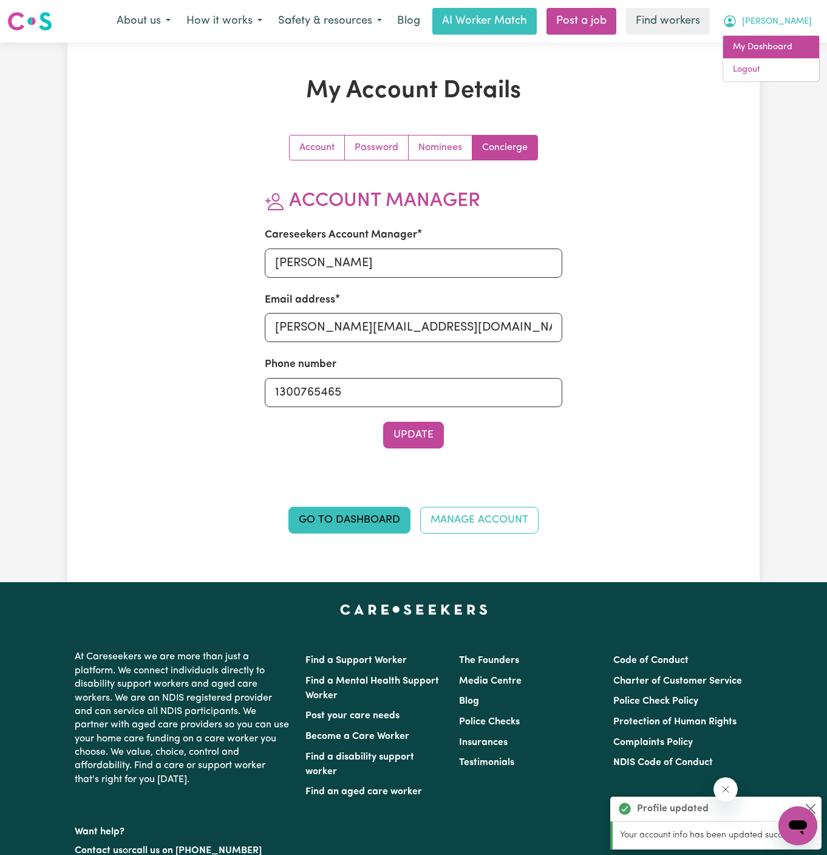
click at [795, 47] on link "My Dashboard" at bounding box center [772, 47] width 96 height 23
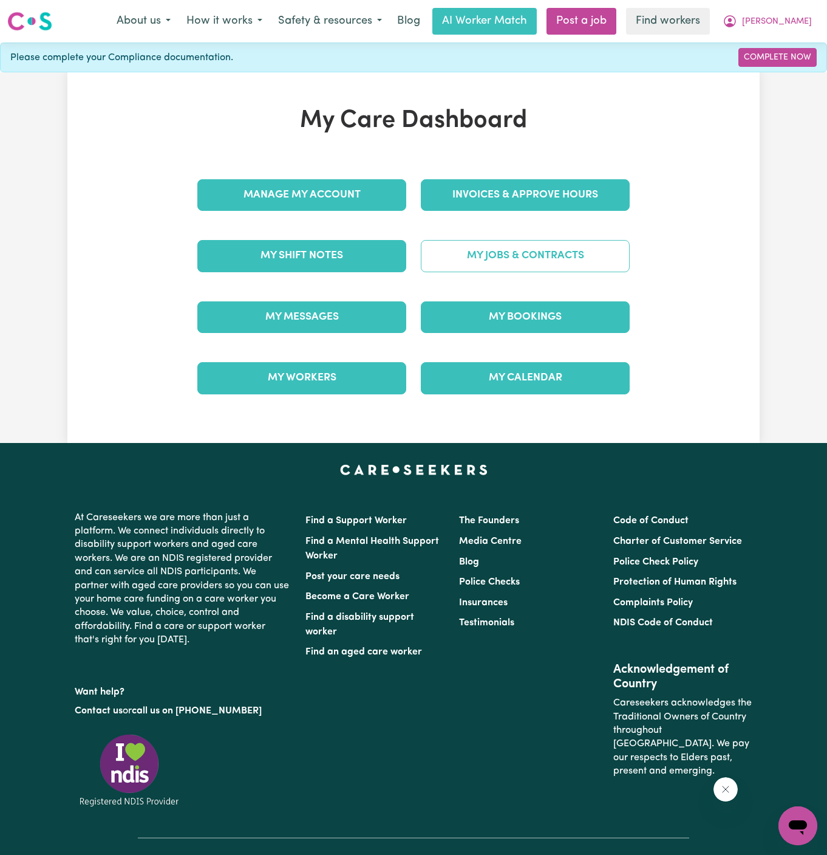
click at [589, 253] on link "My Jobs & Contracts" at bounding box center [525, 256] width 209 height 32
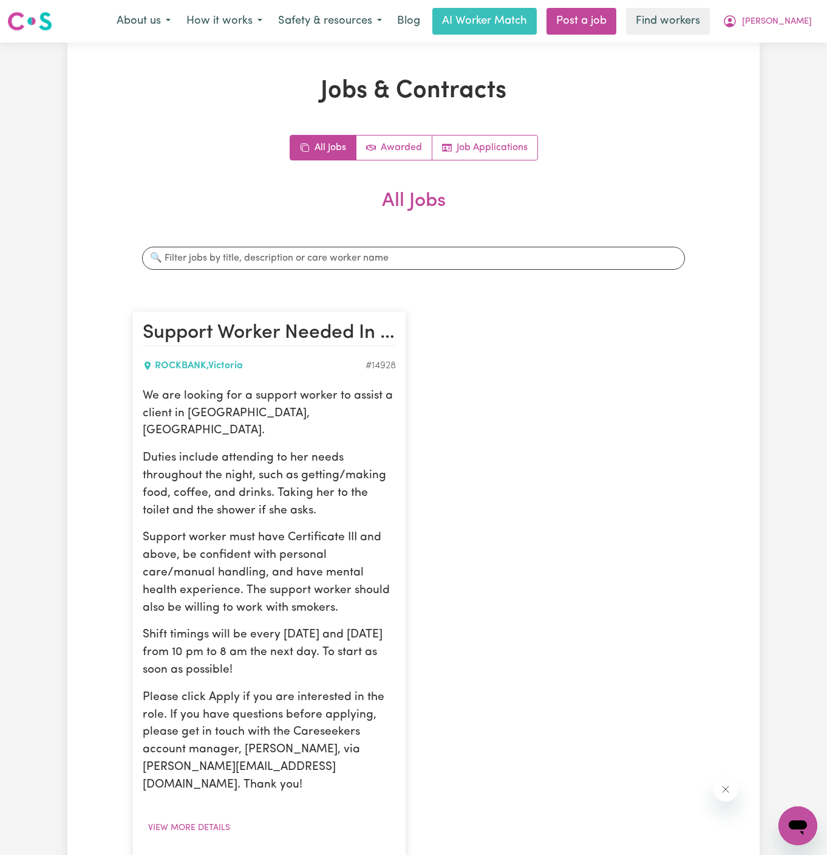
click at [347, 481] on p "Duties include attending to her needs throughout the night, such as getting/mak…" at bounding box center [269, 485] width 253 height 70
drag, startPoint x: 144, startPoint y: 395, endPoint x: 327, endPoint y: 649, distance: 312.4
click at [327, 649] on div "We are looking for a support worker to assist a client in Deanside, VIC. Duties…" at bounding box center [269, 591] width 253 height 406
copy div "We are looking for a support worker to assist a client in Deanside, VIC. Duties…"
click at [578, 442] on div "Support Worker Needed In Deanside, VIC. ROCKBANK , Victoria # 14928 We are look…" at bounding box center [413, 603] width 577 height 608
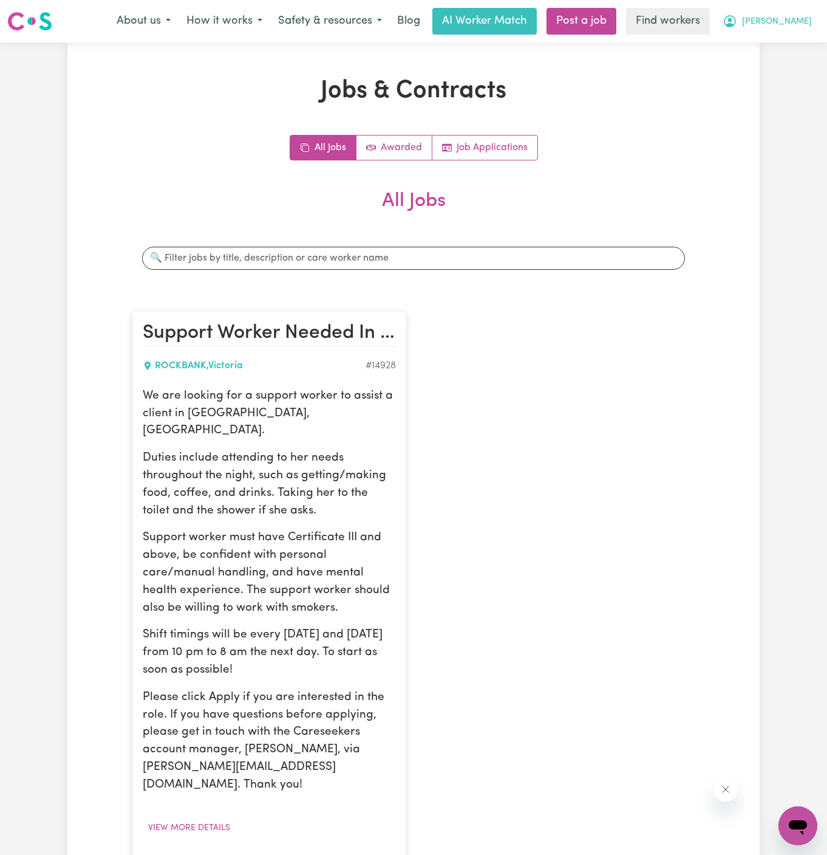
click at [812, 21] on button "Sophie" at bounding box center [767, 22] width 105 height 26
click at [805, 45] on link "My Dashboard" at bounding box center [772, 47] width 96 height 23
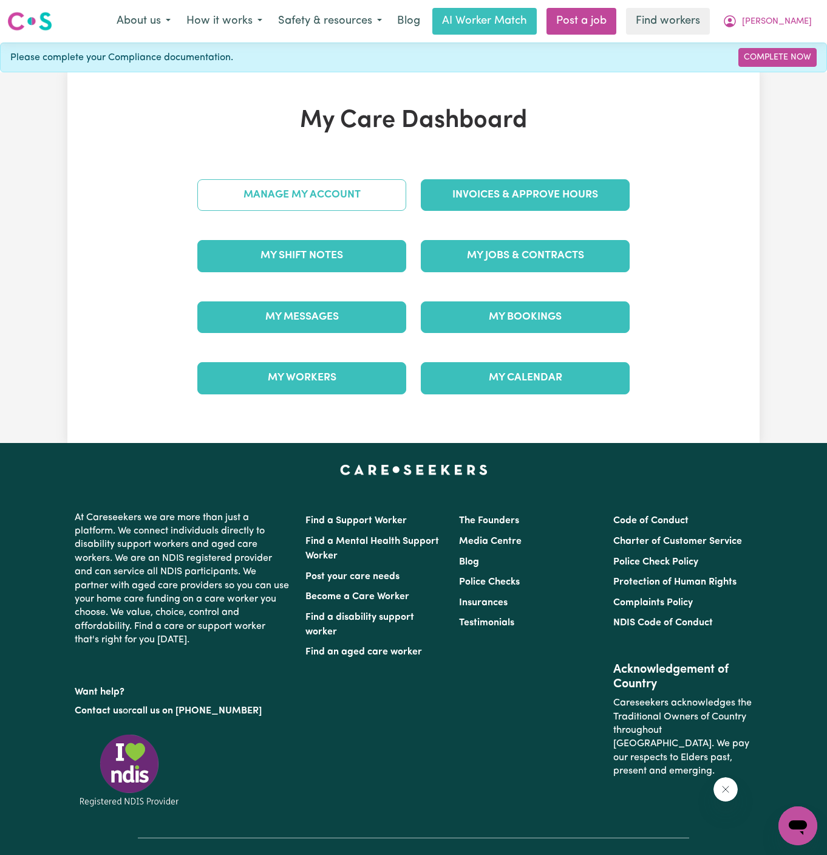
click at [375, 202] on link "Manage My Account" at bounding box center [301, 195] width 209 height 32
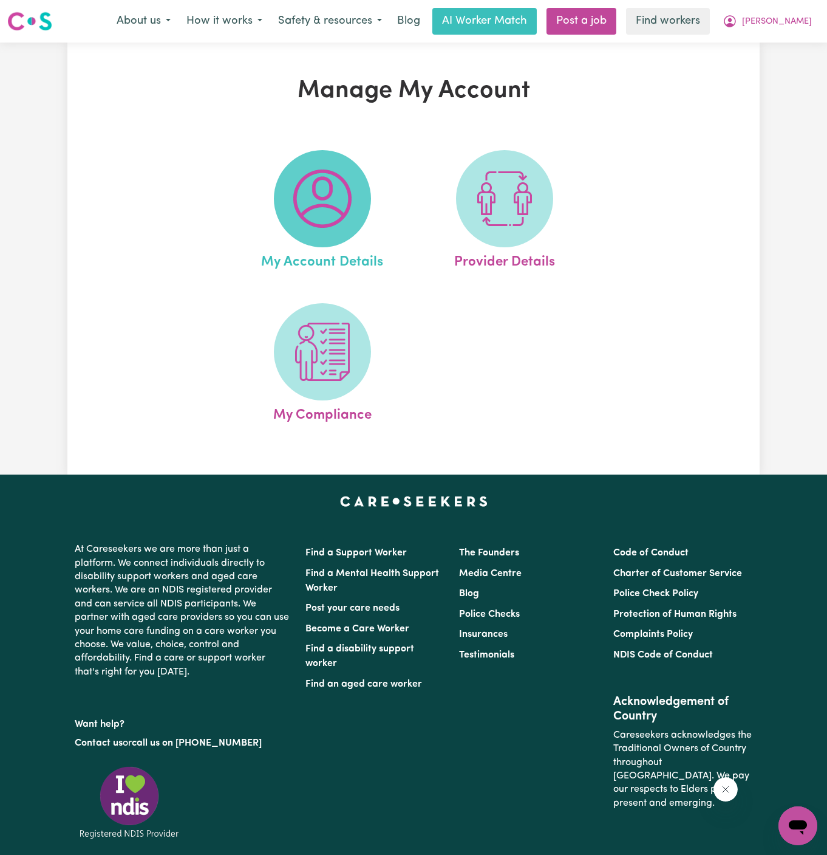
click at [334, 207] on img at bounding box center [322, 198] width 58 height 58
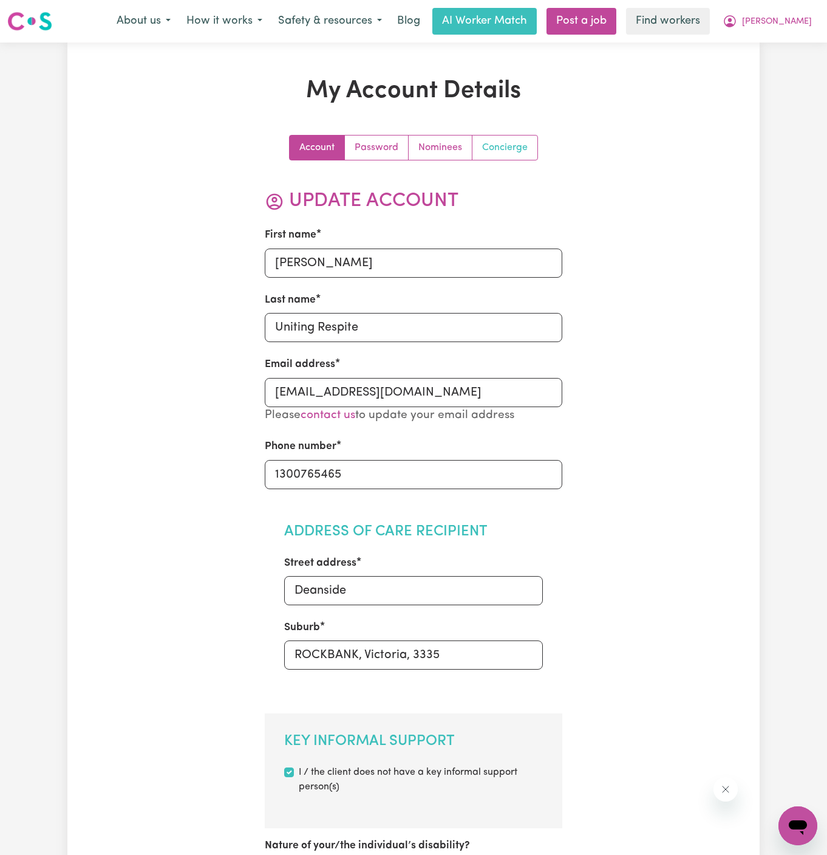
click at [507, 141] on link "Concierge" at bounding box center [505, 147] width 65 height 24
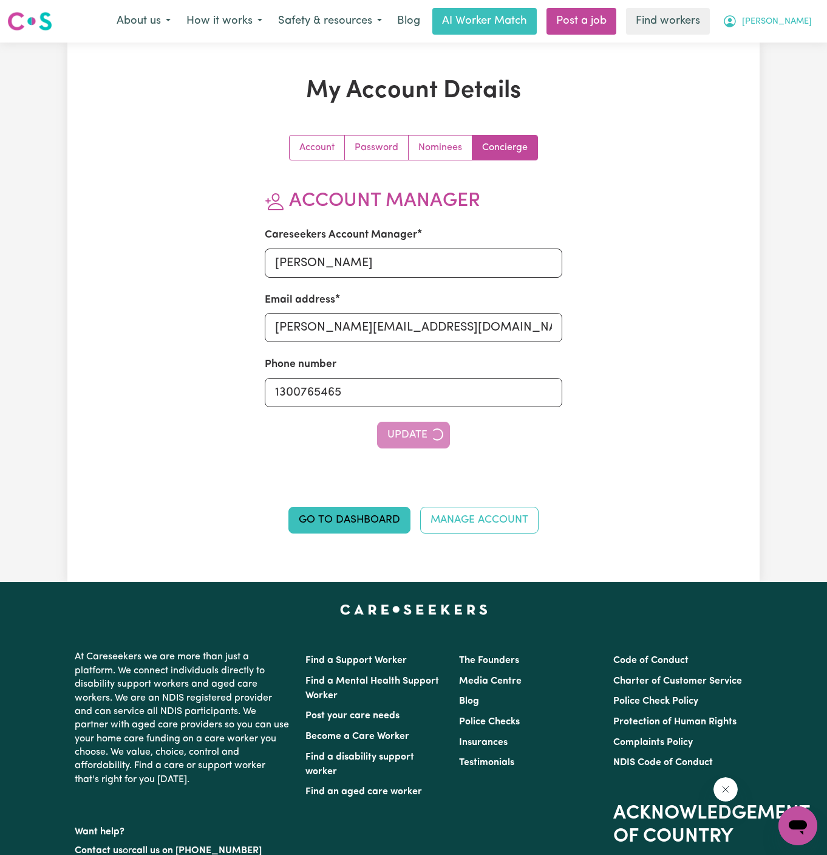
click at [811, 14] on button "Sophie" at bounding box center [767, 22] width 105 height 26
click at [787, 47] on link "My Dashboard" at bounding box center [772, 47] width 96 height 23
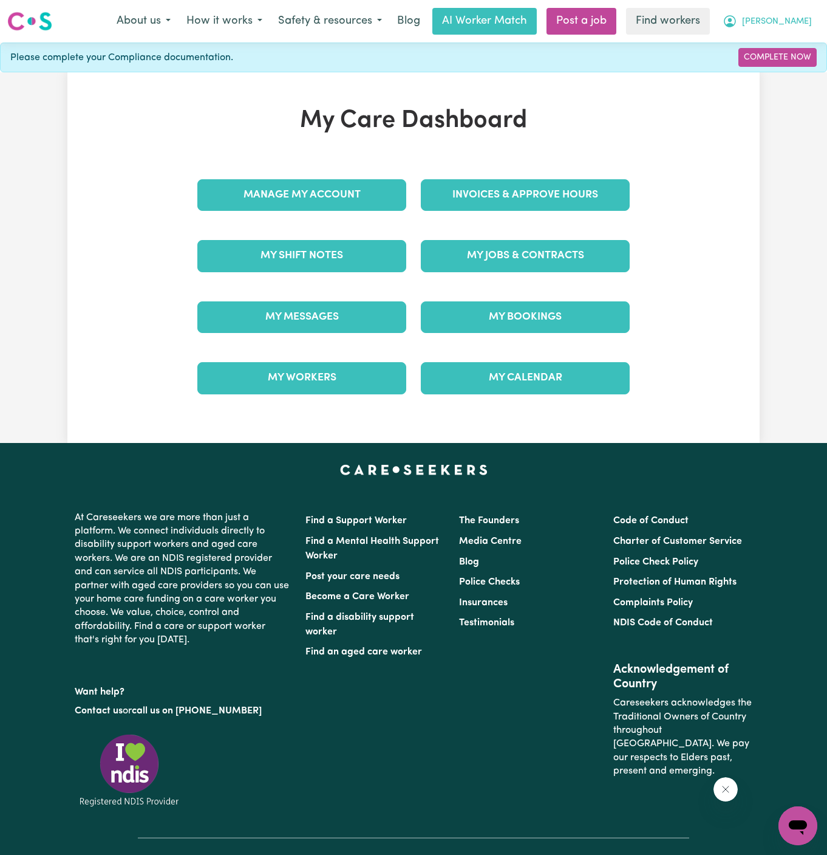
click at [805, 18] on span "Sophie" at bounding box center [777, 21] width 70 height 13
click at [785, 43] on link "My Dashboard" at bounding box center [772, 47] width 96 height 23
click at [781, 70] on link "Logout" at bounding box center [772, 69] width 96 height 23
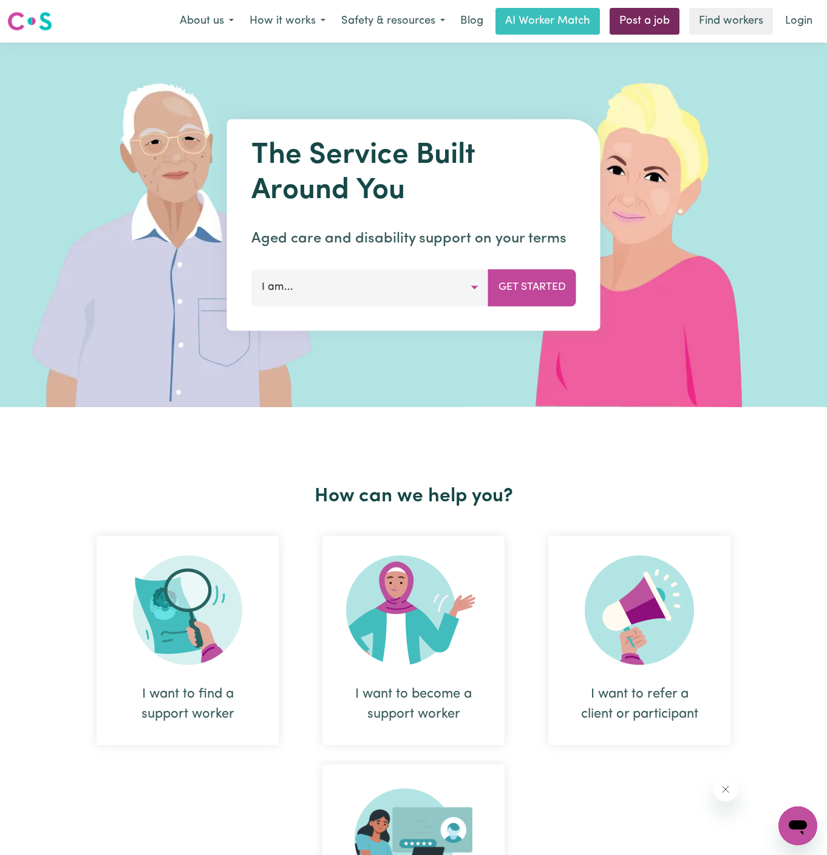
click at [643, 33] on link "Post a job" at bounding box center [645, 21] width 70 height 27
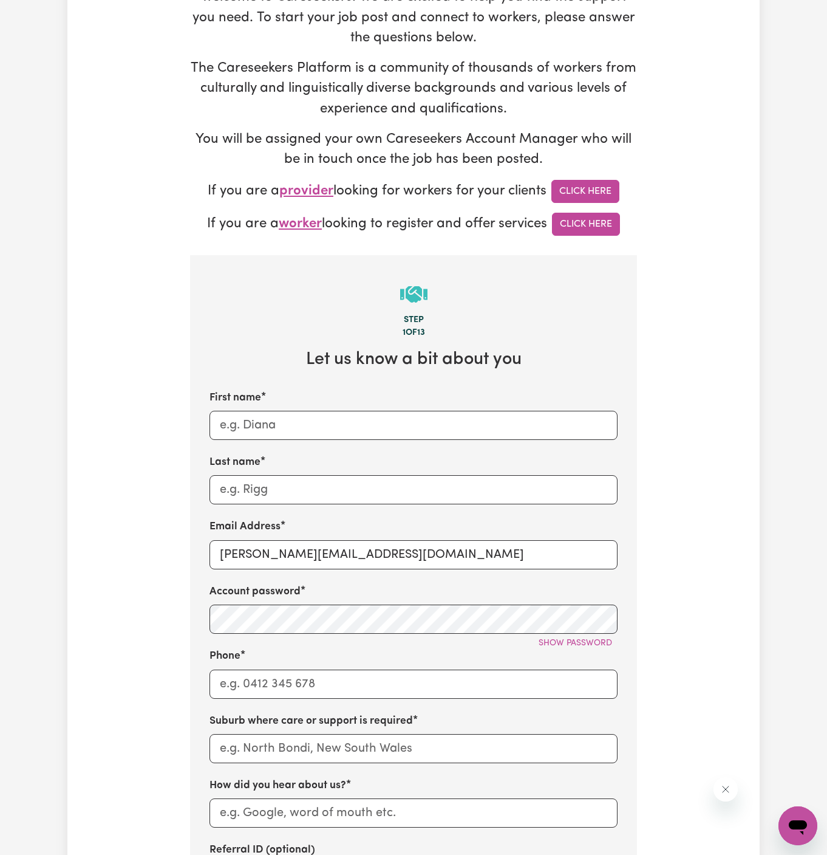
scroll to position [230, 0]
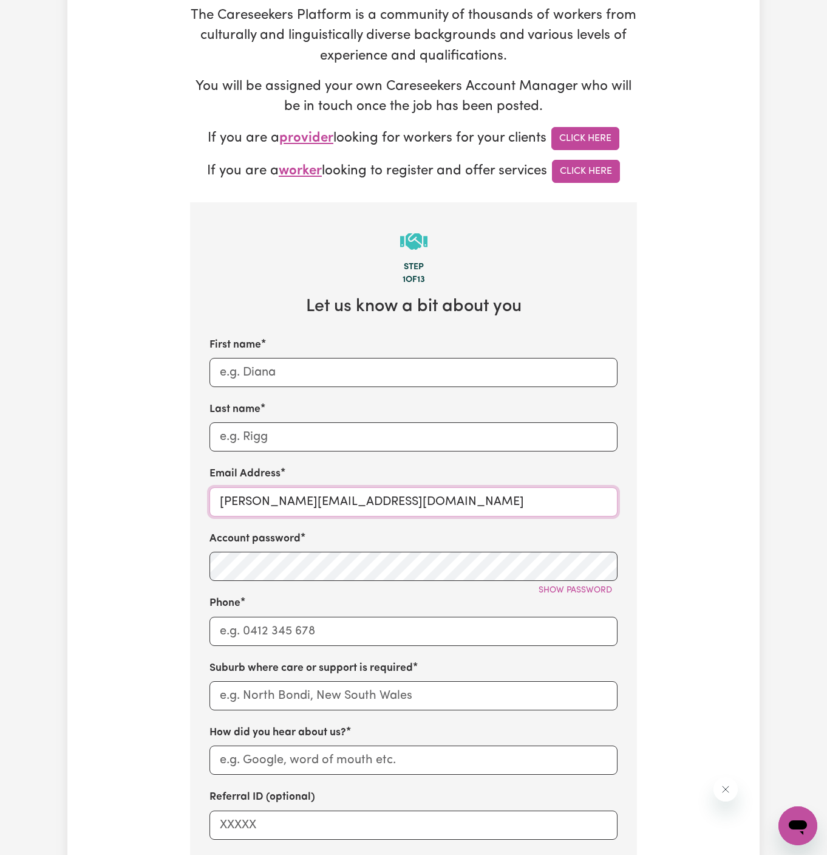
drag, startPoint x: 252, startPoint y: 504, endPoint x: 438, endPoint y: 503, distance: 186.5
click at [438, 503] on input "dyan@careseekers.com.au" at bounding box center [414, 501] width 408 height 29
click at [569, 582] on button "Show password" at bounding box center [575, 590] width 84 height 19
click at [294, 501] on input "dyan@careseekers.com.au" at bounding box center [414, 501] width 408 height 29
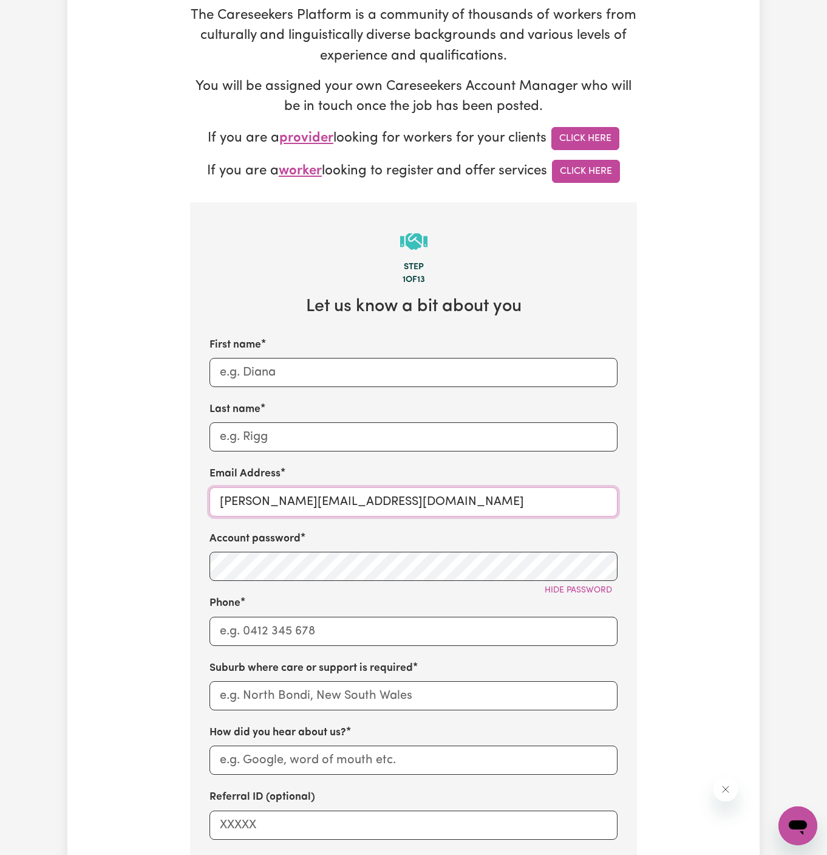
click at [294, 501] on input "dyan@careseekers.com.au" at bounding box center [414, 501] width 408 height 29
paste input "VirginiaCF"
type input "VirginiaCF@careseekers.com.au"
drag, startPoint x: 394, startPoint y: 593, endPoint x: 394, endPoint y: 604, distance: 11.5
click at [394, 593] on div "Hide password" at bounding box center [414, 590] width 408 height 19
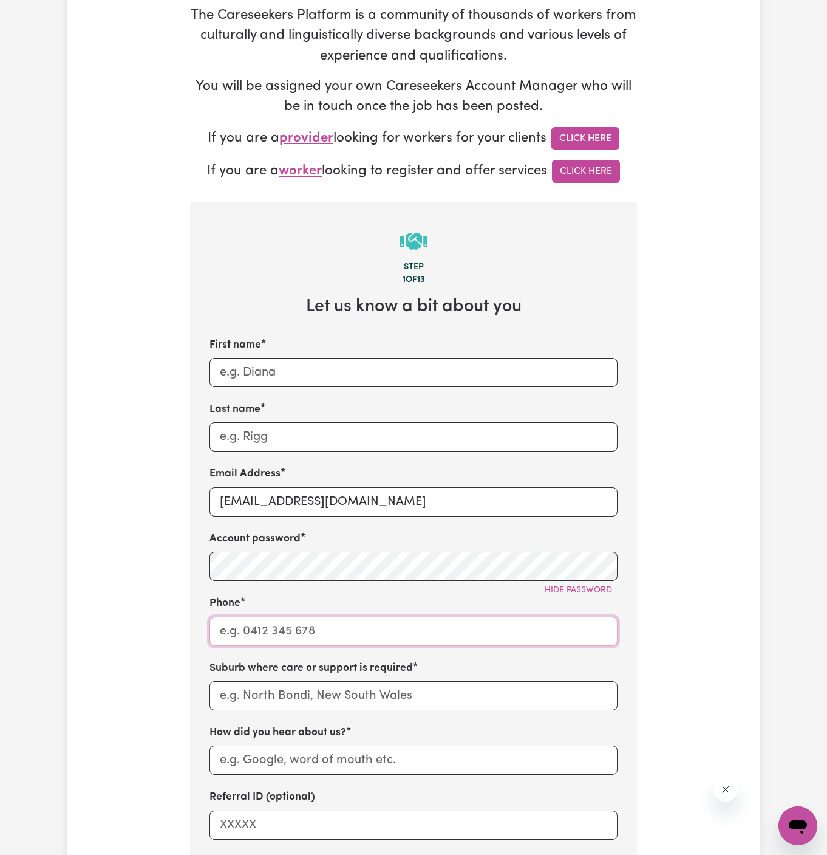
click at [284, 632] on input "Phone" at bounding box center [414, 631] width 408 height 29
type input "1300765465"
type input "Melissa"
type input "Wilson"
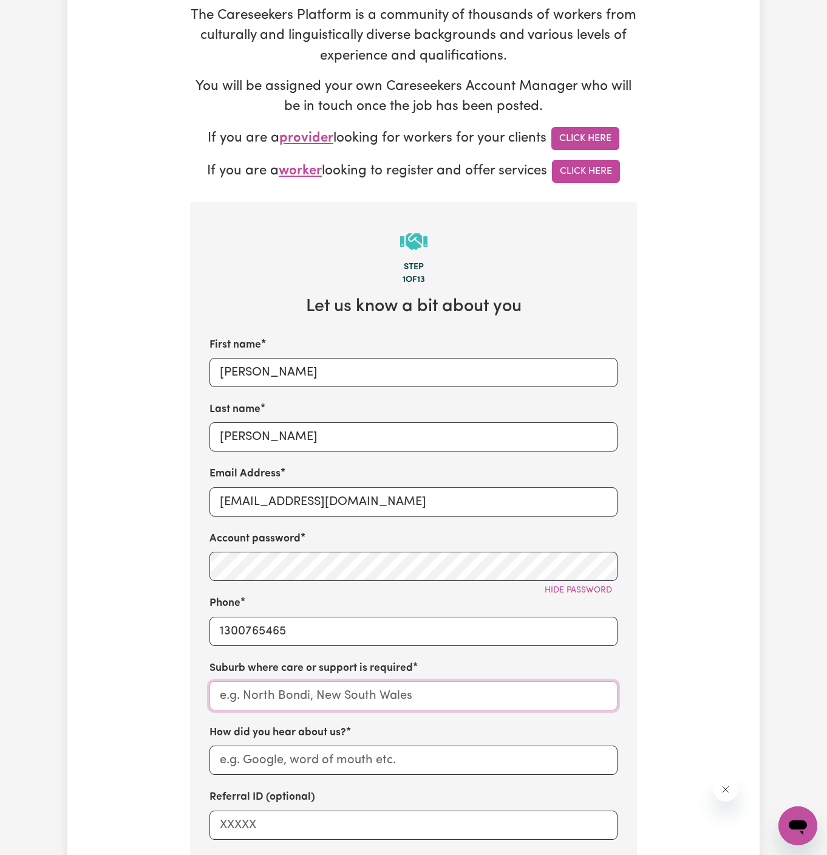
type input "LEICHHARDT, New South Wales, 2040"
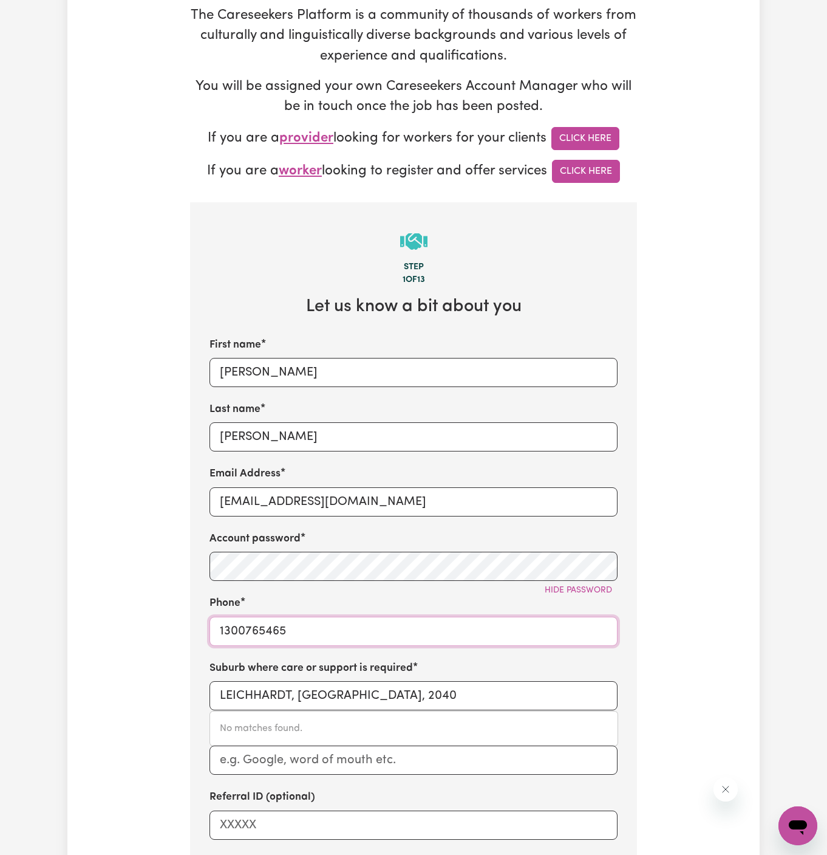
click at [302, 388] on div "First name Melissa Last name Wilson Email Address VirginiaCF@careseekers.com.au…" at bounding box center [414, 588] width 408 height 502
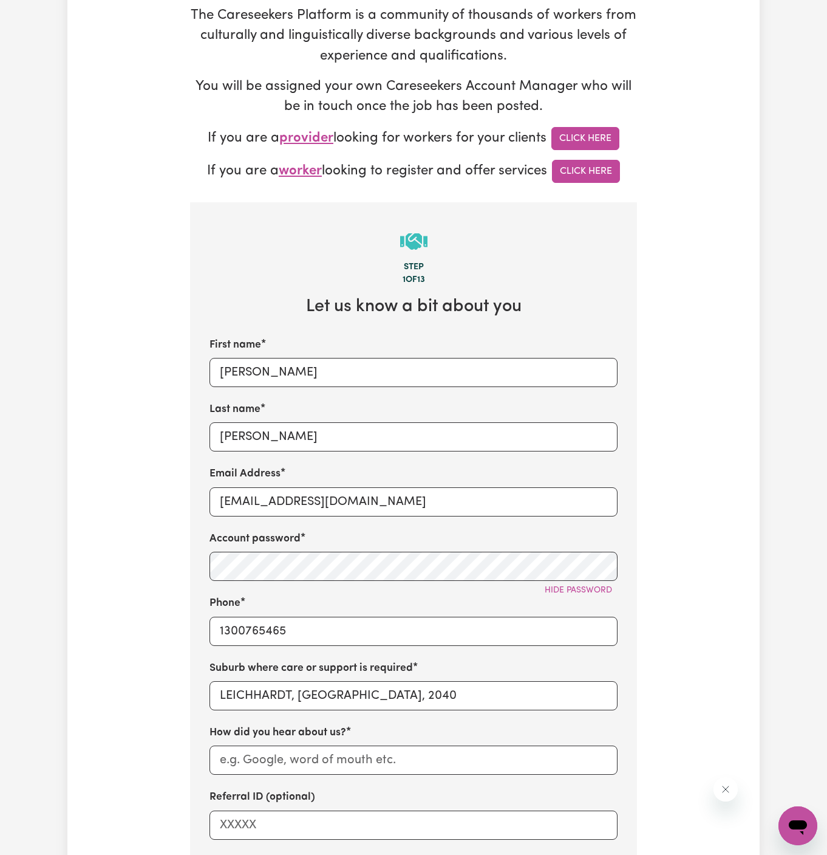
click at [302, 388] on div "First name Melissa Last name Wilson Email Address VirginiaCF@careseekers.com.au…" at bounding box center [414, 588] width 408 height 502
click at [343, 364] on input "Melissa" at bounding box center [414, 372] width 408 height 29
paste input "Virgini"
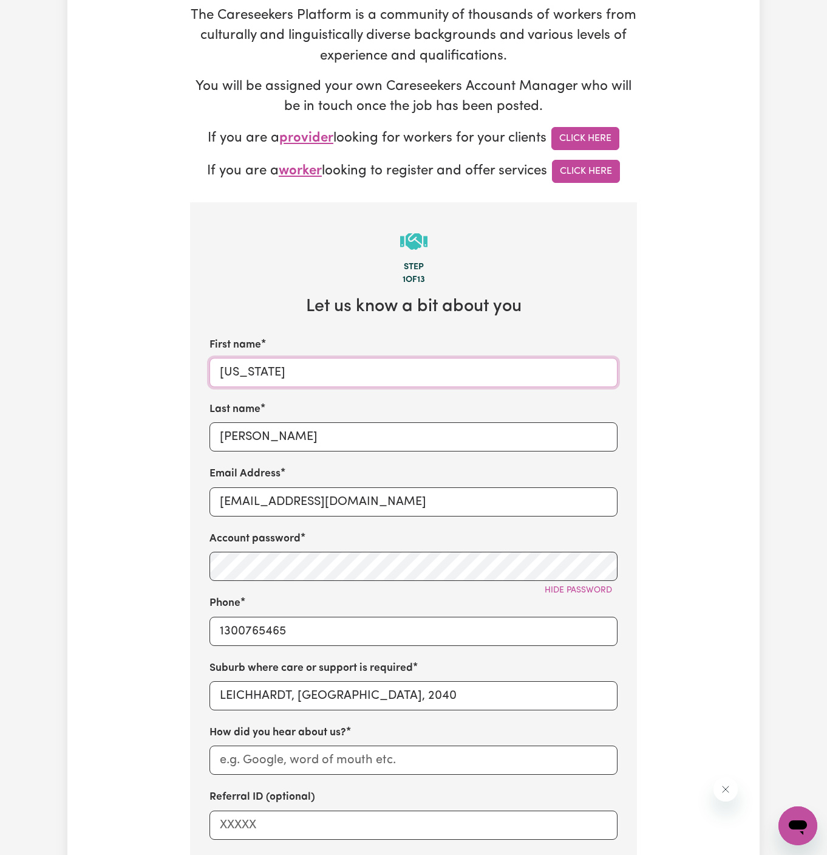
type input "Virginia"
click at [355, 395] on div "First name Virginia Last name Wilson Email Address VirginiaCF@careseekers.com.a…" at bounding box center [414, 588] width 408 height 502
click at [356, 442] on input "Wilson" at bounding box center [414, 436] width 408 height 29
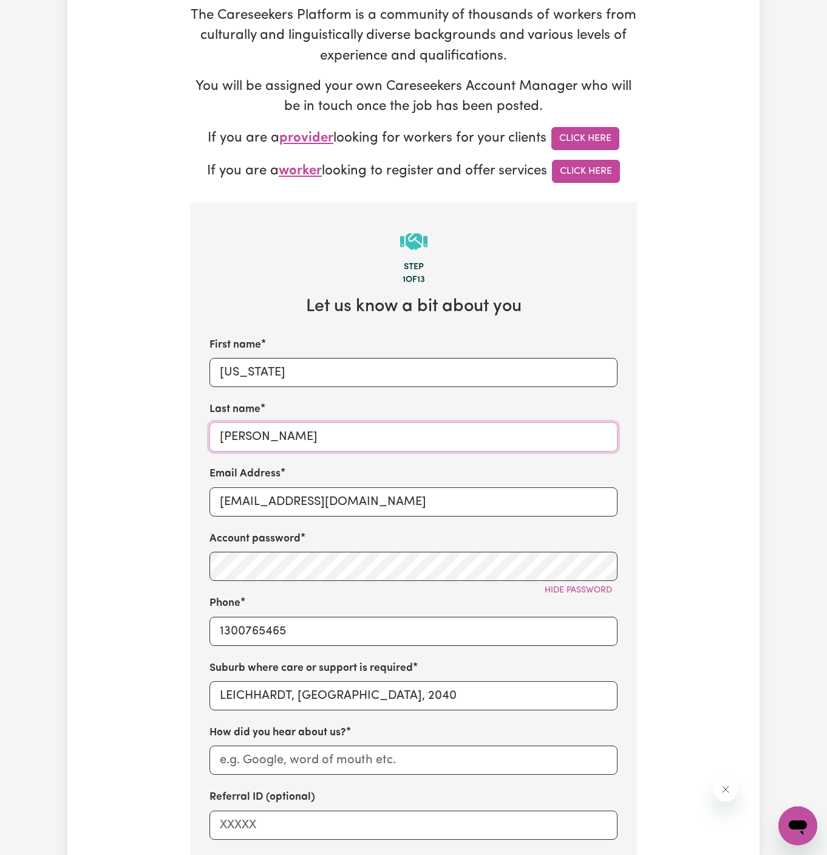
paste input "Chosen Family"
type input "Chosen Family"
click at [313, 618] on input "1300765465" at bounding box center [414, 631] width 408 height 29
click at [373, 654] on div "First name Virginia Last name Chosen Family Email Address VirginiaCF@careseeker…" at bounding box center [414, 588] width 408 height 502
click at [377, 661] on label "Suburb where care or support is required" at bounding box center [312, 668] width 204 height 16
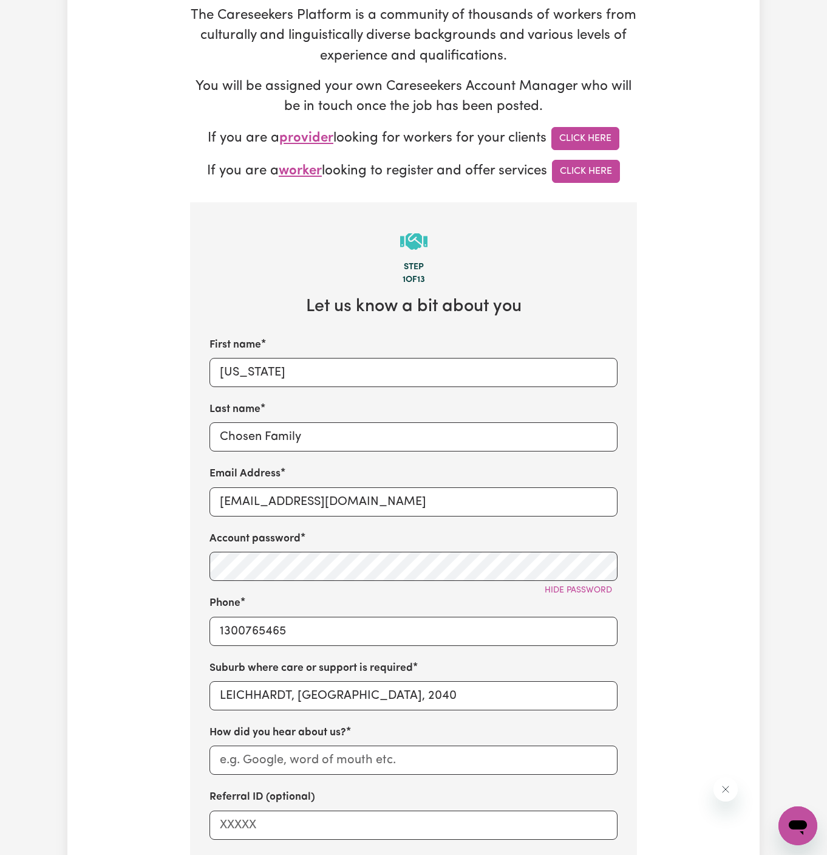
click at [332, 725] on label "How did you hear about us?" at bounding box center [278, 733] width 137 height 16
click at [332, 745] on input "How did you hear about us?" at bounding box center [414, 759] width 408 height 29
click at [332, 725] on label "How did you hear about us?" at bounding box center [278, 733] width 137 height 16
click at [332, 745] on input "How did you hear about us?" at bounding box center [414, 759] width 408 height 29
click at [374, 694] on input "LEICHHARDT, New South Wales, 2040" at bounding box center [414, 695] width 408 height 29
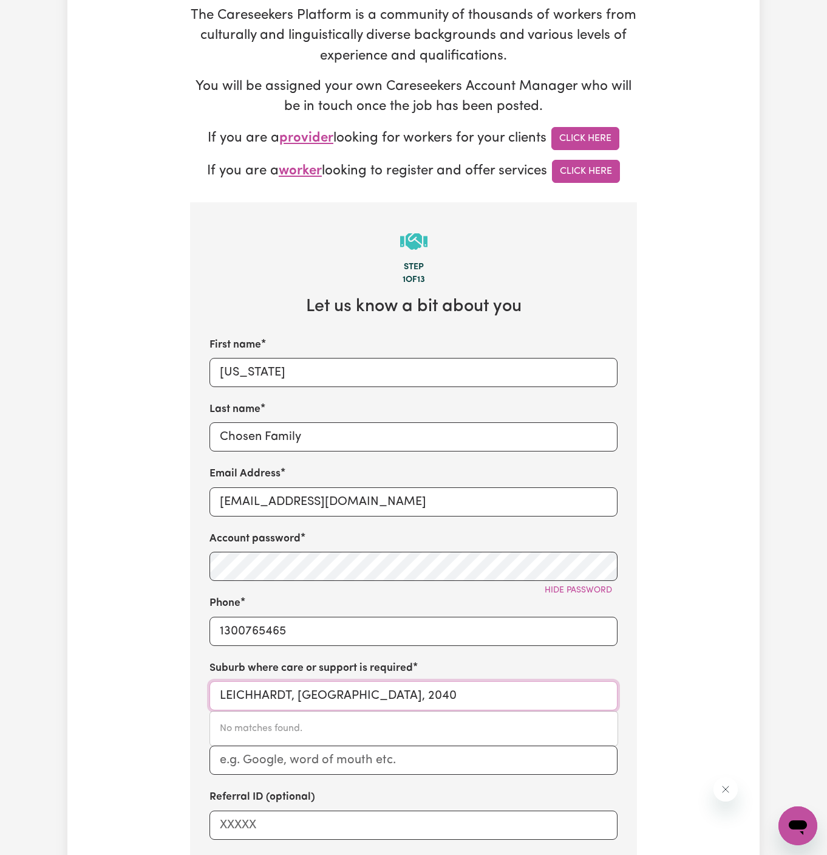
click at [374, 694] on input "LEICHHARDT, New South Wales, 2040" at bounding box center [414, 695] width 408 height 29
type input "w"
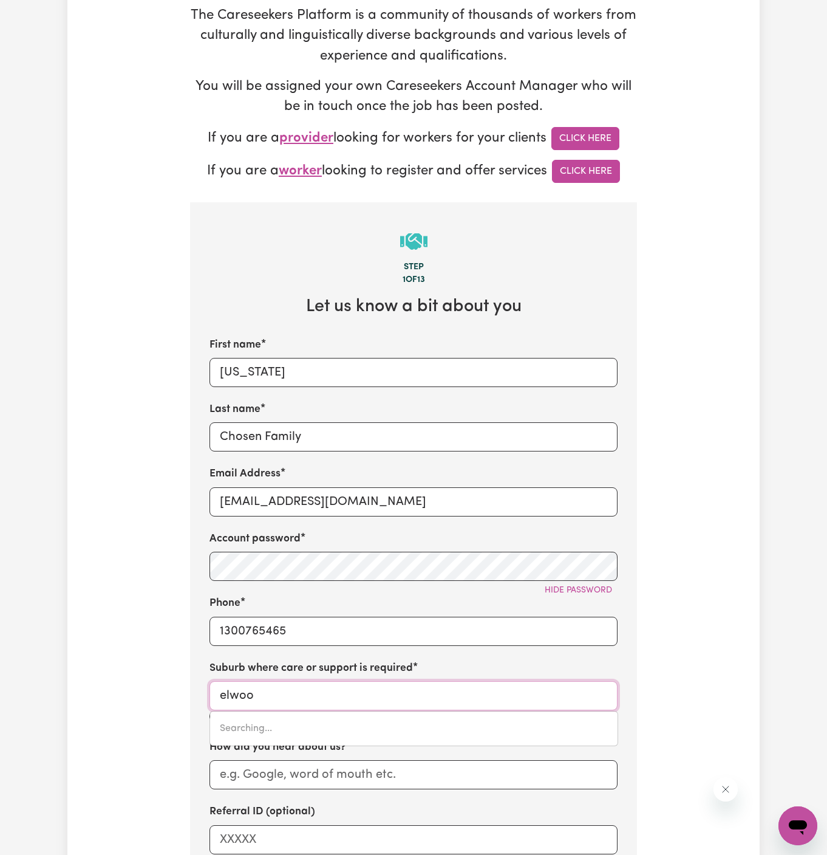
click at [336, 693] on input "elwoo" at bounding box center [414, 695] width 408 height 29
type input "elwood"
type input "elwood, Victoria, 3184"
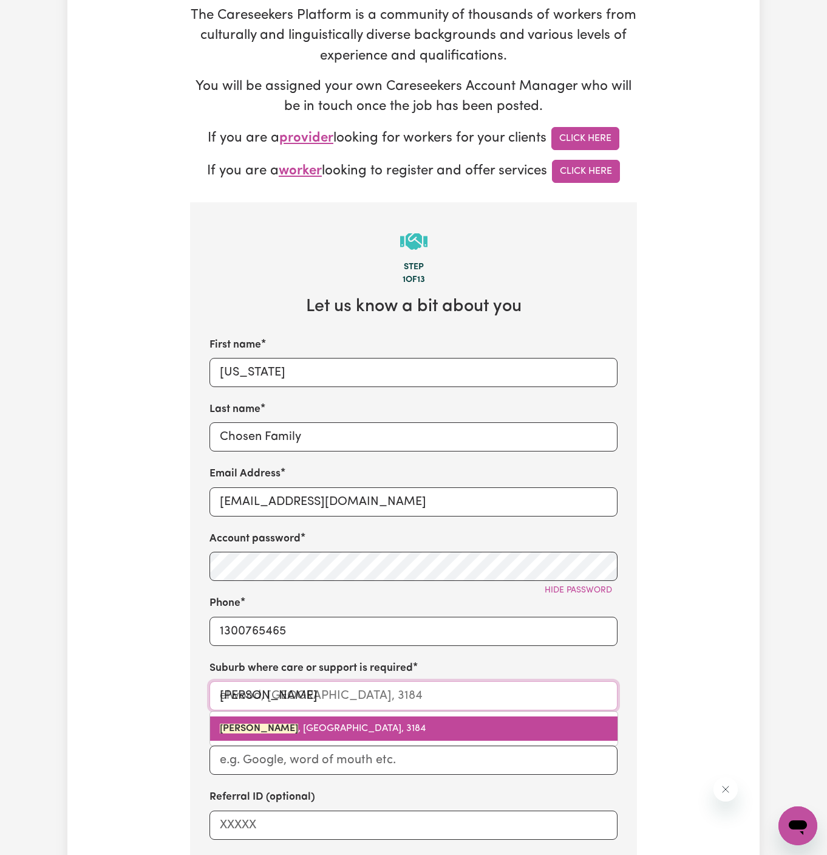
click at [307, 725] on span "ELWOOD , Victoria, 3184" at bounding box center [323, 729] width 206 height 10
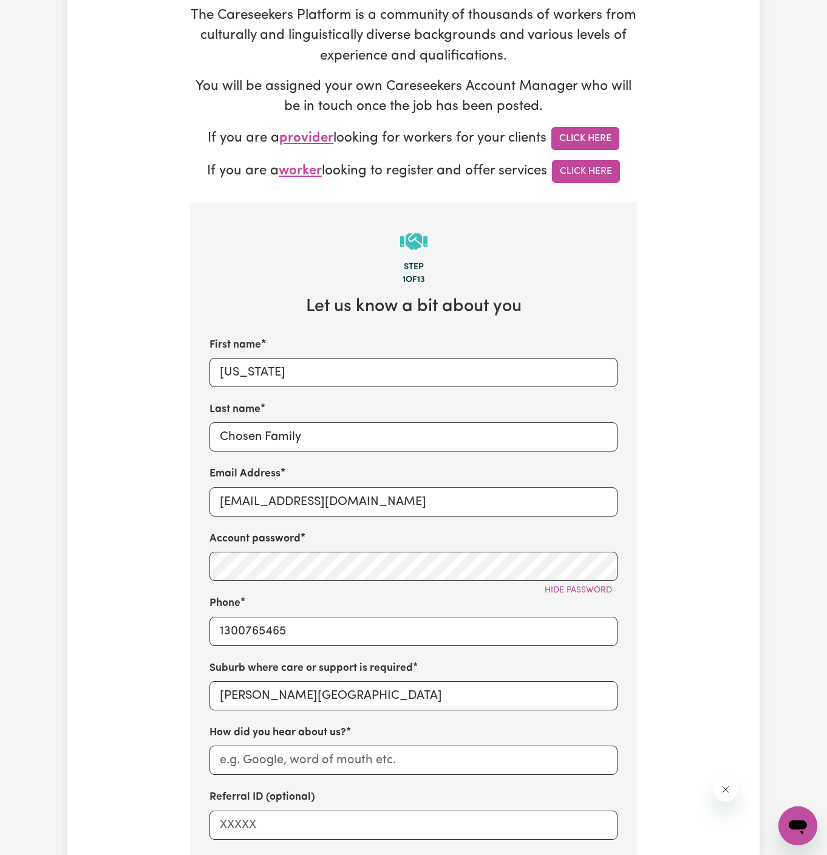
scroll to position [337, 0]
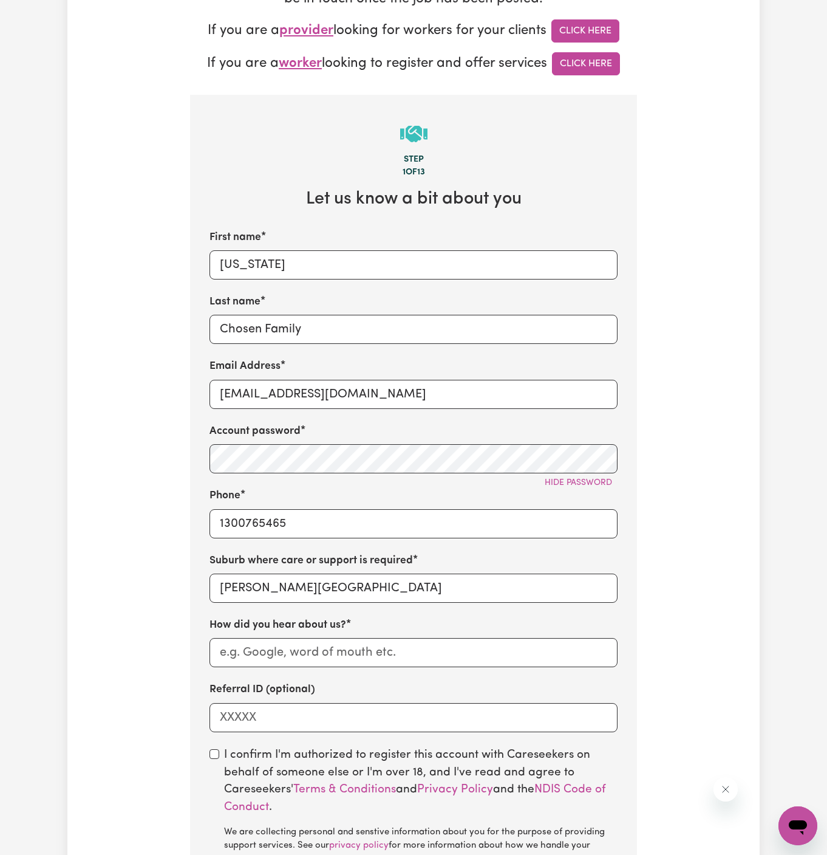
click at [333, 668] on div "First name Virginia Last name Chosen Family Email Address VirginiaCF@careseeker…" at bounding box center [414, 481] width 408 height 502
click at [338, 656] on input "How did you hear about us?" at bounding box center [414, 652] width 408 height 29
paste input "Chosen Family"
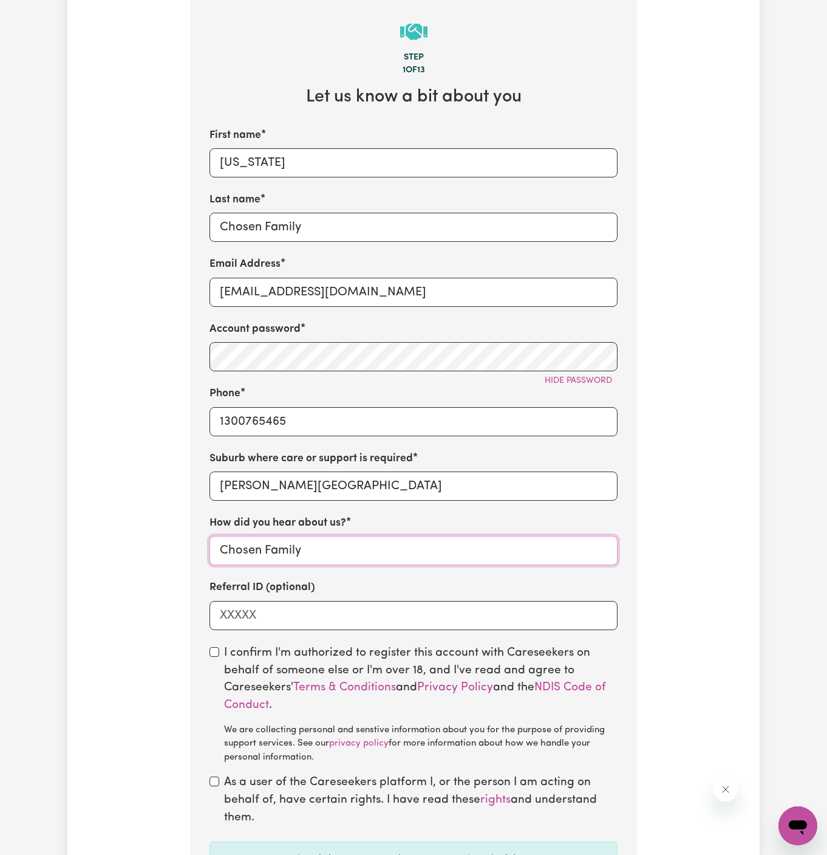
scroll to position [524, 0]
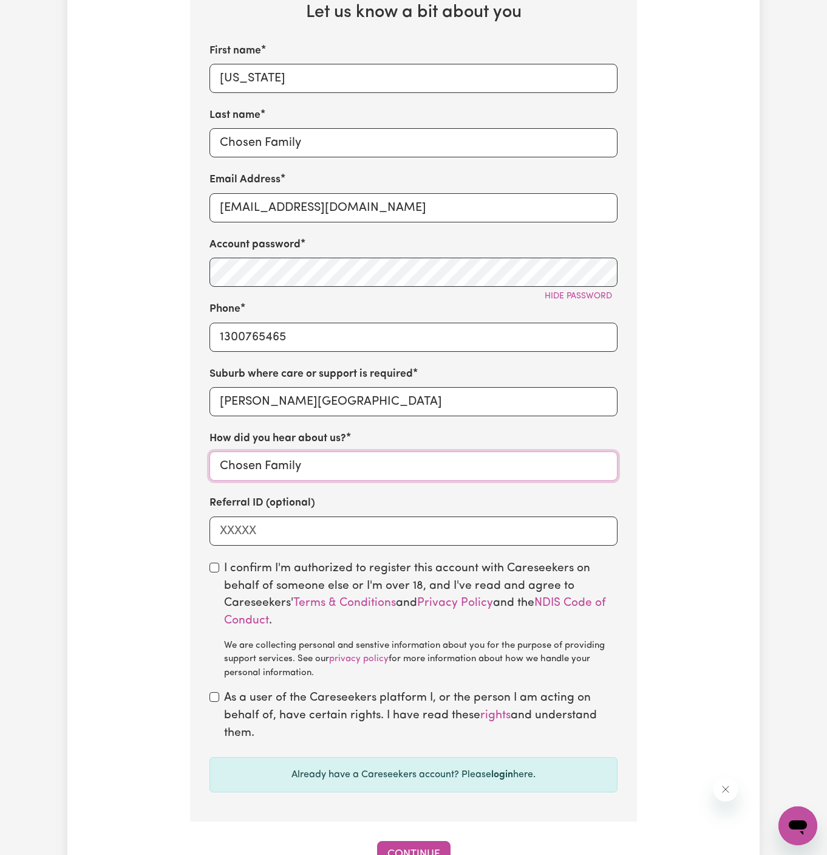
type input "Chosen Family"
click at [219, 570] on div "I confirm I'm authorized to register this account with Careseekers on behalf of…" at bounding box center [414, 620] width 408 height 120
click at [226, 698] on label "As a user of the Careseekers platform I, or the person I am acting on behalf of…" at bounding box center [421, 716] width 394 height 52
click at [219, 698] on div "As a user of the Careseekers platform I, or the person I am acting on behalf of…" at bounding box center [414, 716] width 408 height 52
click at [222, 560] on div "I confirm I'm authorized to register this account with Careseekers on behalf of…" at bounding box center [414, 620] width 408 height 120
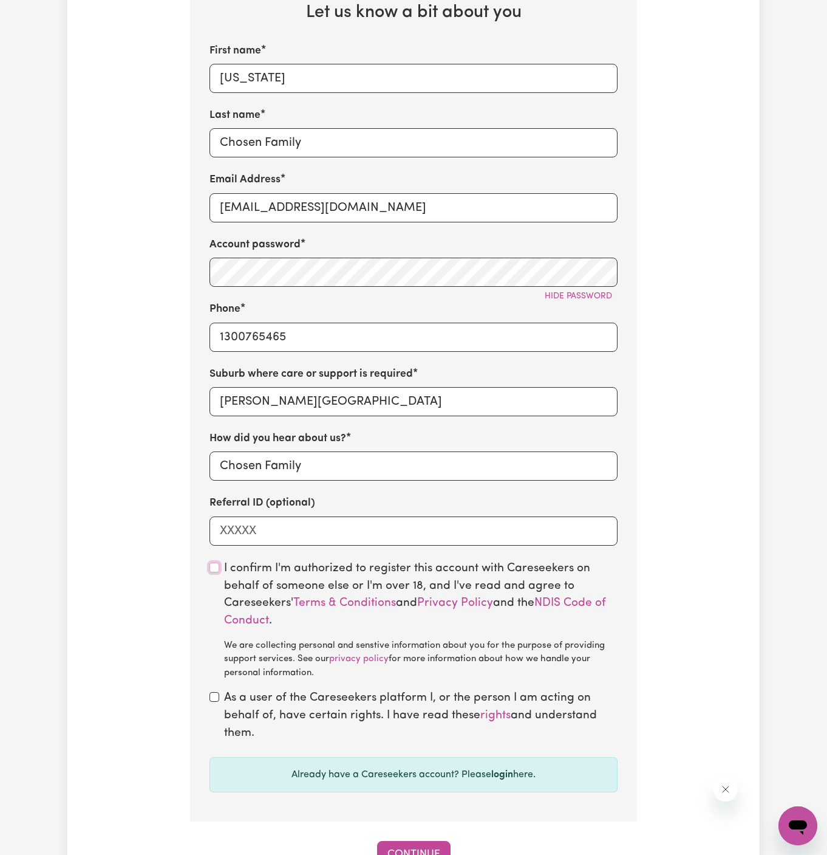
click at [217, 565] on input "checkbox" at bounding box center [215, 568] width 10 height 10
checkbox input "true"
click at [217, 698] on input "checkbox" at bounding box center [215, 697] width 10 height 10
checkbox input "true"
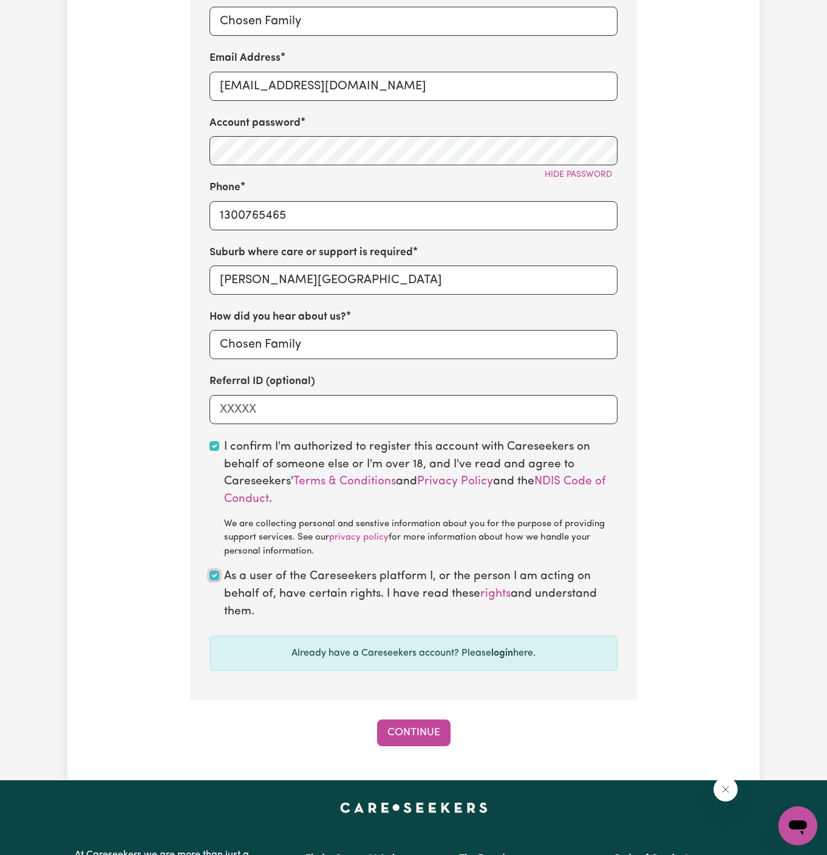
scroll to position [832, 0]
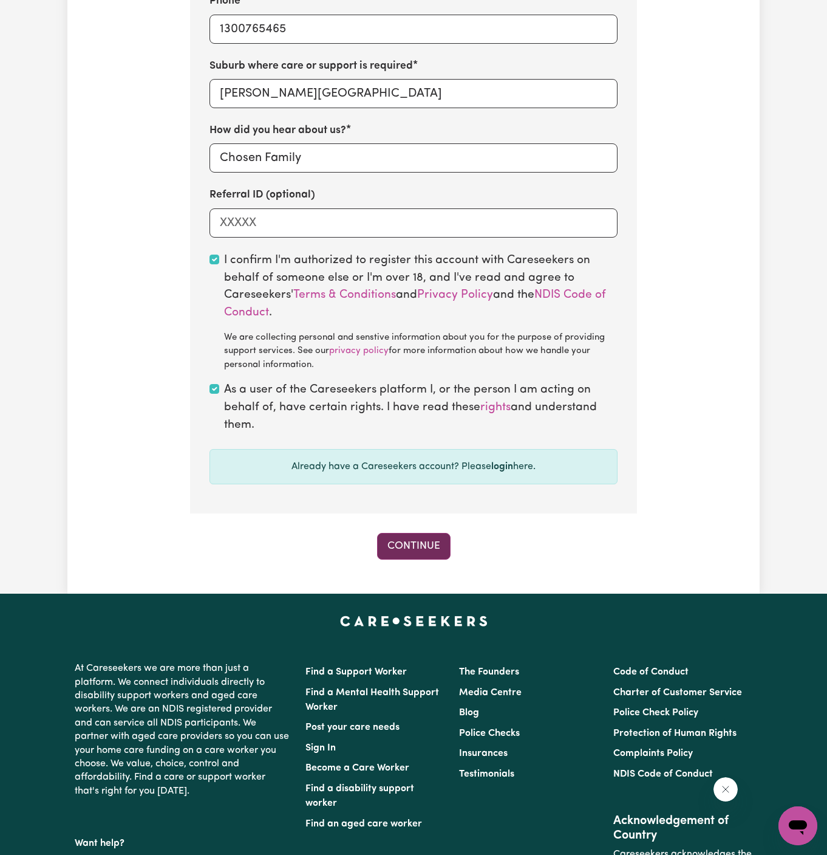
click at [413, 548] on button "Continue" at bounding box center [414, 546] width 74 height 27
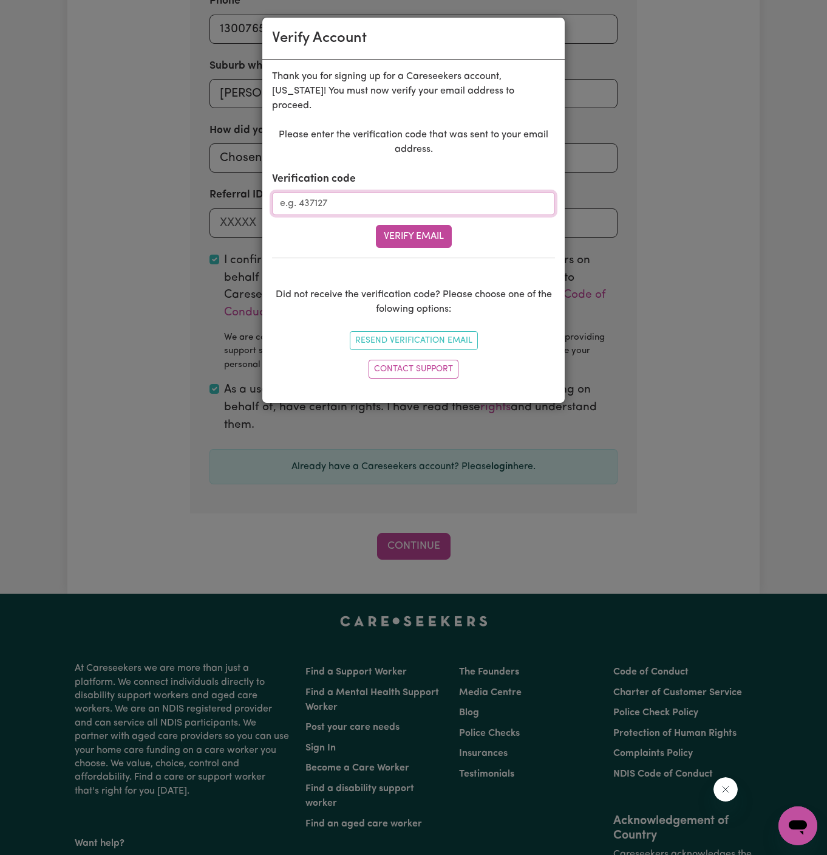
click at [371, 192] on input "Verification code" at bounding box center [413, 203] width 283 height 23
paste input "387230"
type input "387230"
click at [426, 225] on button "Verify Email" at bounding box center [414, 236] width 76 height 23
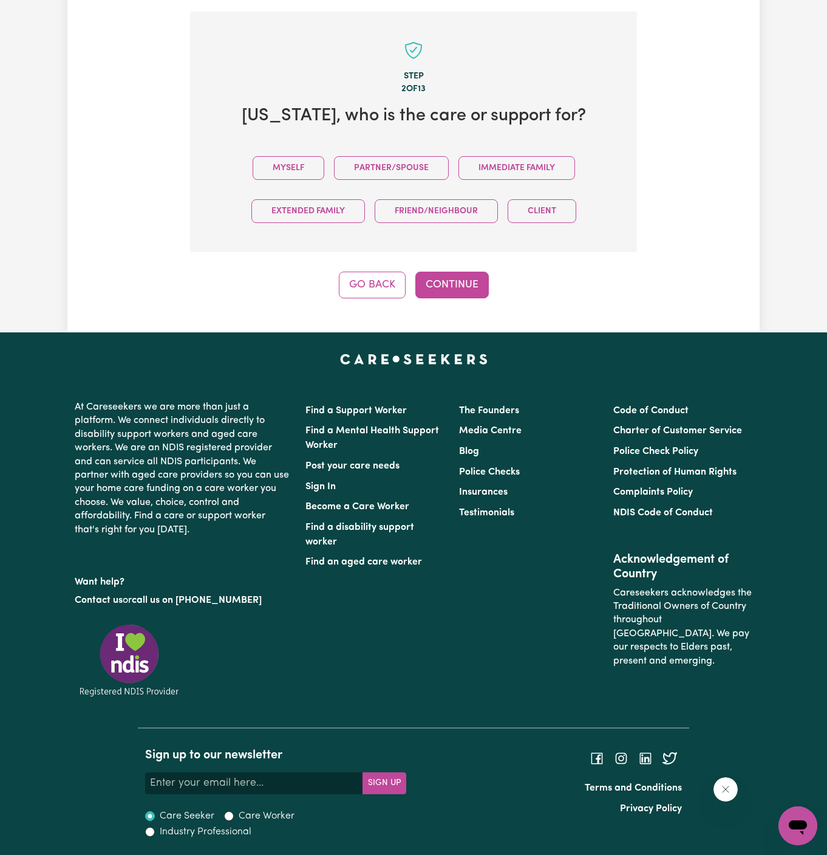
scroll to position [418, 0]
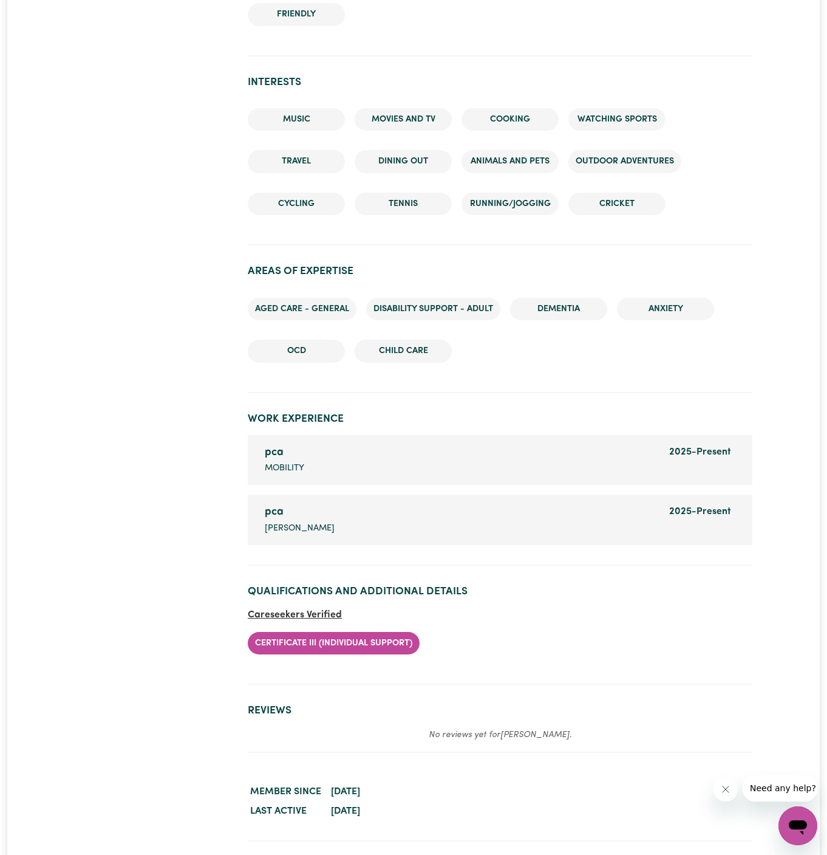
scroll to position [1793, 0]
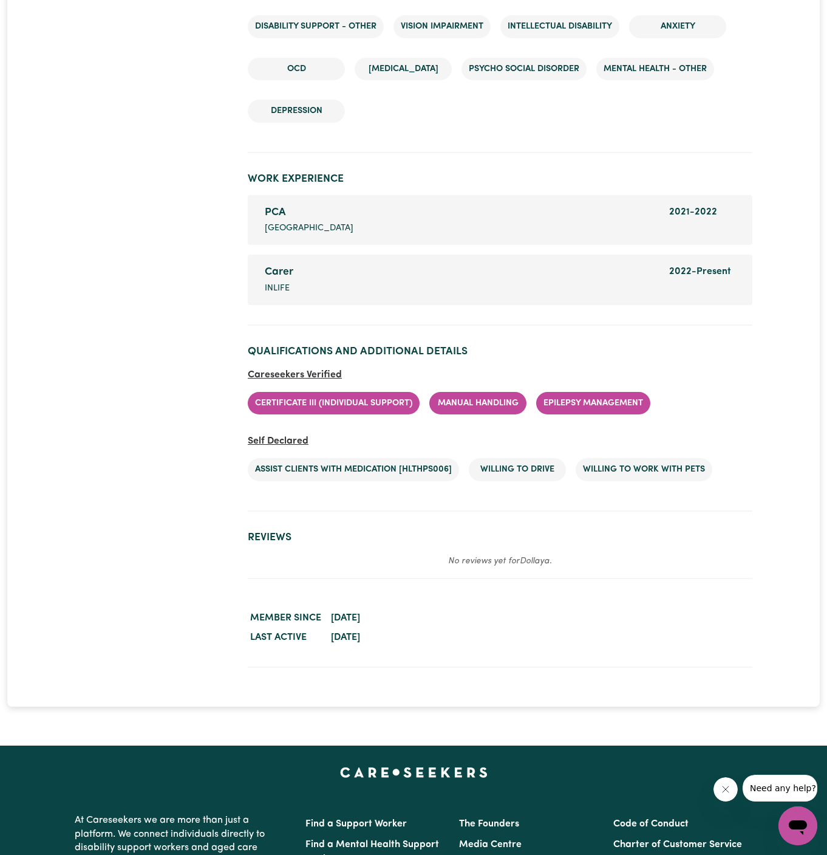
scroll to position [1959, 0]
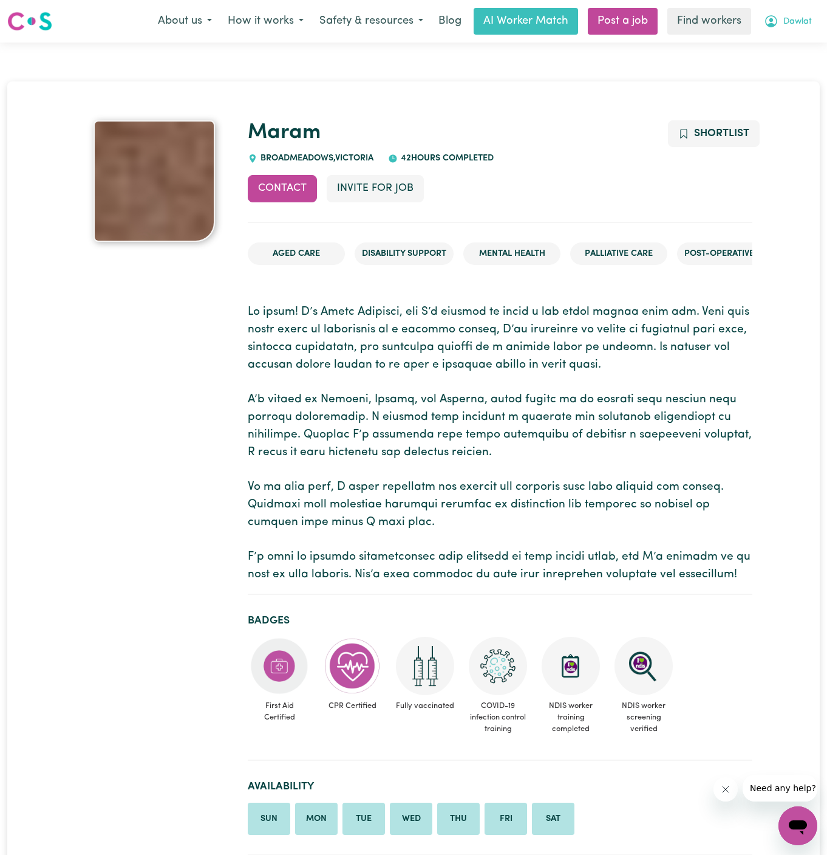
click at [793, 22] on span "Dawlat" at bounding box center [798, 21] width 29 height 13
click at [793, 75] on link "Logout" at bounding box center [772, 69] width 96 height 23
